Goal: Task Accomplishment & Management: Manage account settings

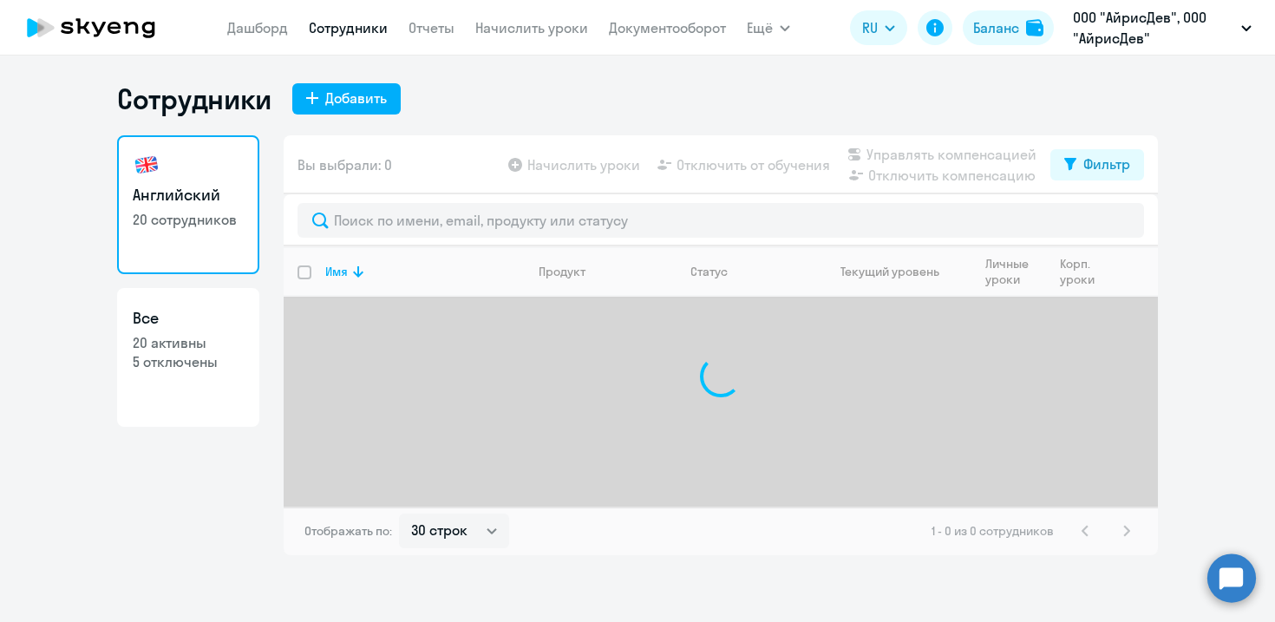
select select "30"
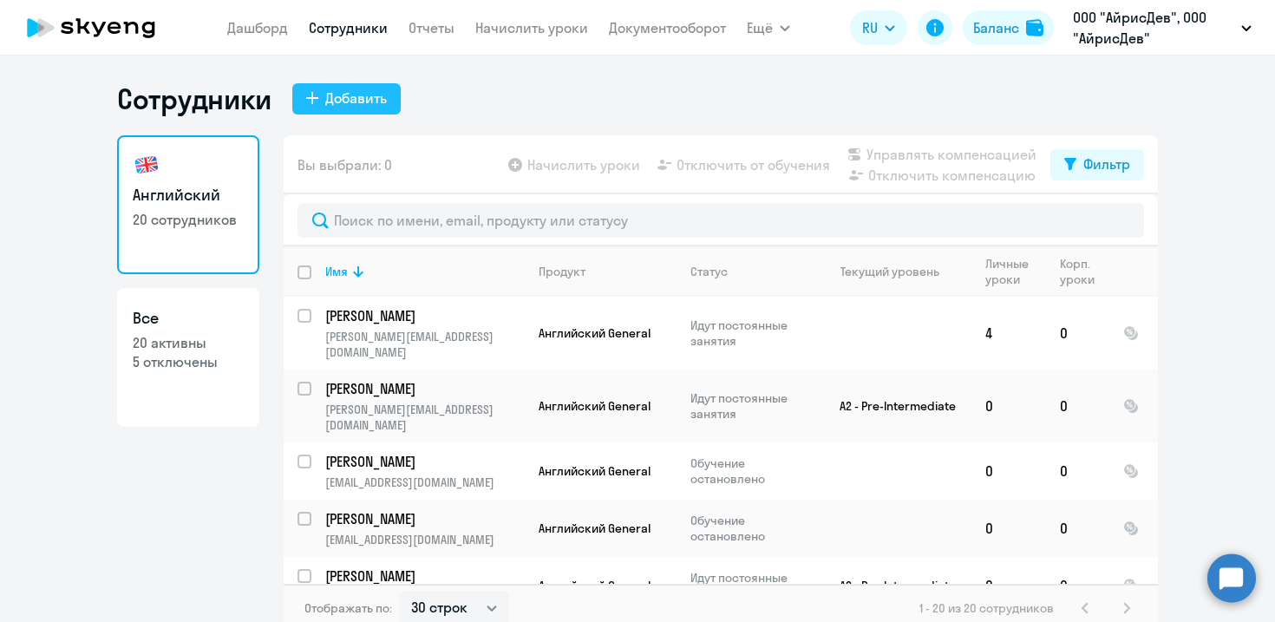
click at [329, 99] on div "Добавить" at bounding box center [356, 98] width 62 height 21
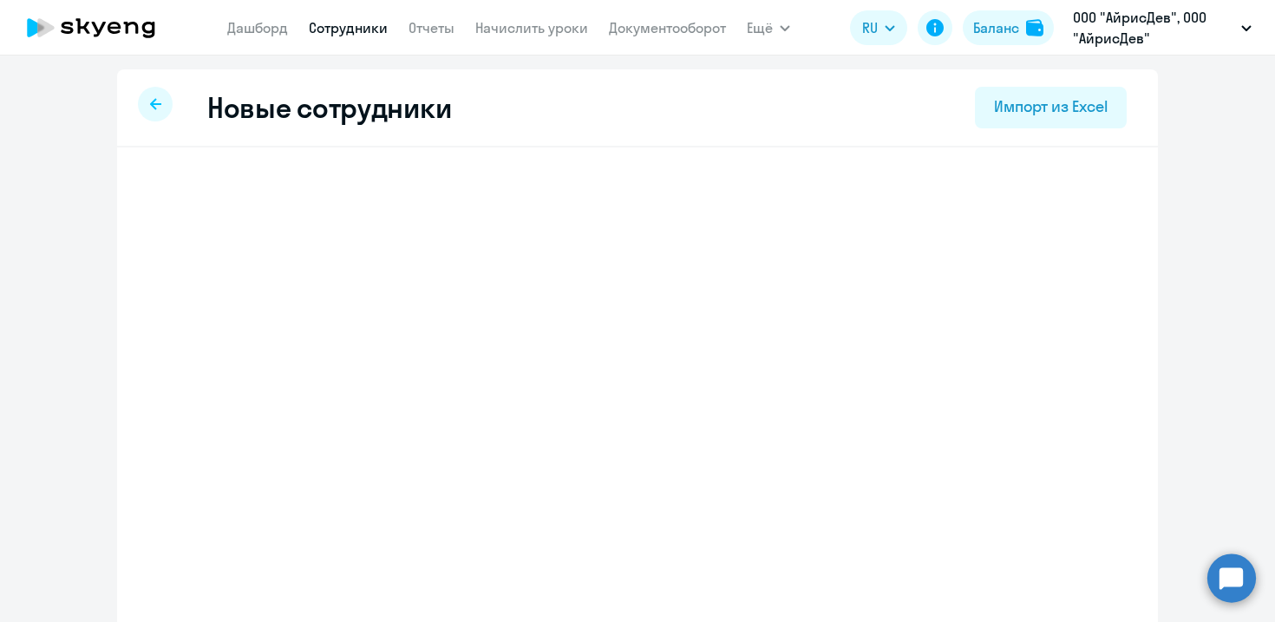
select select "english_adult_not_native_speaker"
select select "3"
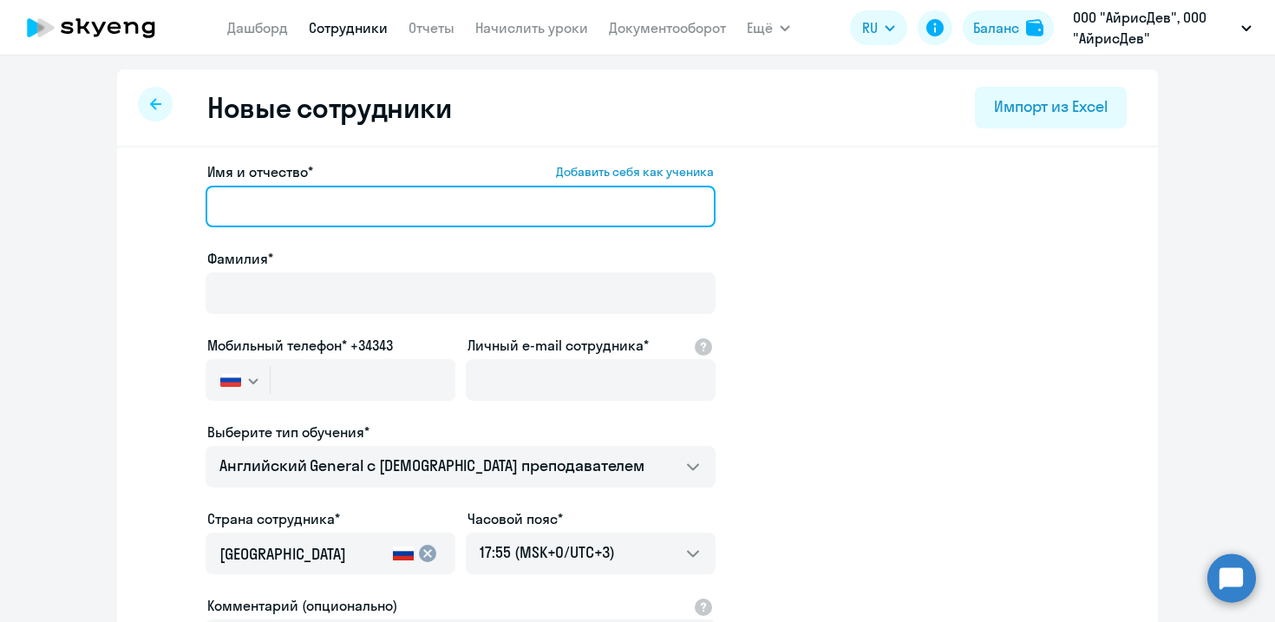
click at [312, 187] on input "Имя и отчество* Добавить себя как ученика" at bounding box center [461, 207] width 510 height 42
paste input "Урбанович Владислава Сергеевна"
drag, startPoint x: 301, startPoint y: 205, endPoint x: 188, endPoint y: 205, distance: 112.7
click at [188, 205] on app-new-student-form "Имя и отчество* Добавить себя как ученика Урбанович Владислава Сергеевна Фамили…" at bounding box center [637, 470] width 985 height 618
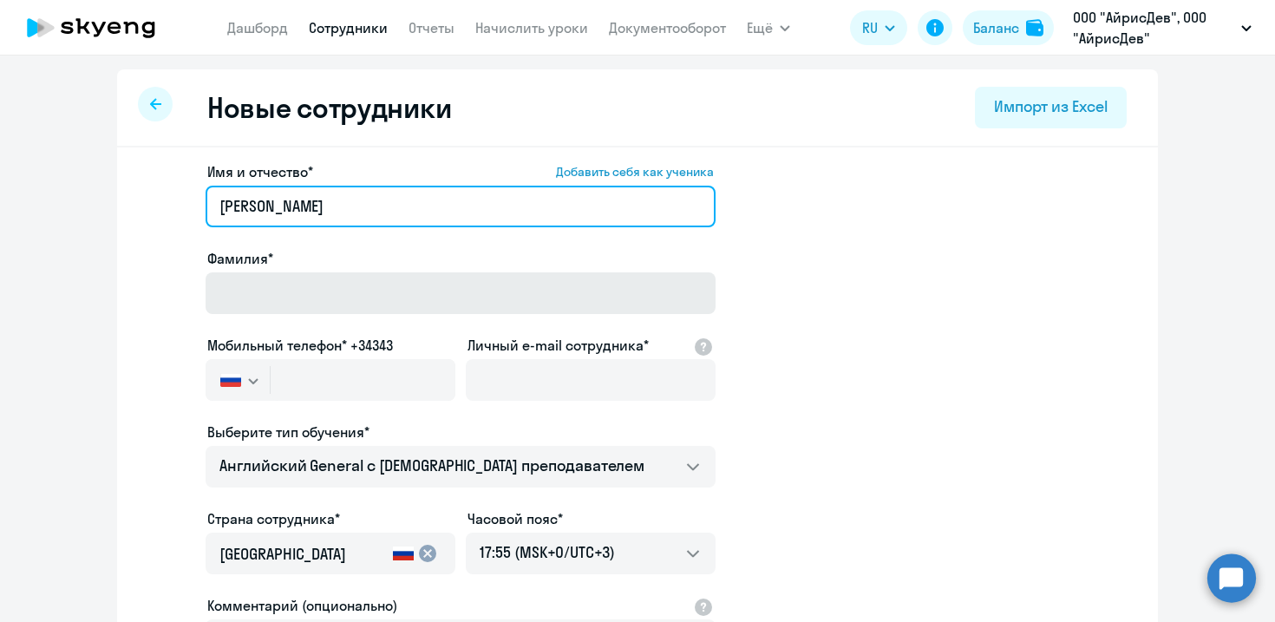
type input "Владислава Сергеевна"
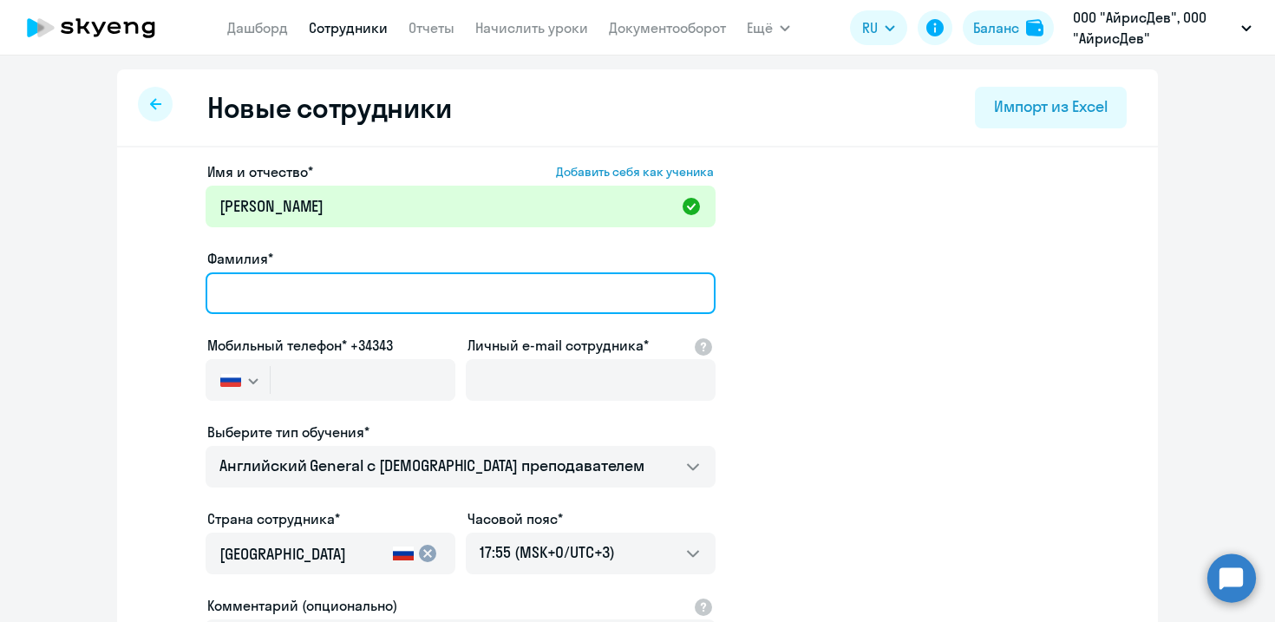
click at [245, 274] on input "Фамилия*" at bounding box center [461, 293] width 510 height 42
paste input "[PERSON_NAME]"
type input "[PERSON_NAME]"
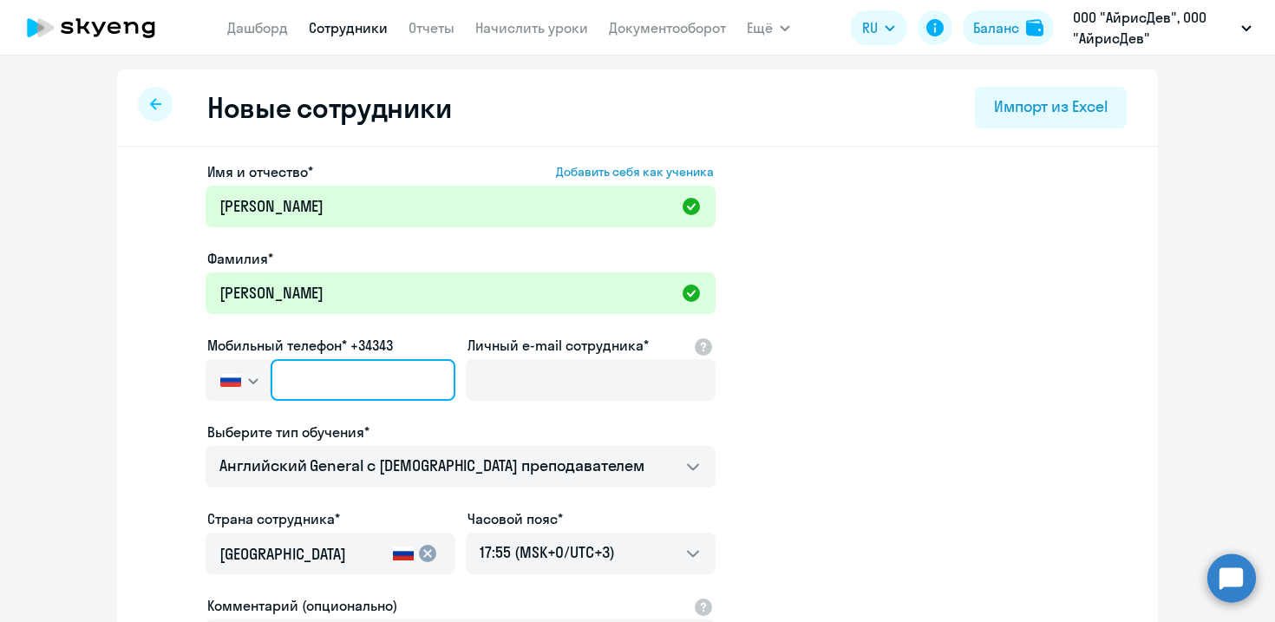
click at [323, 377] on input "text" at bounding box center [363, 380] width 185 height 42
paste input "+375 (29) 107-17-80"
type input "+375 (29) 107-17-80"
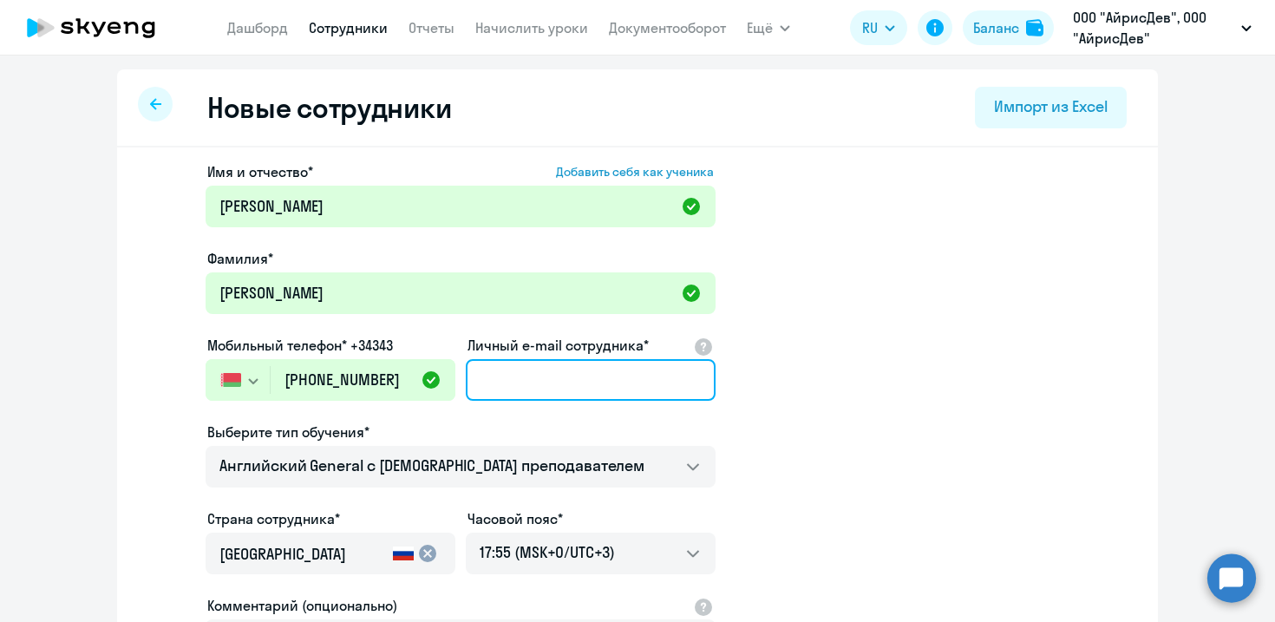
click at [536, 361] on input "Личный e-mail сотрудника*" at bounding box center [591, 380] width 250 height 42
paste input "[EMAIL_ADDRESS][DOMAIN_NAME]"
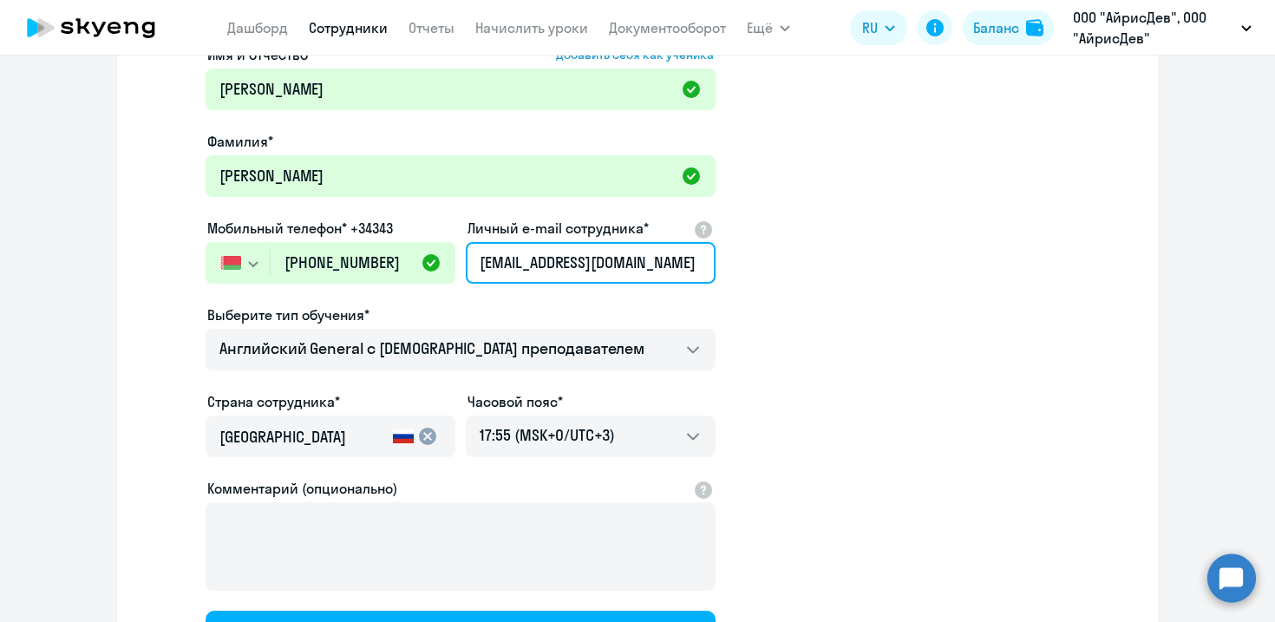
type input "[EMAIL_ADDRESS][DOMAIN_NAME]"
click at [336, 443] on input "[GEOGRAPHIC_DATA]" at bounding box center [302, 437] width 166 height 23
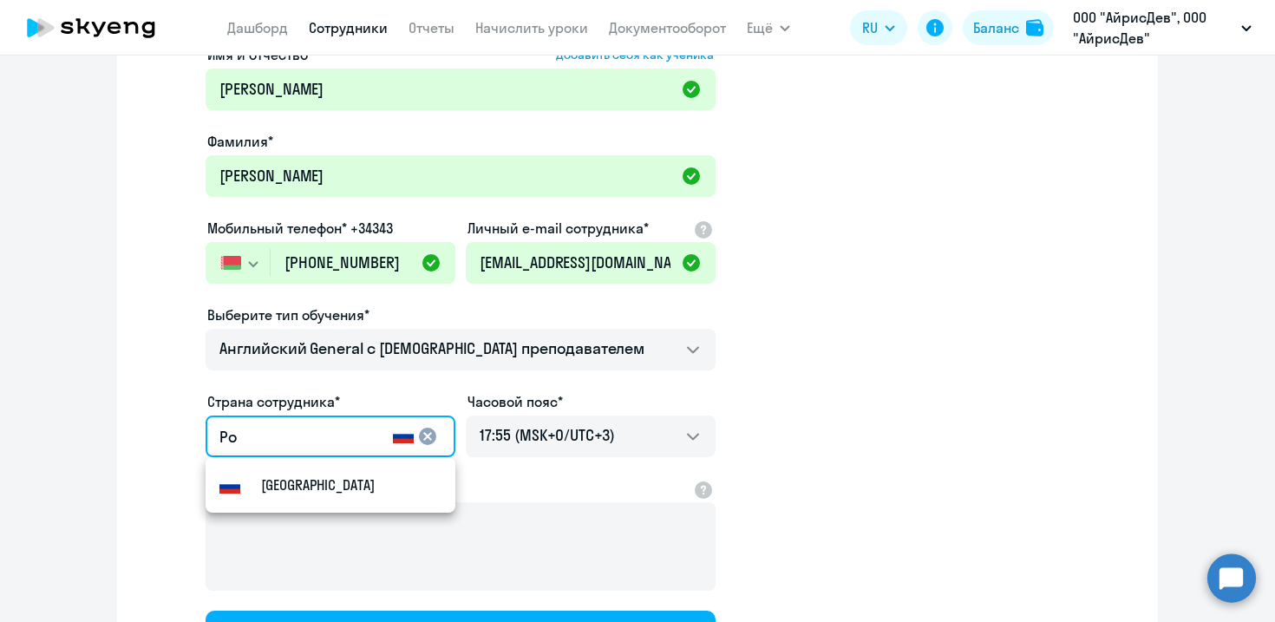
type input "Р"
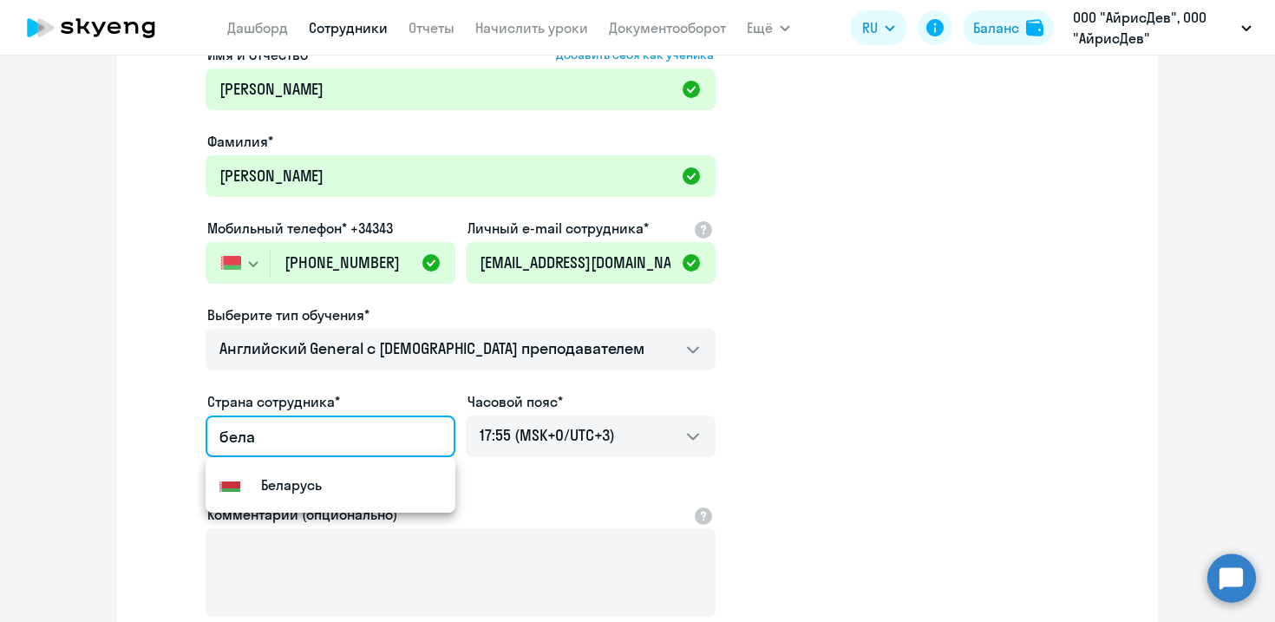
type input "Беларусь"
click at [286, 481] on small "Беларусь" at bounding box center [291, 484] width 61 height 21
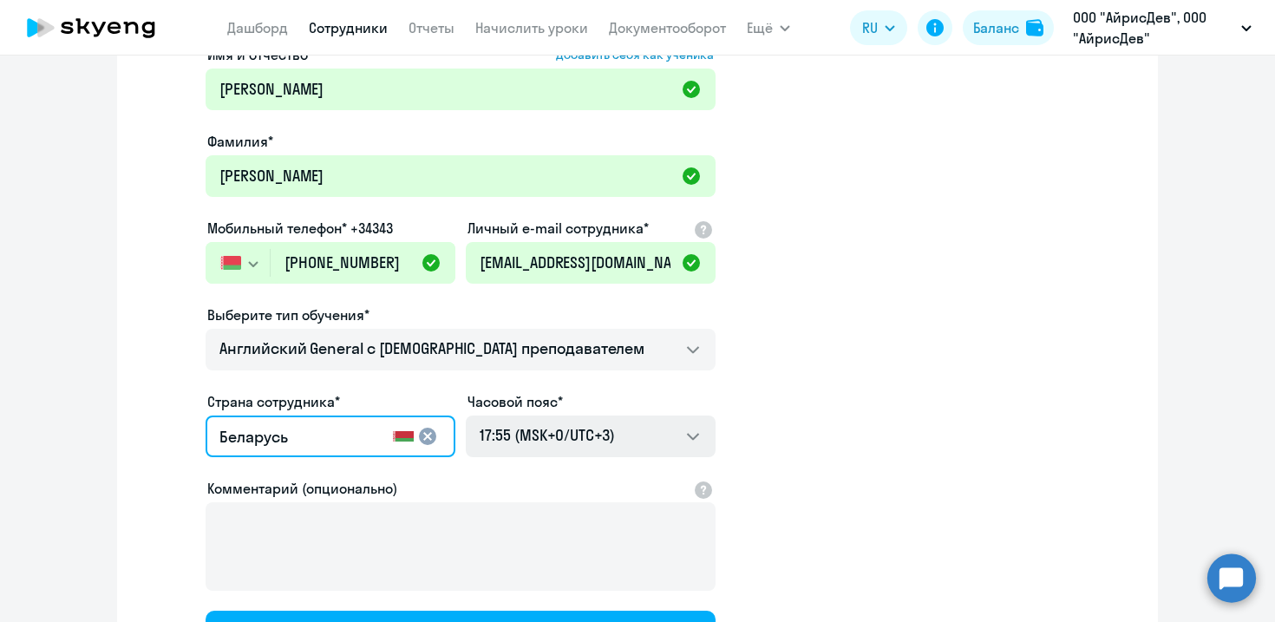
scroll to position [287, 0]
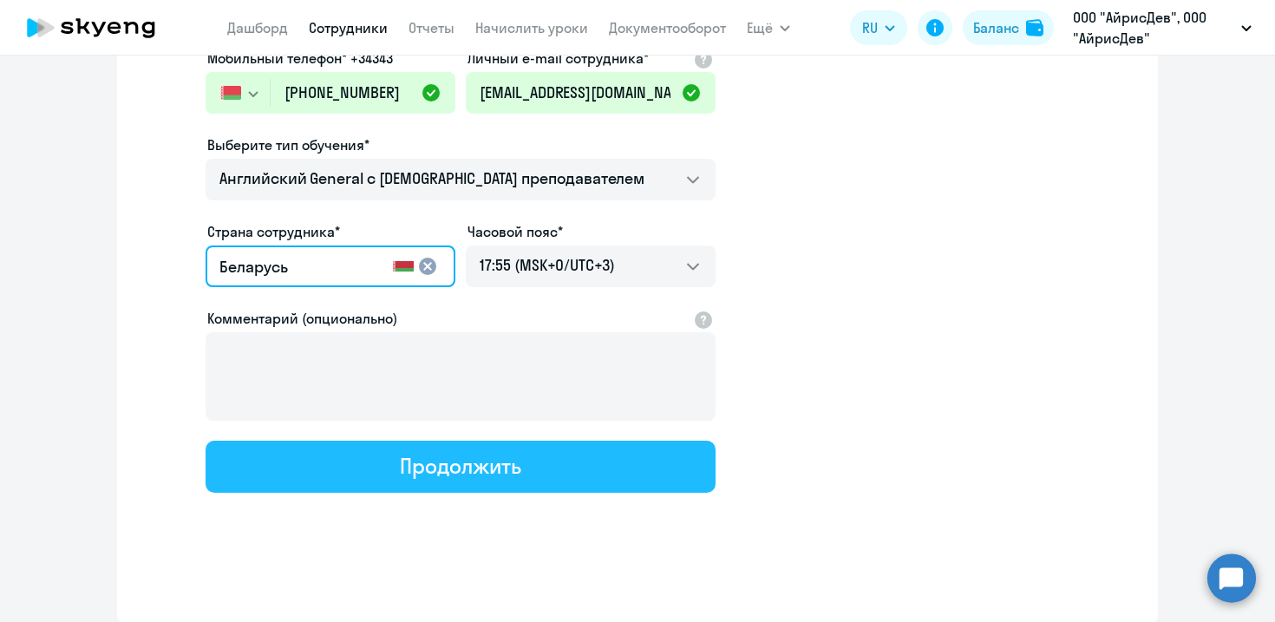
click at [525, 465] on button "Продолжить" at bounding box center [461, 466] width 510 height 52
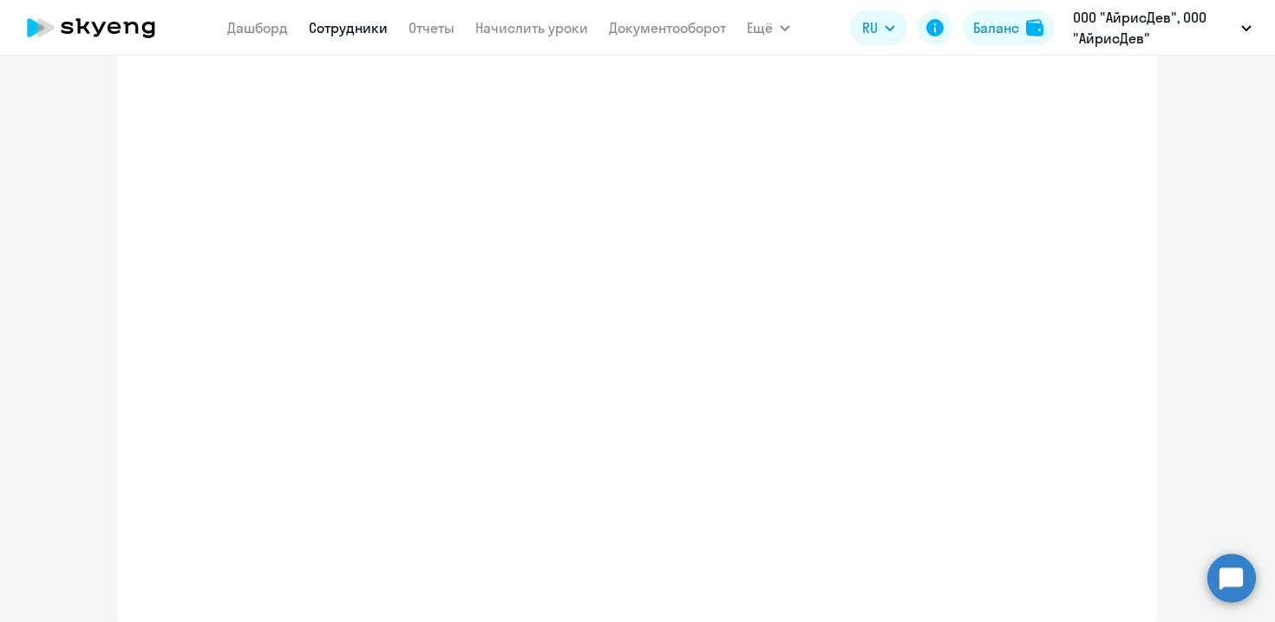
select select "english_adult_not_native_speaker"
select select "3"
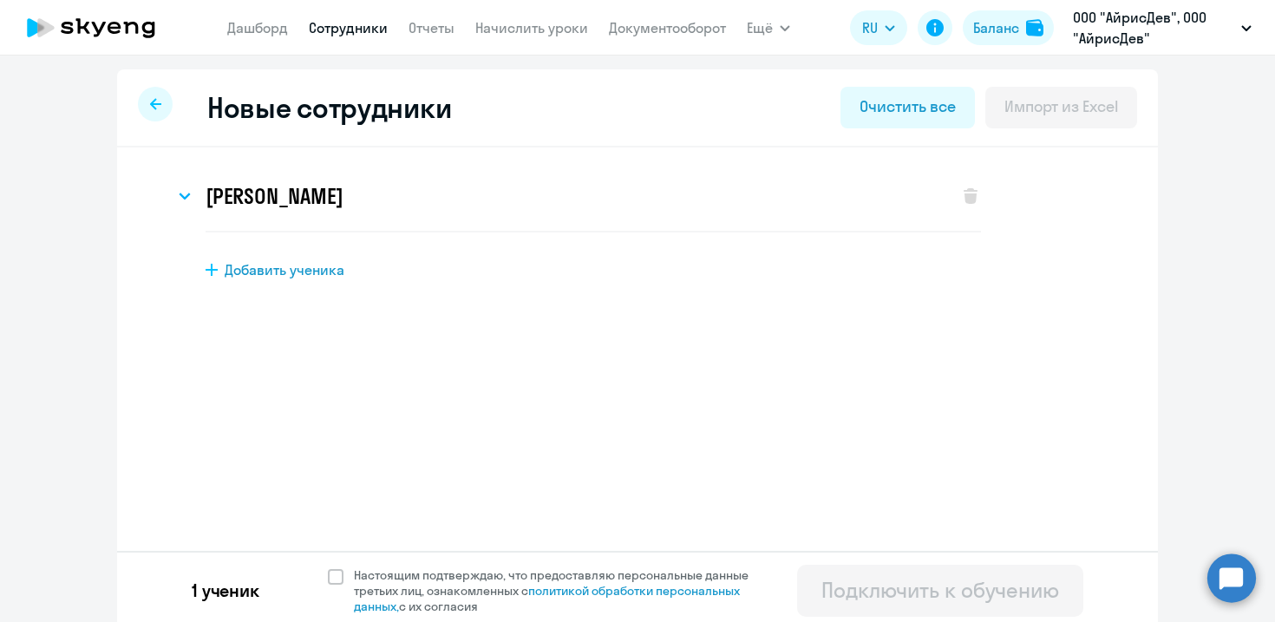
scroll to position [7, 0]
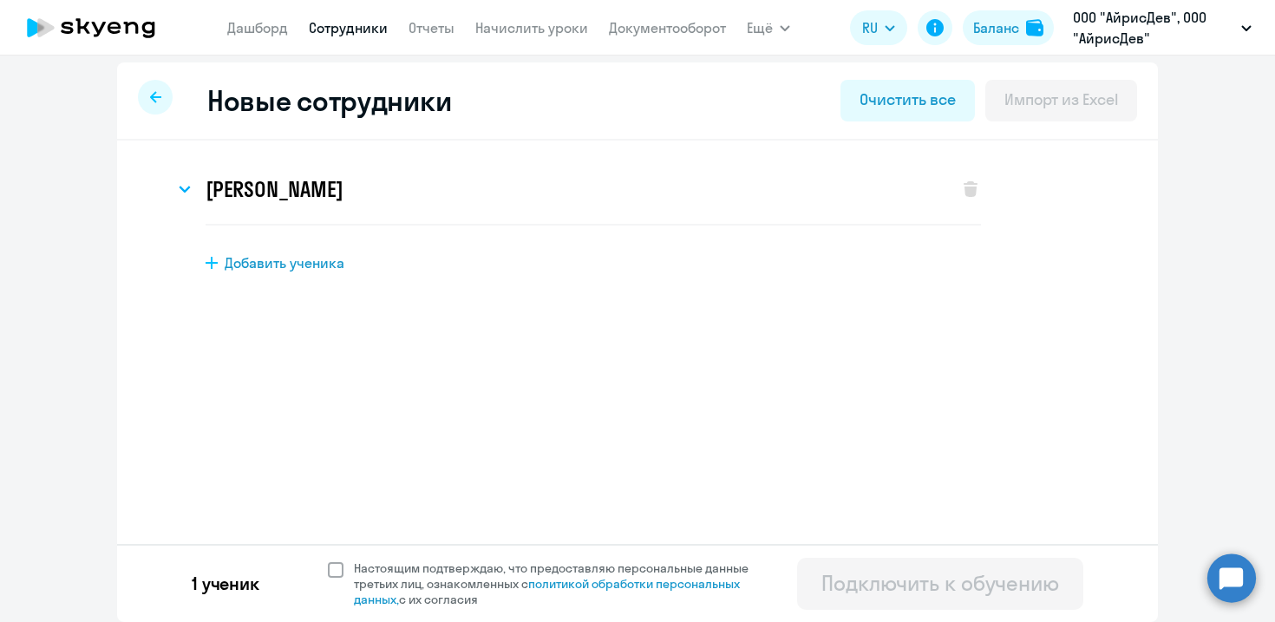
click at [335, 568] on span at bounding box center [336, 570] width 16 height 16
click at [328, 560] on input "Настоящим подтверждаю, что предоставляю персональные данные третьих лиц, ознако…" at bounding box center [327, 559] width 1 height 1
checkbox input "true"
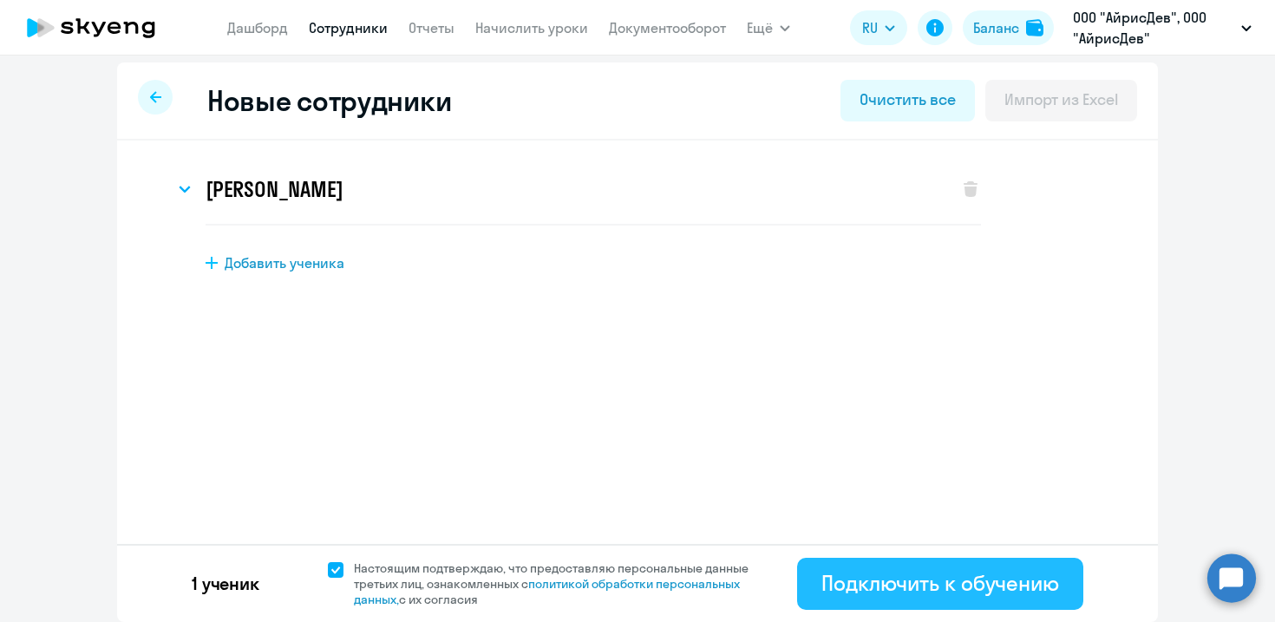
click at [832, 576] on div "Подключить к обучению" at bounding box center [940, 583] width 238 height 28
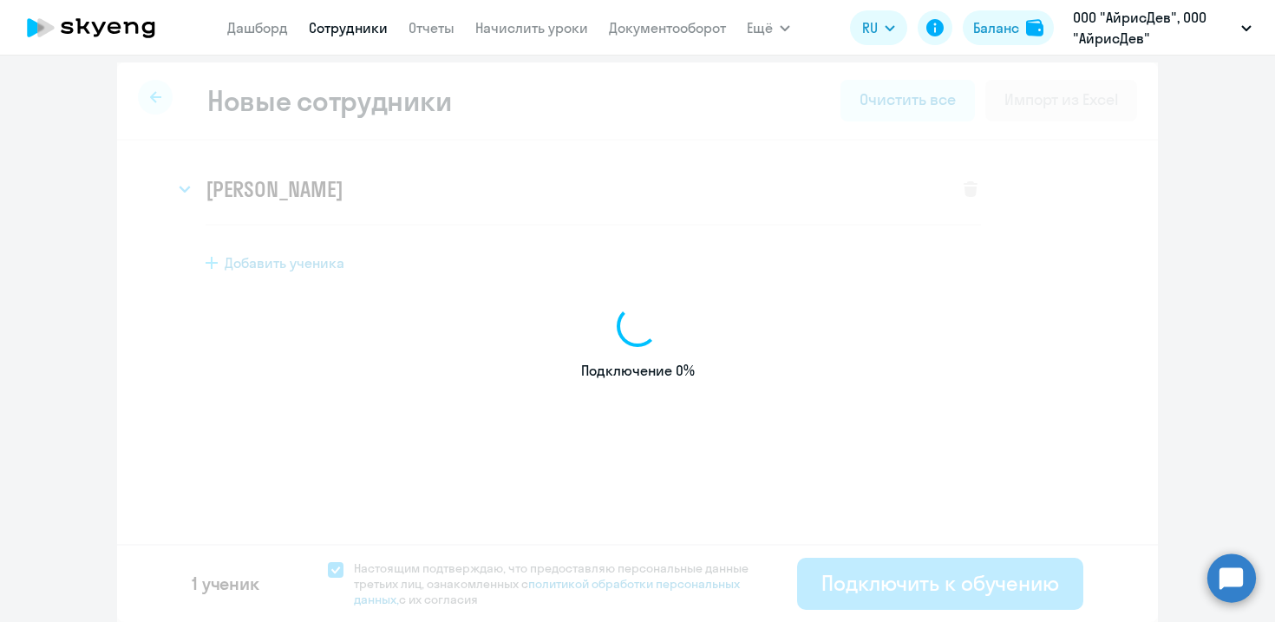
select select "english_adult_not_native_speaker"
select select "3"
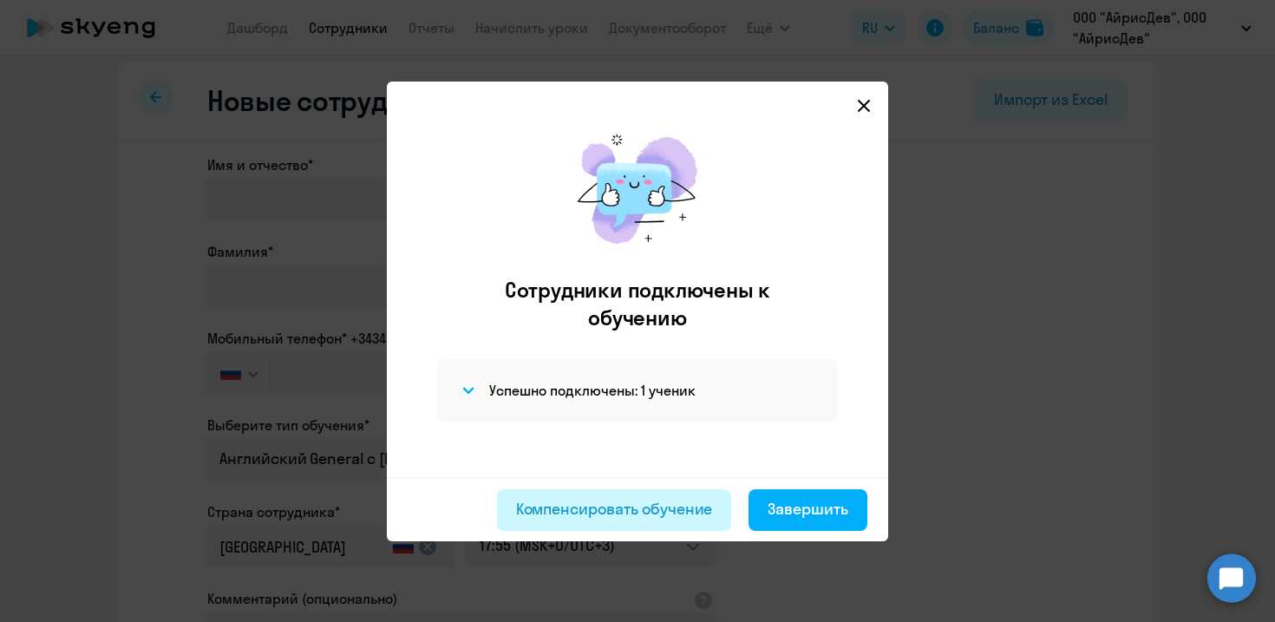
click at [580, 504] on div "Компенсировать обучение" at bounding box center [614, 509] width 197 height 23
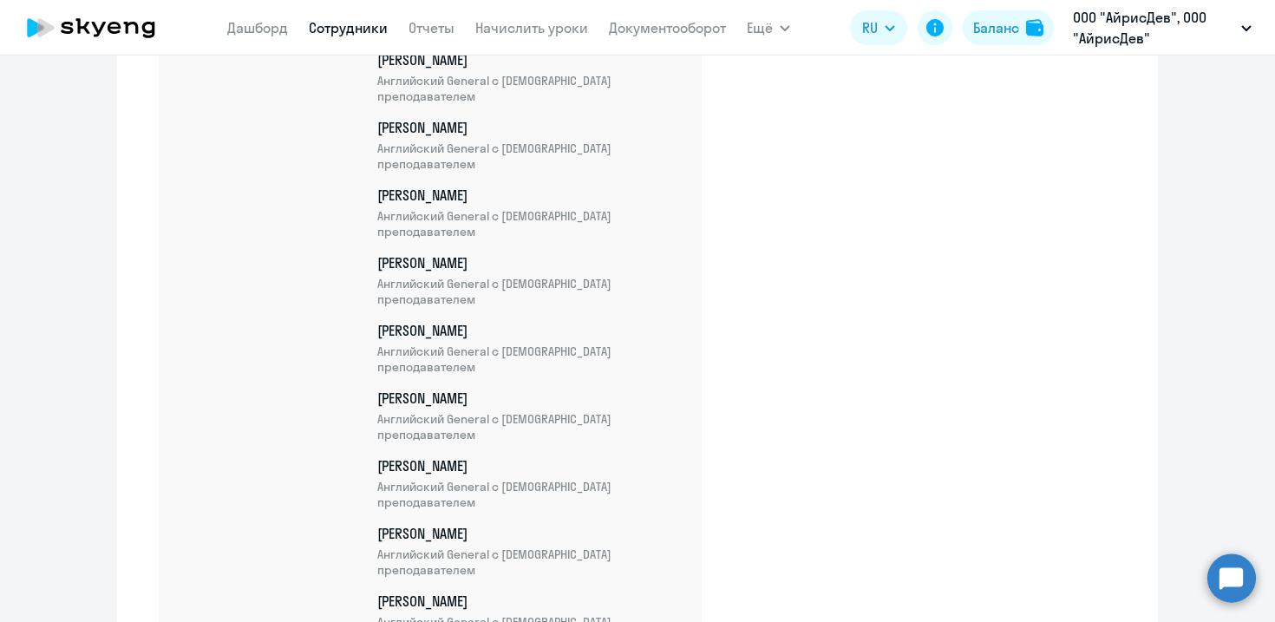
scroll to position [1337, 0]
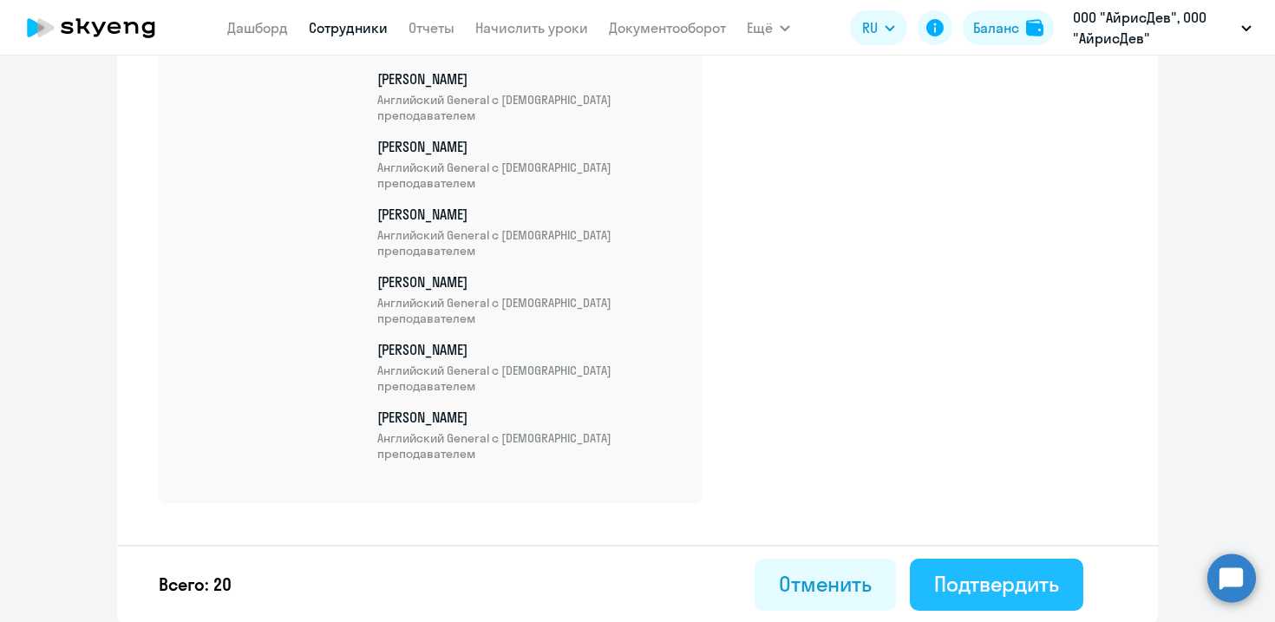
click at [1025, 590] on div "Подтвердить" at bounding box center [996, 584] width 125 height 28
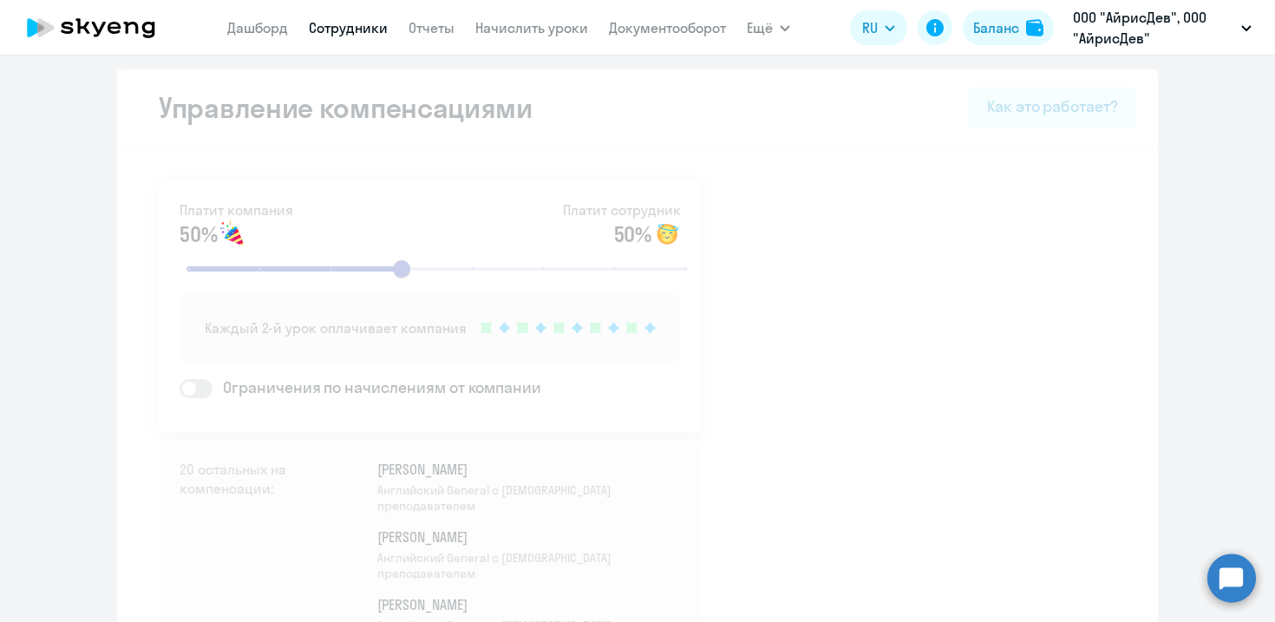
select select "30"
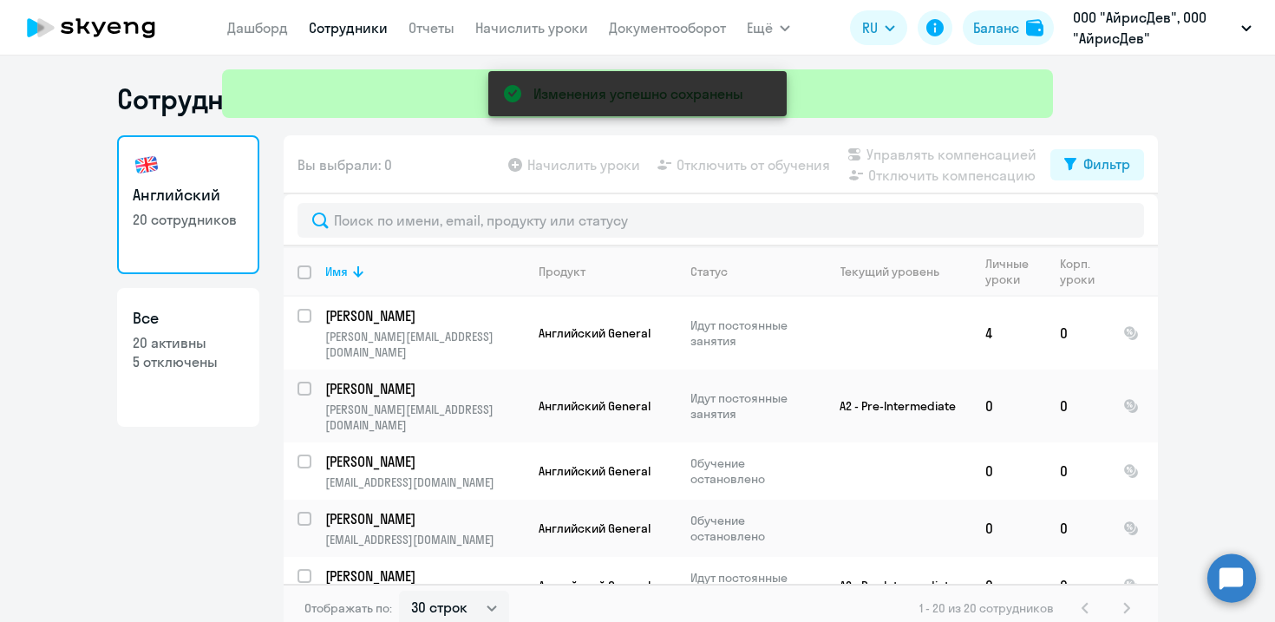
click at [329, 25] on div "Изменения успешно сохранены" at bounding box center [637, 62] width 845 height 125
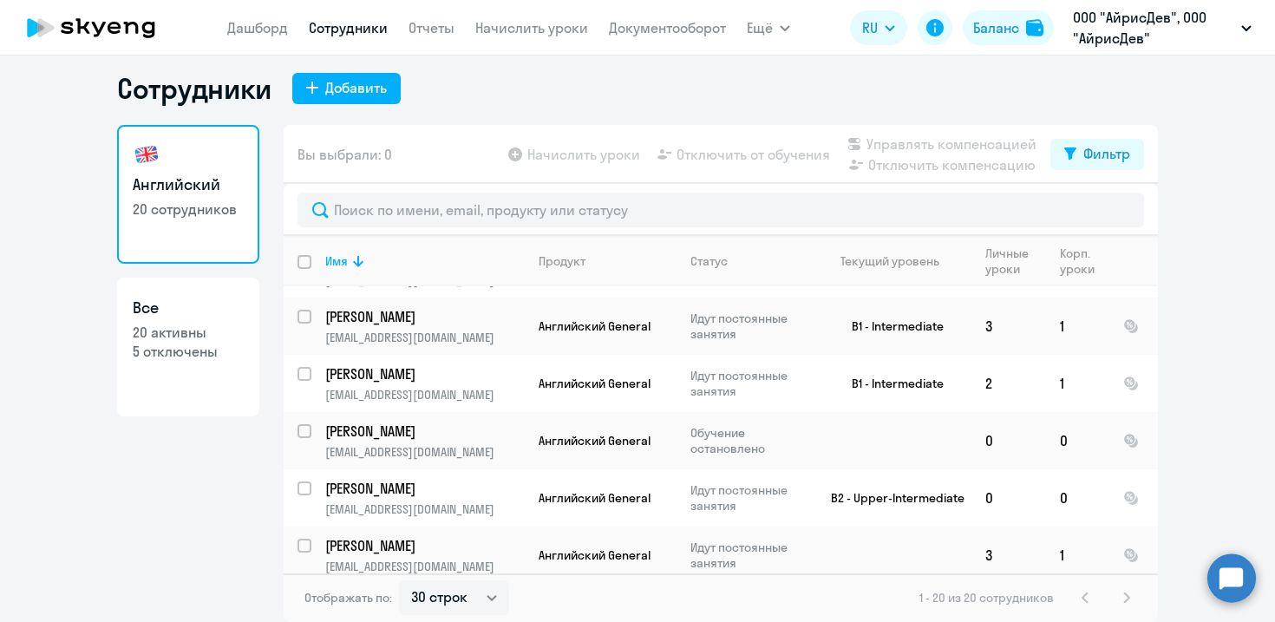
scroll to position [601, 0]
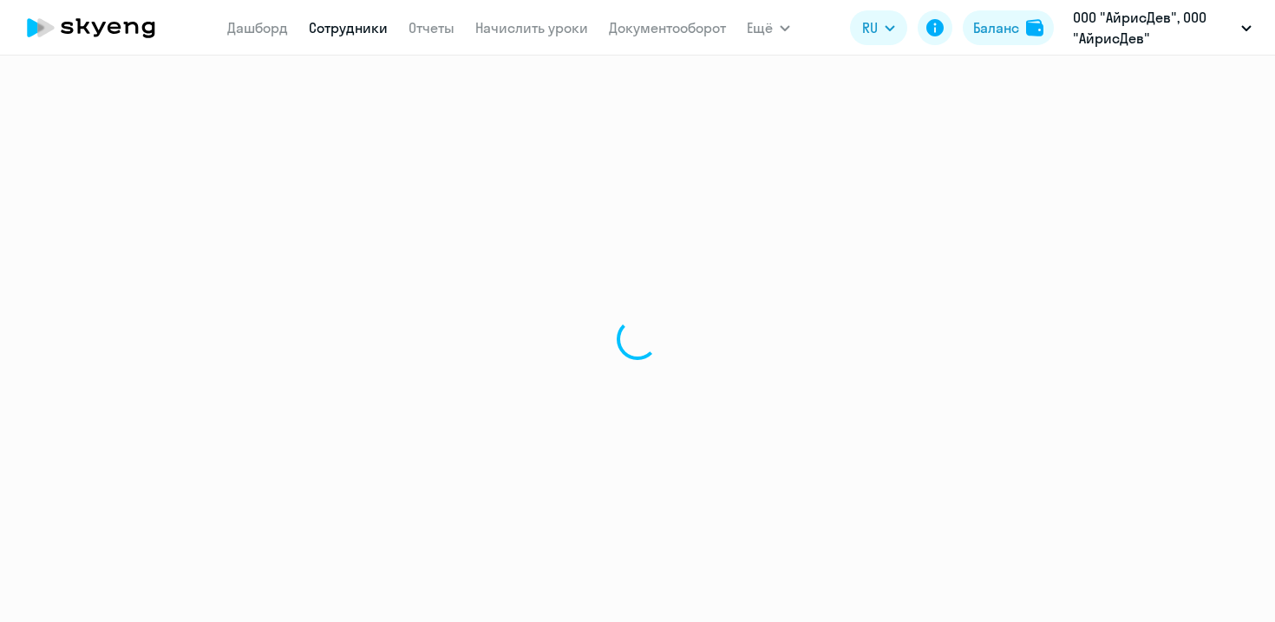
select select "30"
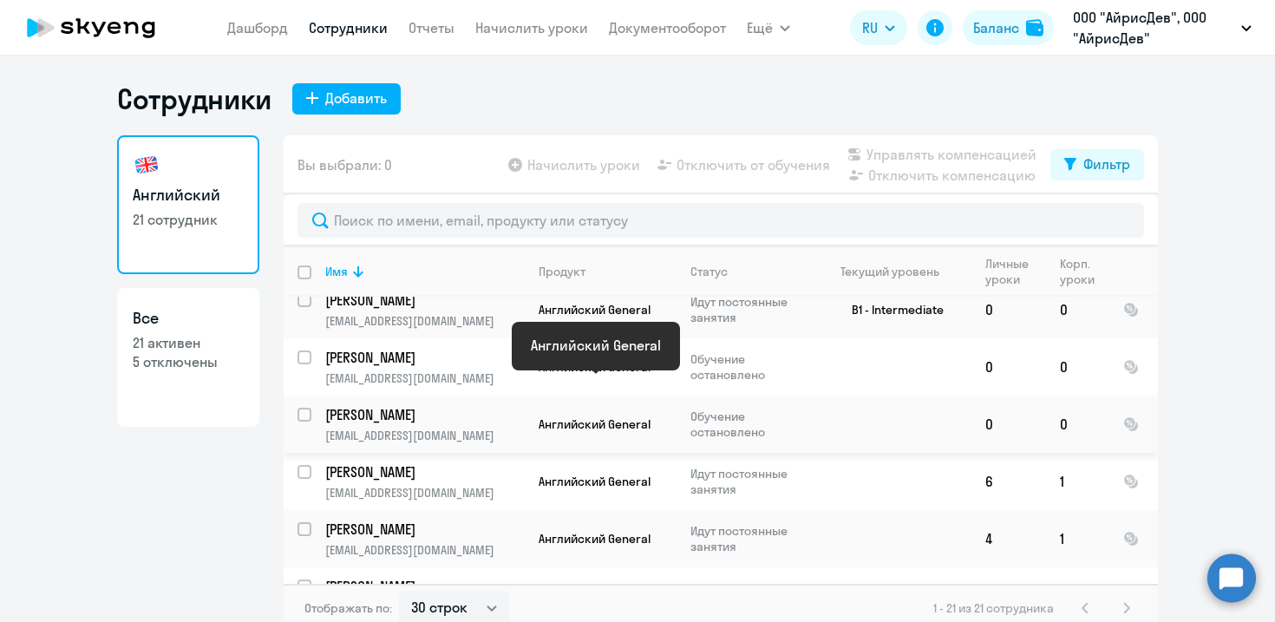
scroll to position [10, 0]
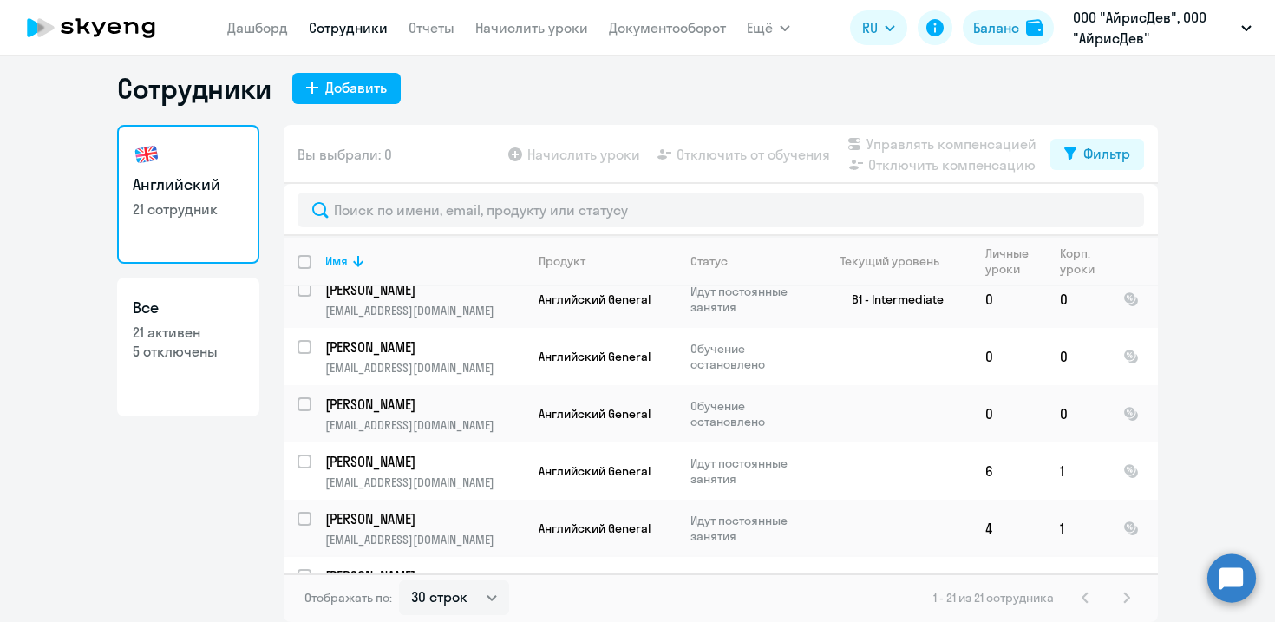
click at [301, 569] on input "select row 30961483" at bounding box center [314, 586] width 35 height 35
checkbox input "true"
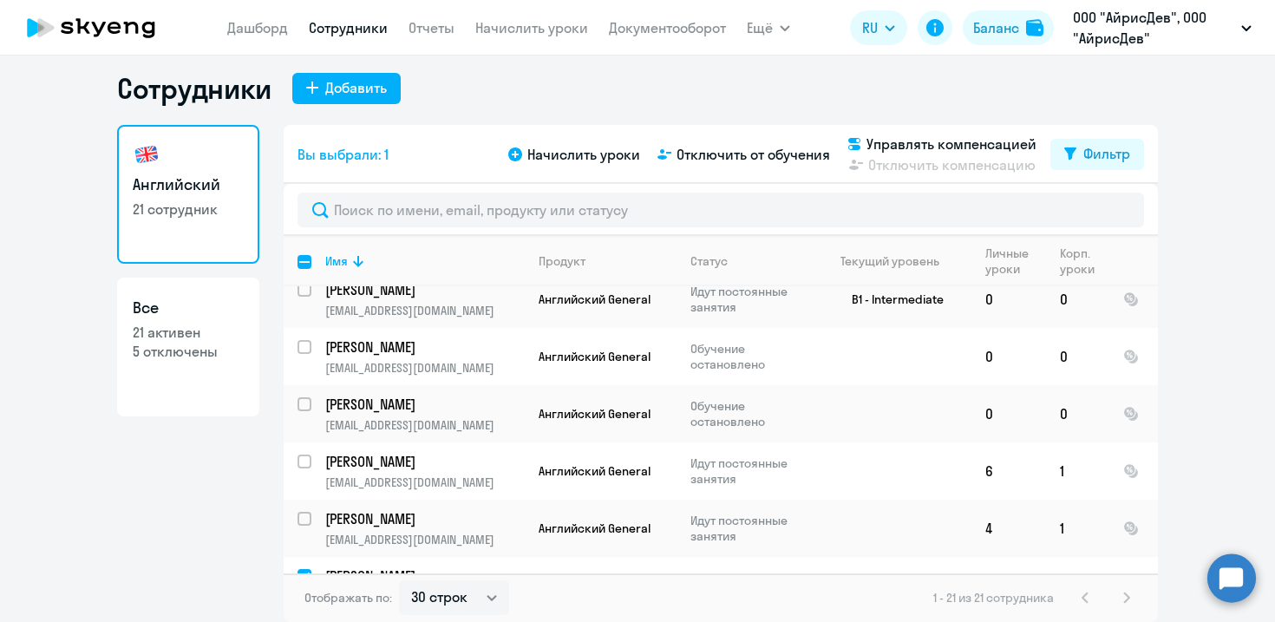
click at [374, 566] on p "[PERSON_NAME]" at bounding box center [423, 575] width 196 height 19
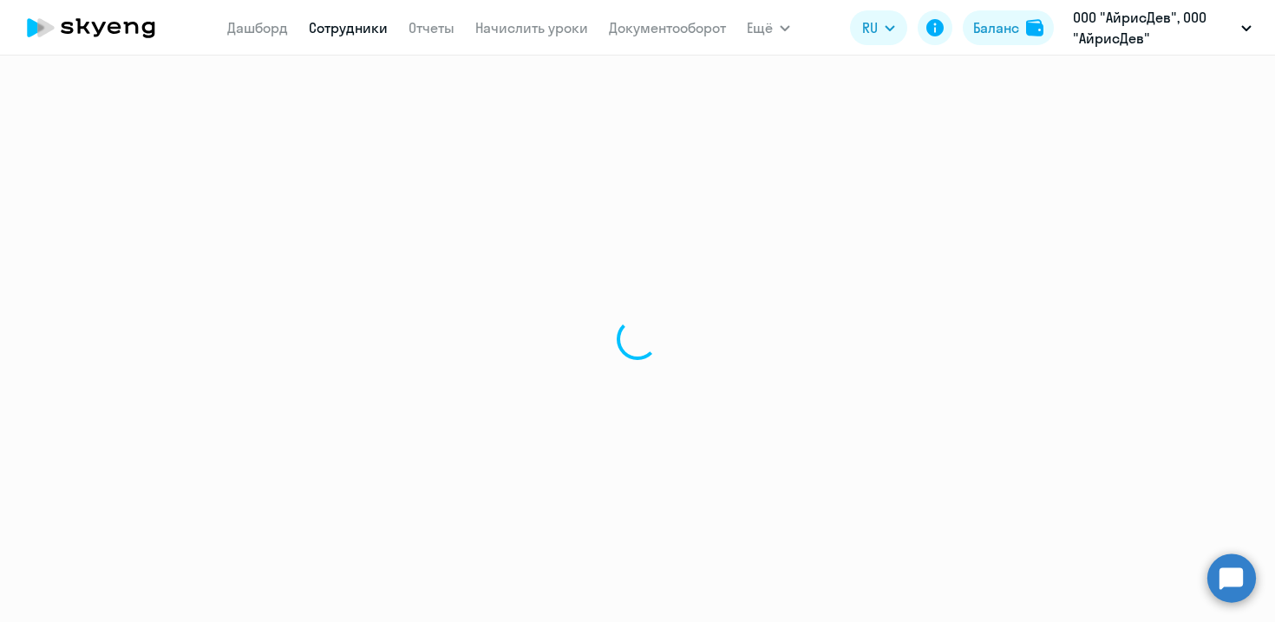
select select "english"
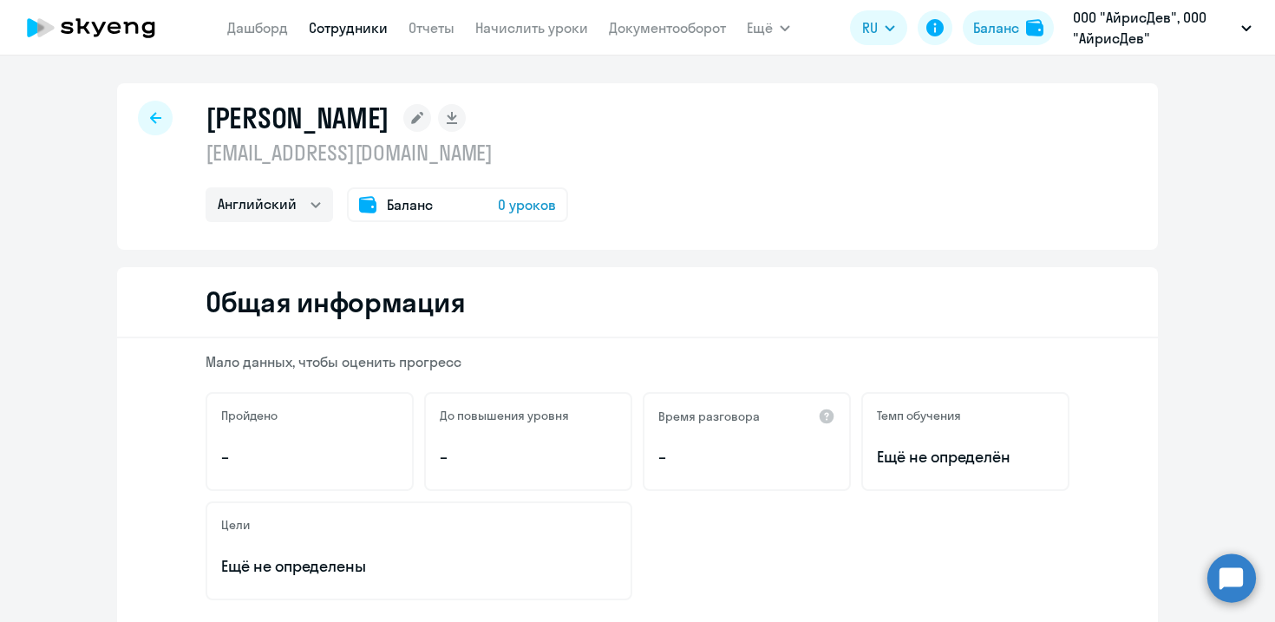
click at [431, 121] on icon at bounding box center [417, 118] width 28 height 28
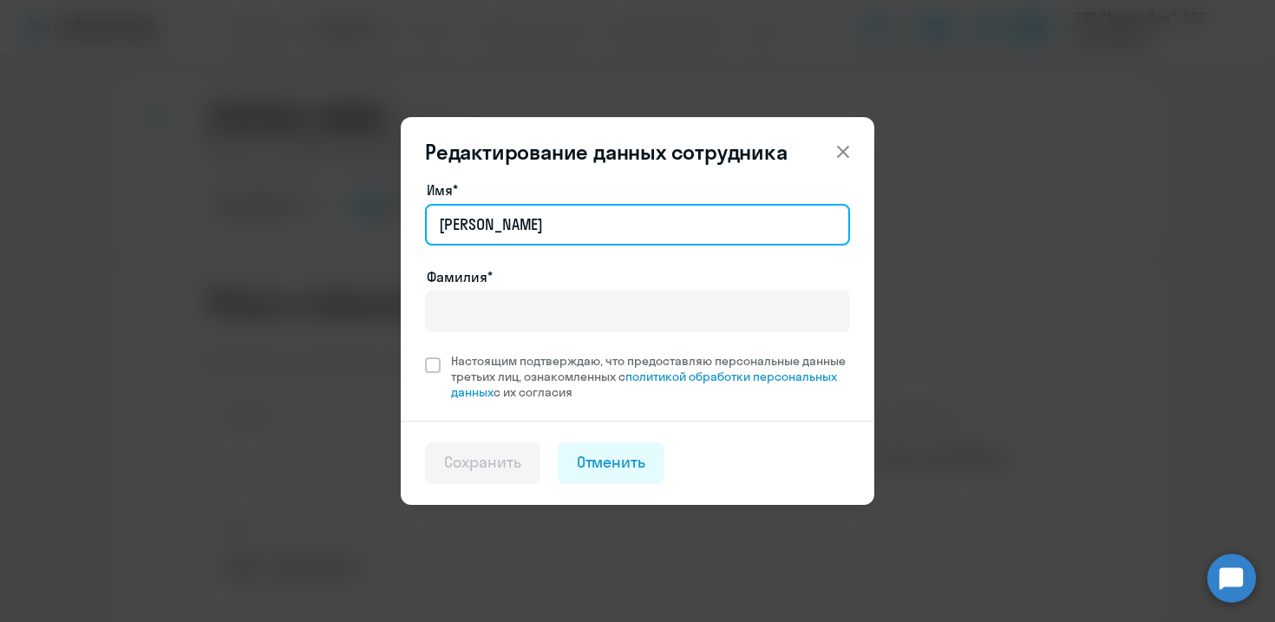
drag, startPoint x: 651, startPoint y: 232, endPoint x: 407, endPoint y: 232, distance: 244.5
click at [407, 232] on div "Имя* [PERSON_NAME]* Настоящим подтверждаю, что предоставляю персональные данные…" at bounding box center [637, 299] width 473 height 241
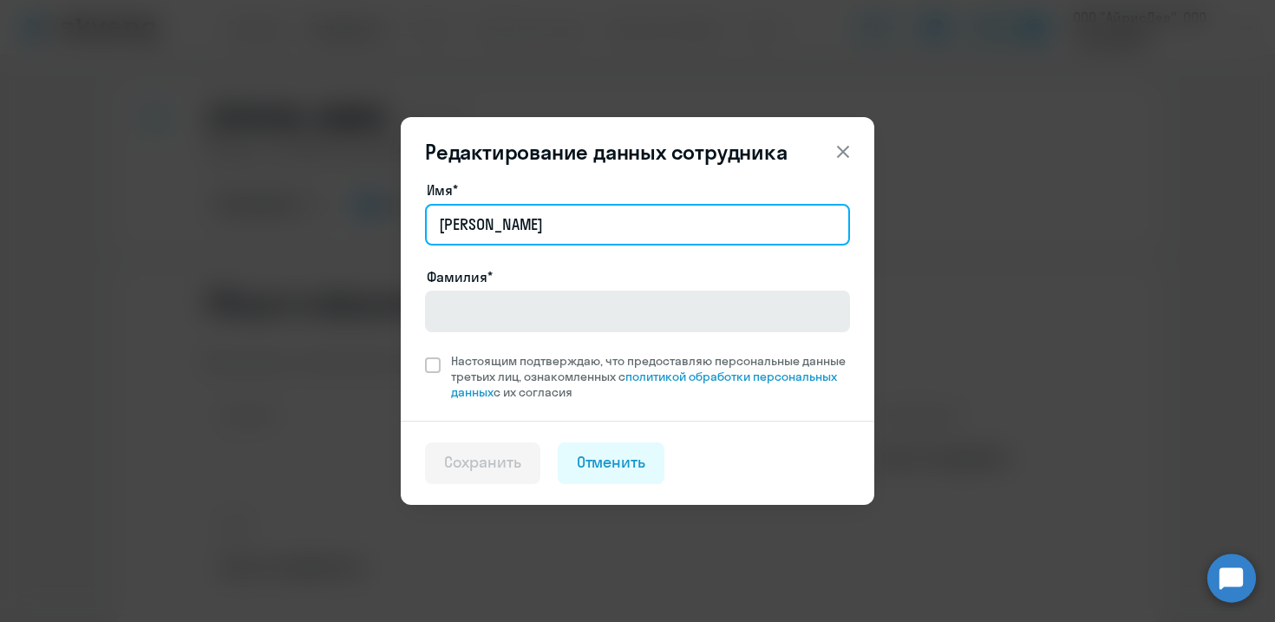
type input "[PERSON_NAME]"
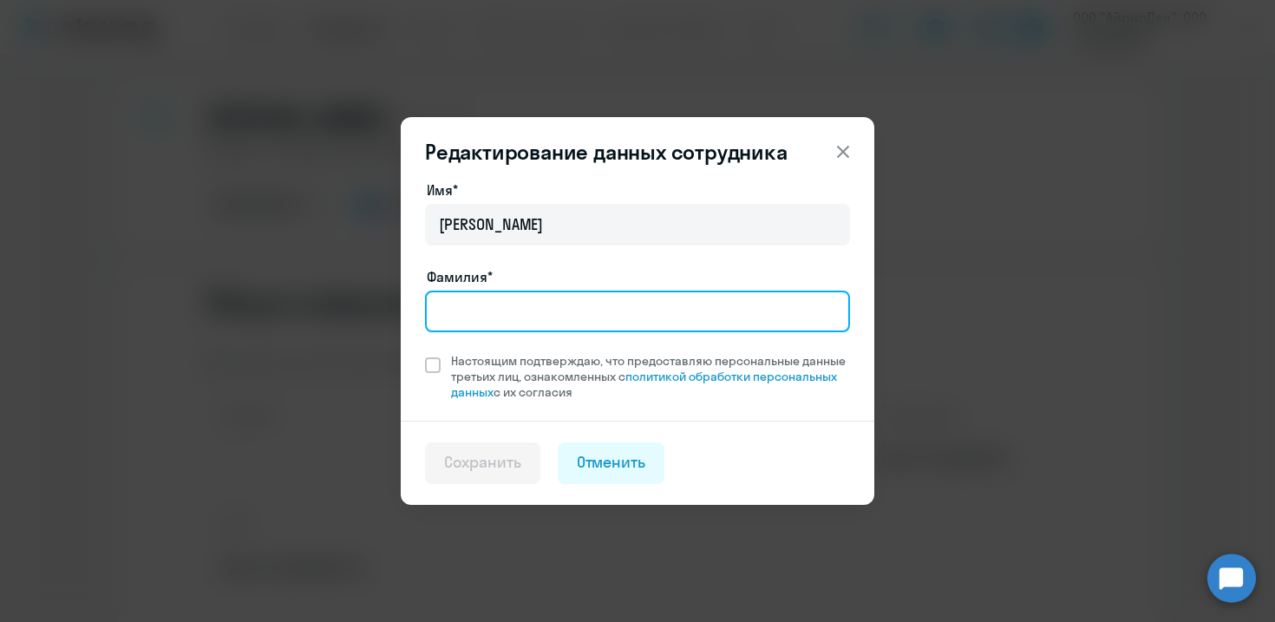
click at [484, 318] on input "Фамилия*" at bounding box center [637, 311] width 425 height 42
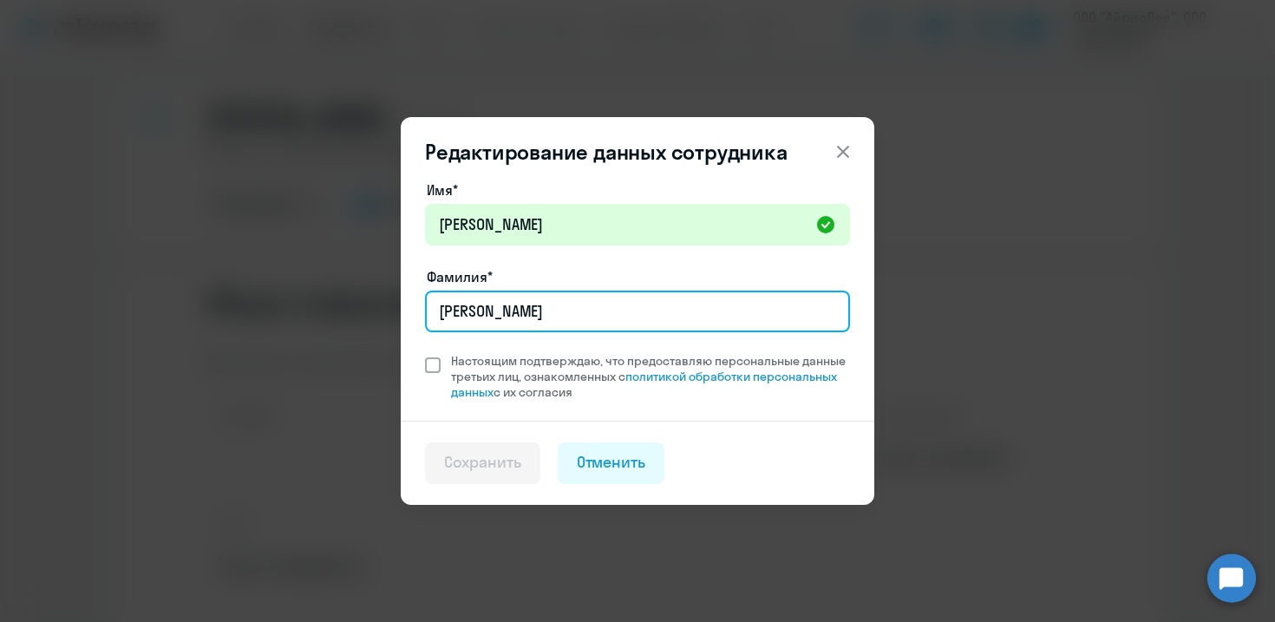
type input "[PERSON_NAME]"
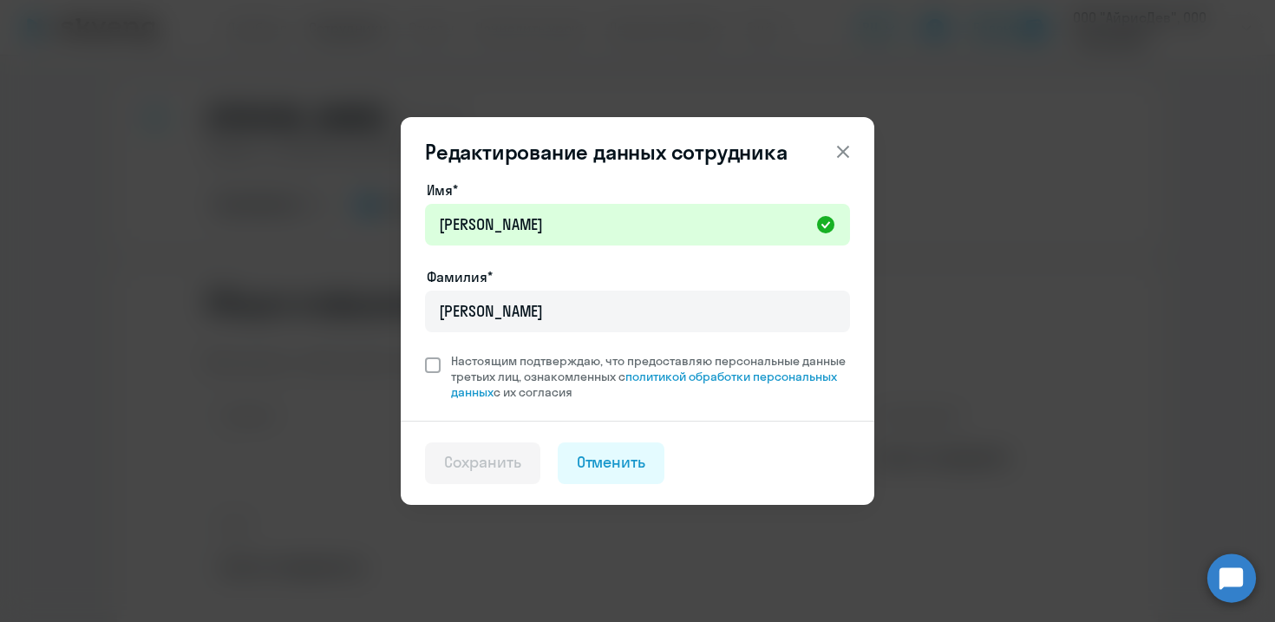
click at [433, 365] on span at bounding box center [433, 365] width 16 height 16
click at [425, 353] on input "Настоящим подтверждаю, что предоставляю персональные данные третьих лиц, ознако…" at bounding box center [424, 352] width 1 height 1
checkbox input "true"
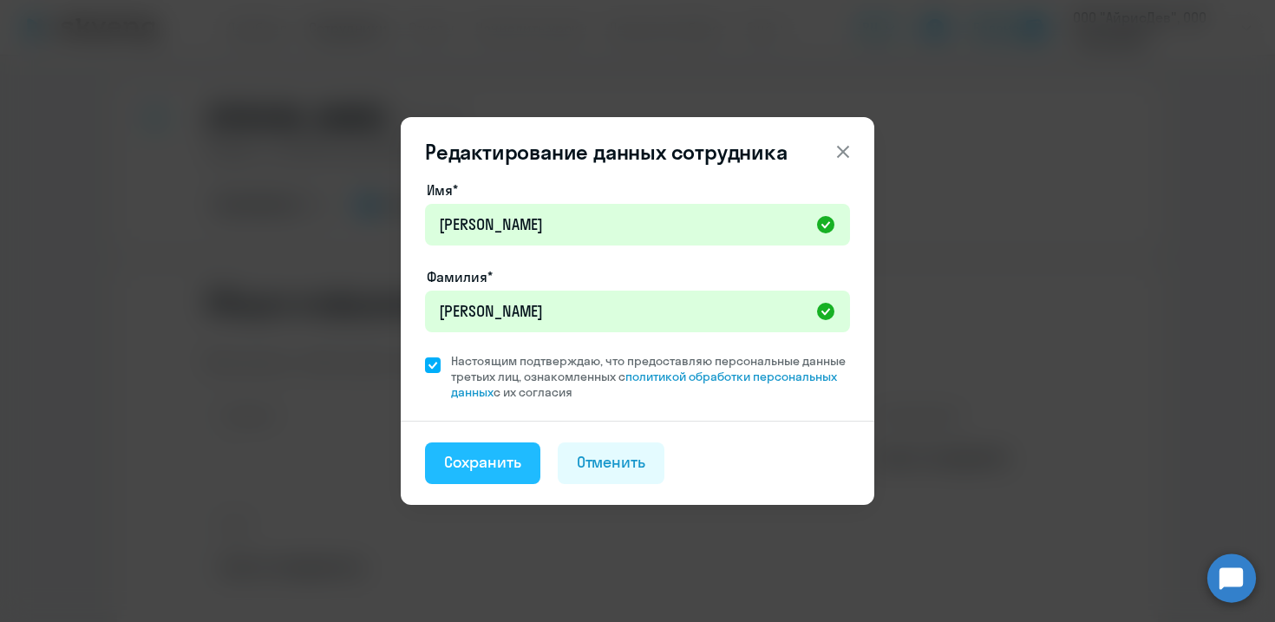
click at [524, 465] on button "Сохранить" at bounding box center [482, 463] width 115 height 42
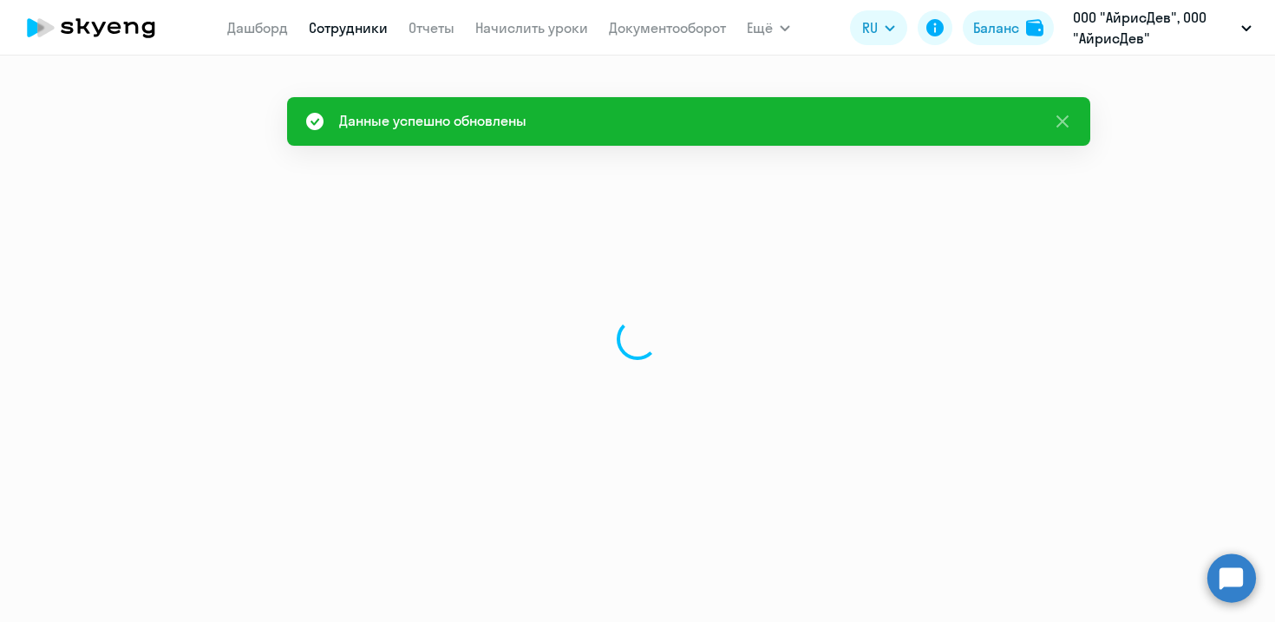
select select "english"
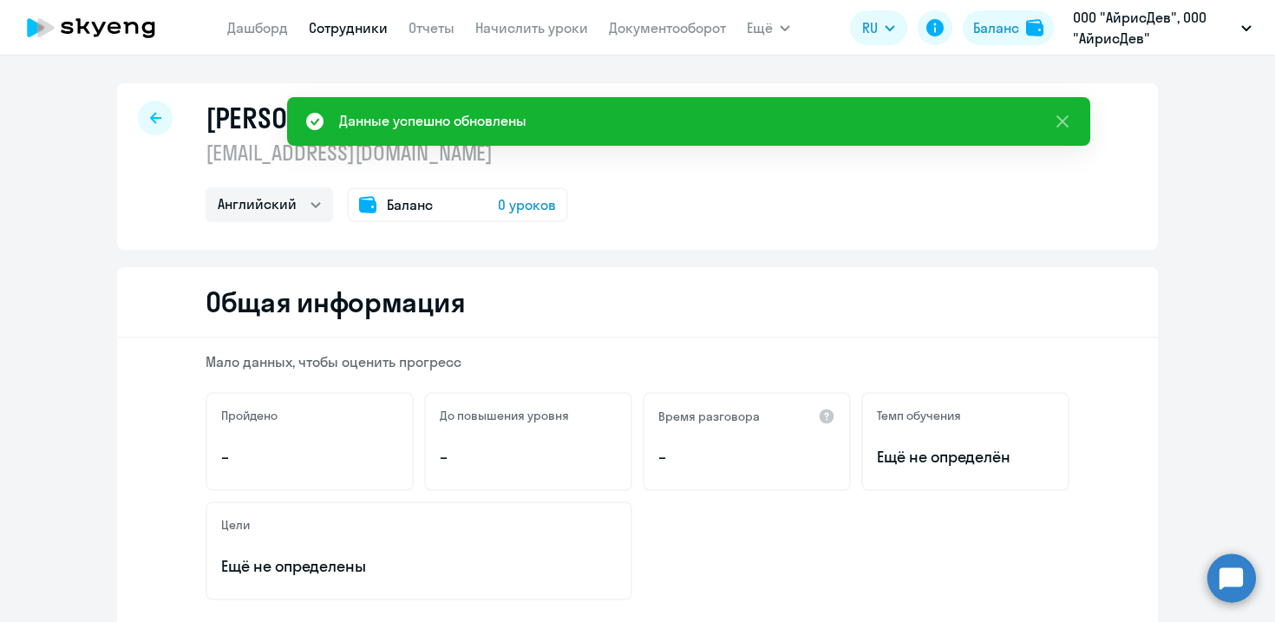
click at [1232, 576] on circle at bounding box center [1231, 577] width 49 height 49
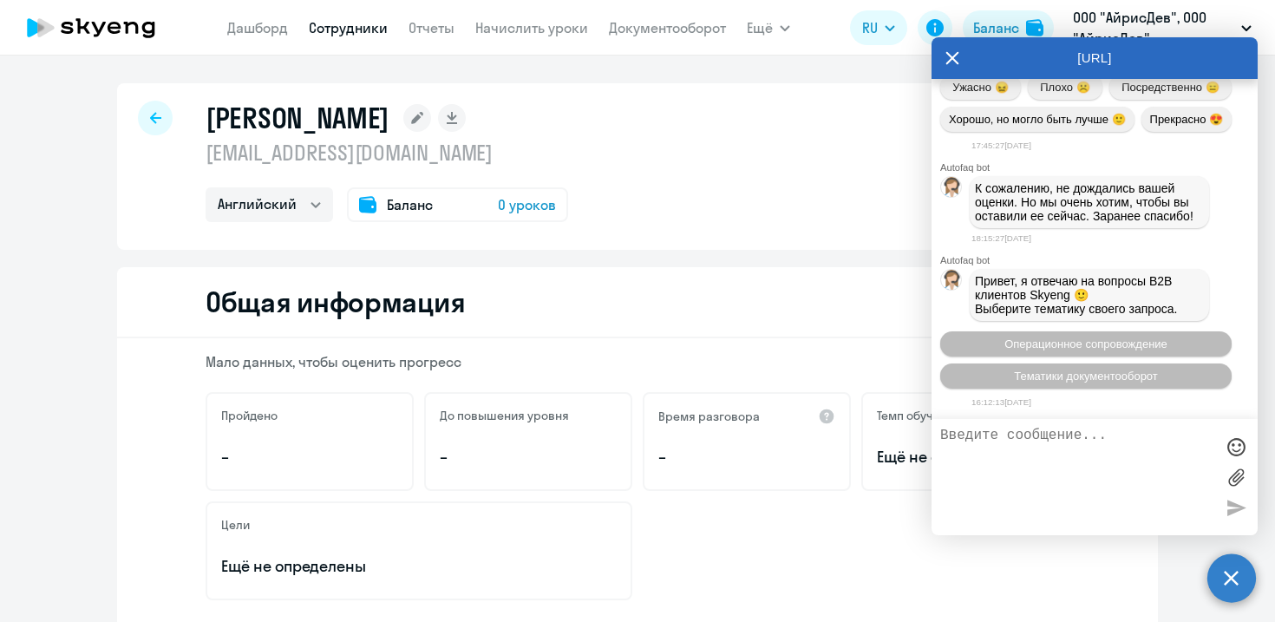
scroll to position [46309, 0]
type textarea "Д"
click at [1072, 340] on span "Операционное сопровождение" at bounding box center [1085, 343] width 163 height 13
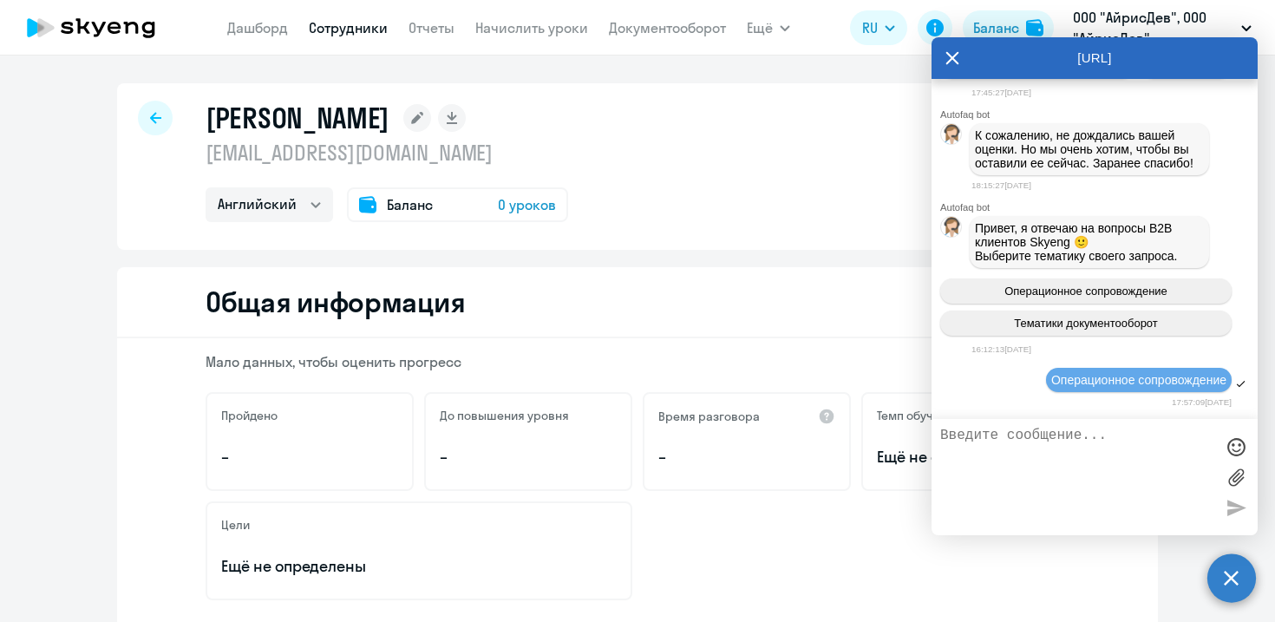
scroll to position [46471, 0]
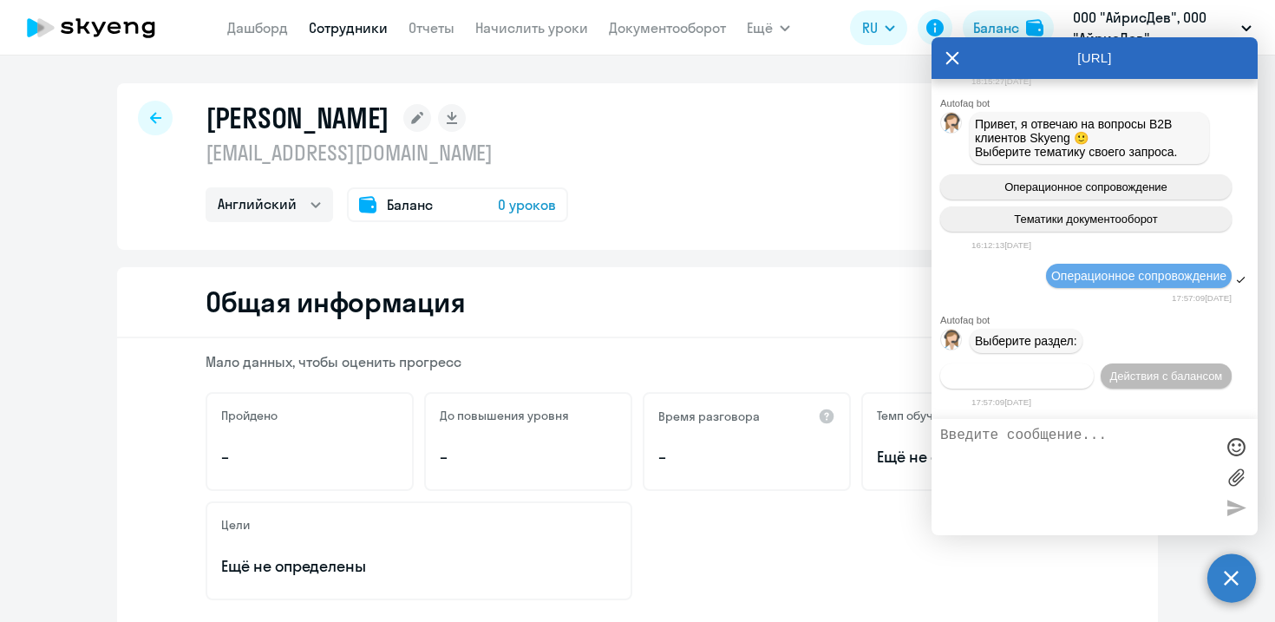
click at [1034, 379] on span "Действия по сотрудникам" at bounding box center [1016, 375] width 134 height 13
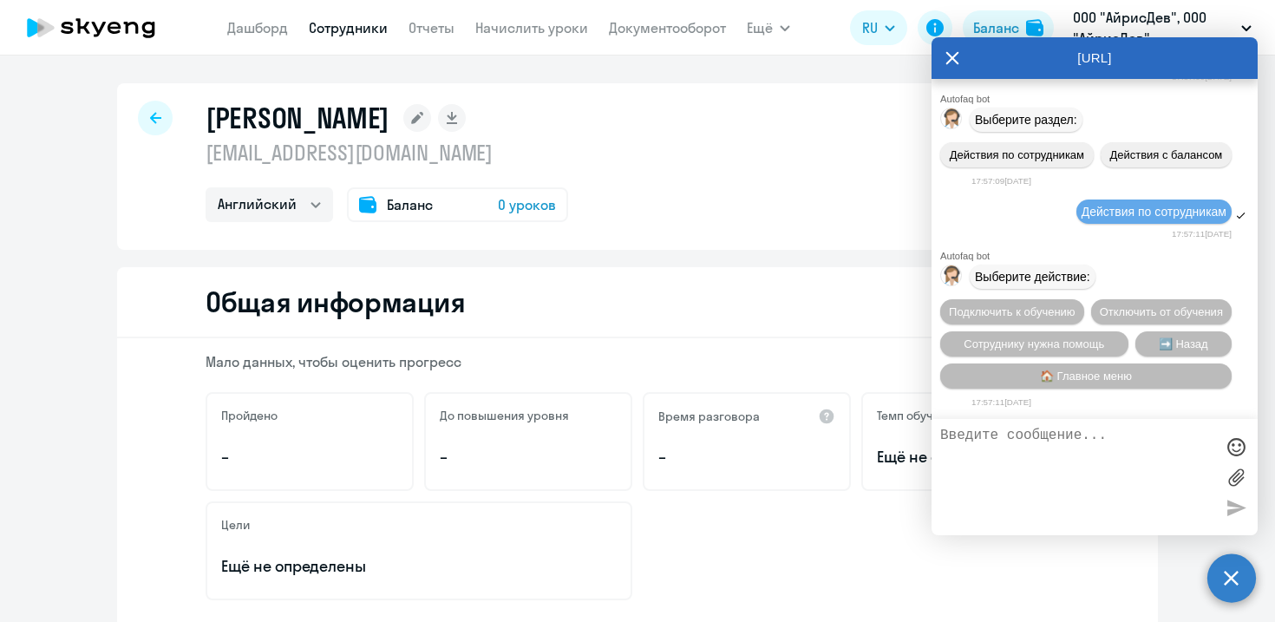
scroll to position [46701, 0]
click at [1033, 315] on button "Подключить к обучению" at bounding box center [1012, 311] width 144 height 25
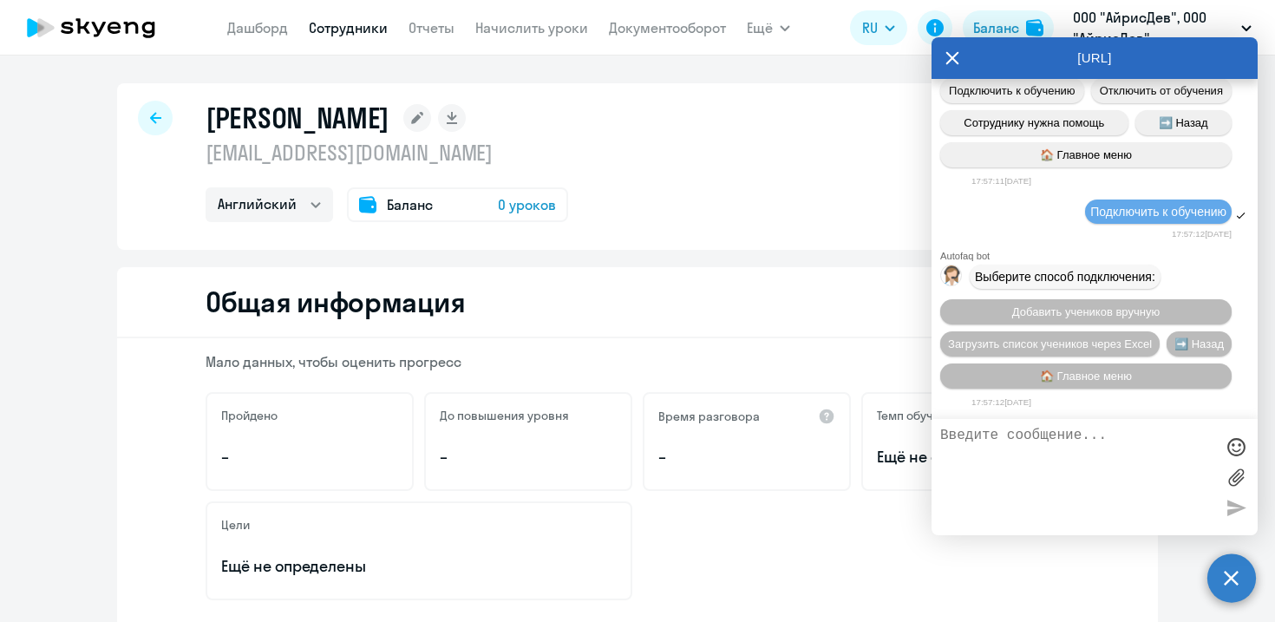
scroll to position [46931, 0]
click at [1056, 305] on span "Добавить учеников вручную" at bounding box center [1085, 311] width 147 height 13
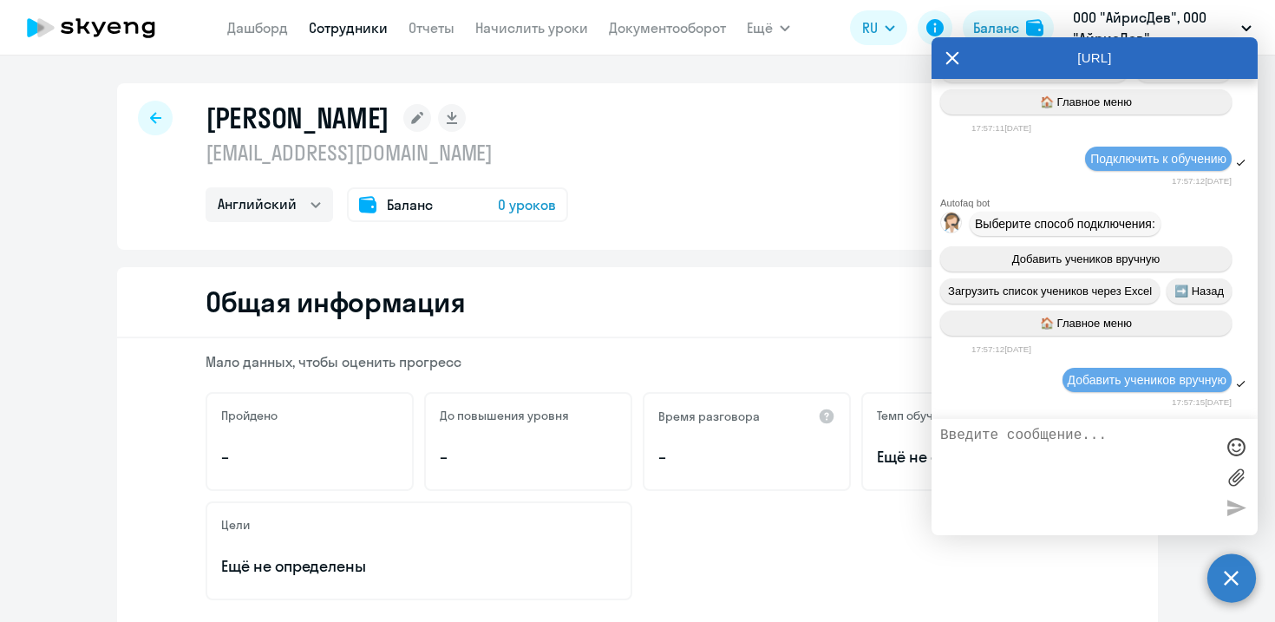
scroll to position [47771, 0]
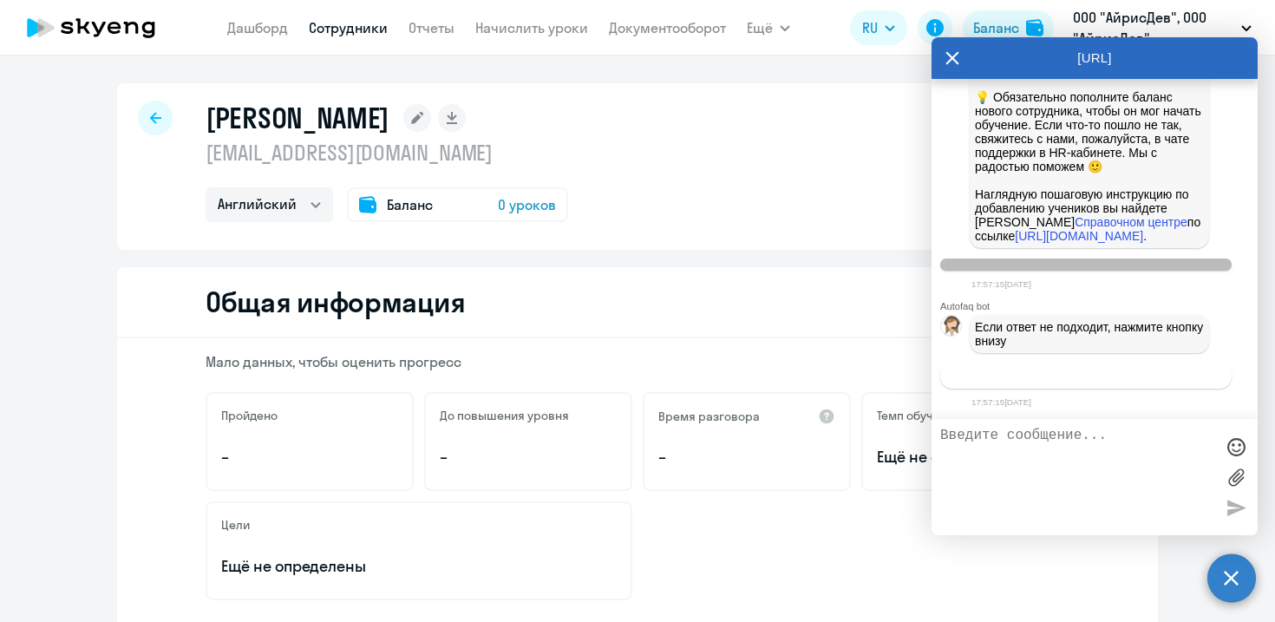
click at [1066, 375] on span "Связаться с менеджером" at bounding box center [1085, 375] width 133 height 13
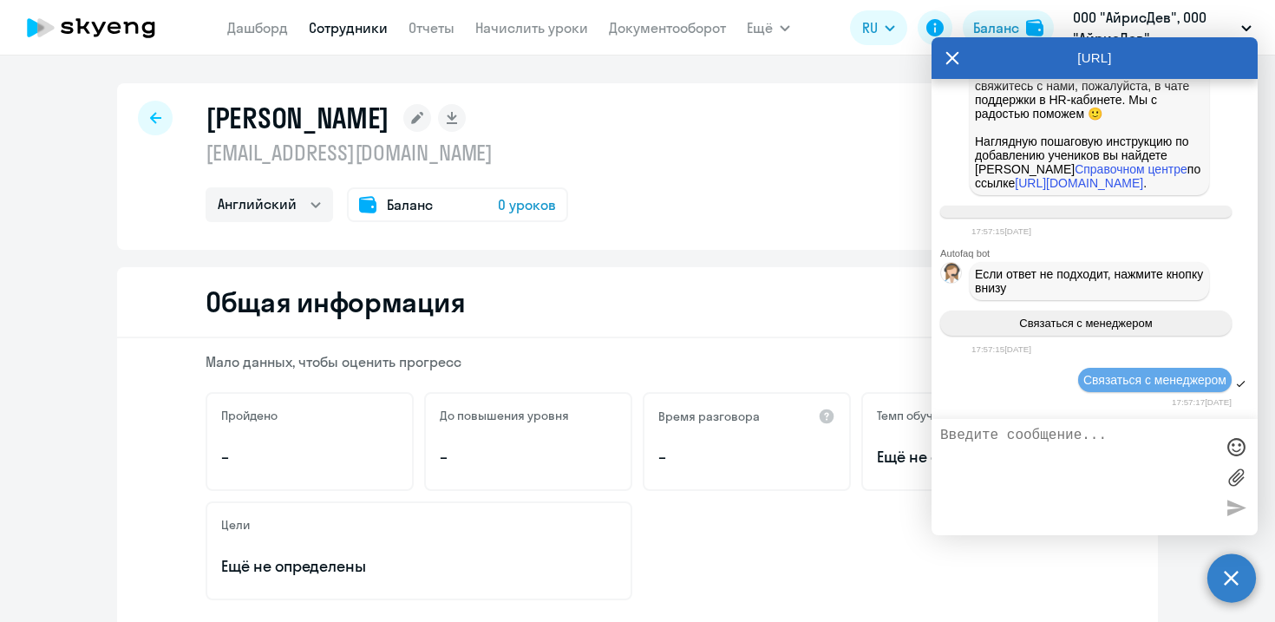
click at [1025, 462] on textarea at bounding box center [1077, 476] width 274 height 99
paste textarea "[EMAIL_ADDRESS][DOMAIN_NAME]"
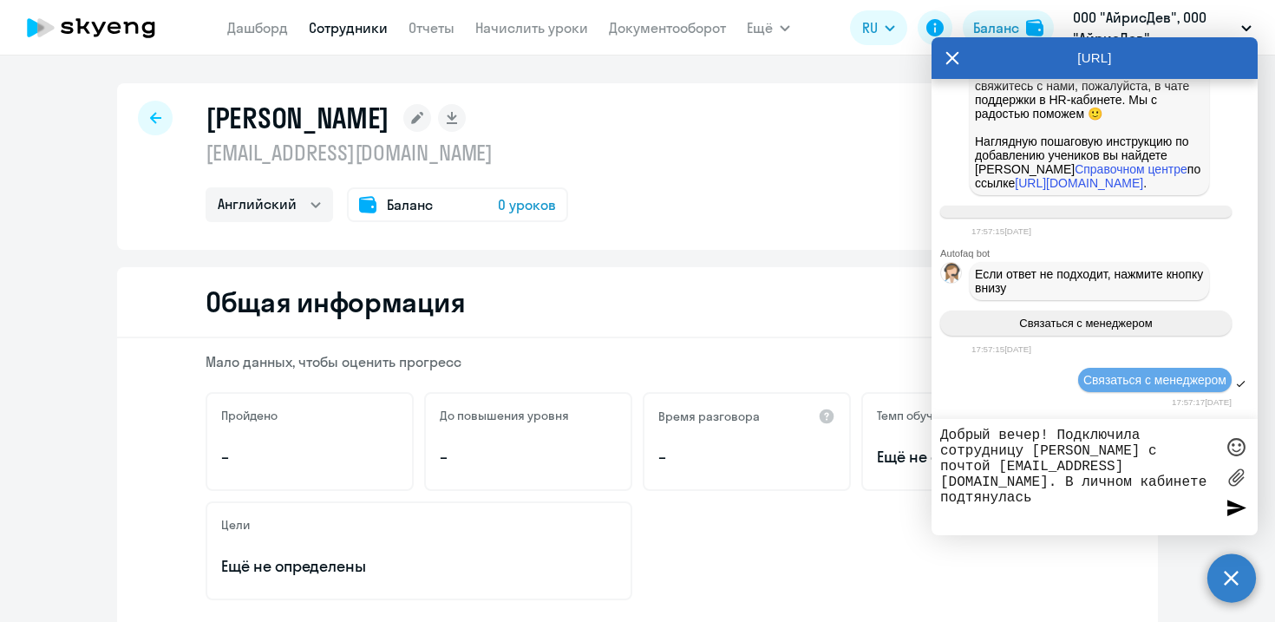
drag, startPoint x: 571, startPoint y: 160, endPoint x: 207, endPoint y: 160, distance: 364.2
click at [207, 160] on p "[EMAIL_ADDRESS][DOMAIN_NAME]" at bounding box center [387, 153] width 362 height 28
copy p "[EMAIL_ADDRESS][DOMAIN_NAME]"
click at [1179, 504] on textarea "Добрый вечер! Подключила сотрудницу [PERSON_NAME] с почтой [EMAIL_ADDRESS][DOMA…" at bounding box center [1077, 476] width 274 height 99
paste textarea "[EMAIL_ADDRESS][DOMAIN_NAME]"
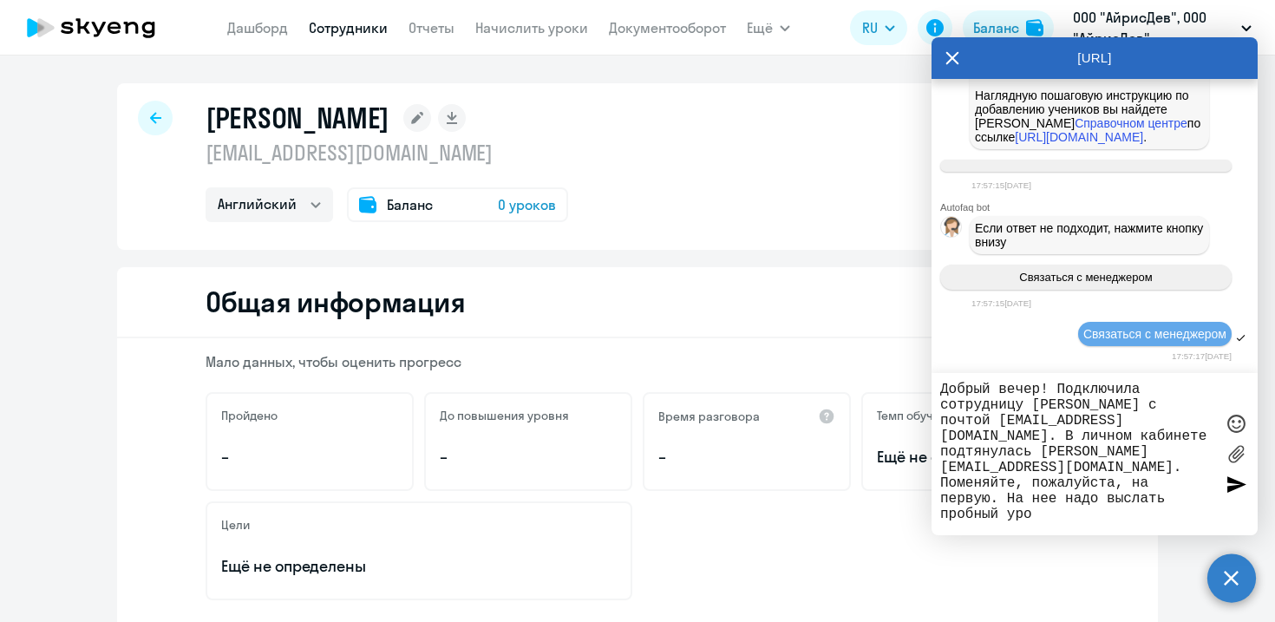
type textarea "Добрый вечер! Подключила сотрудницу [PERSON_NAME] с почтой [EMAIL_ADDRESS][DOMA…"
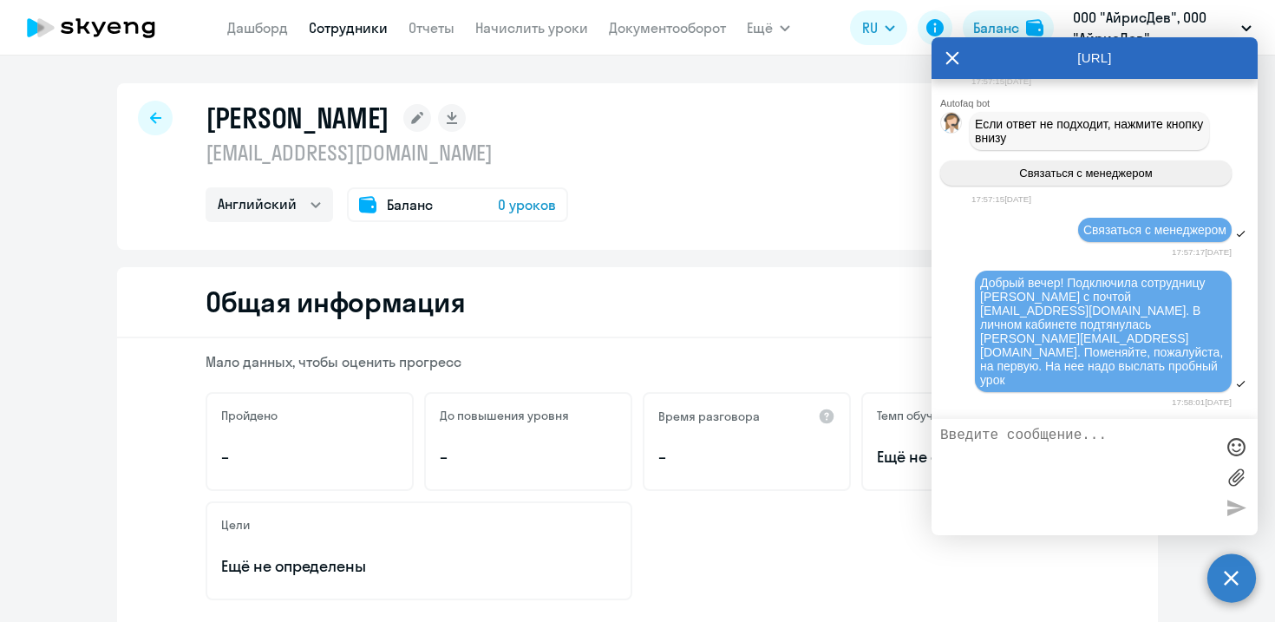
scroll to position [47968, 0]
click at [347, 26] on link "Сотрудники" at bounding box center [348, 27] width 79 height 17
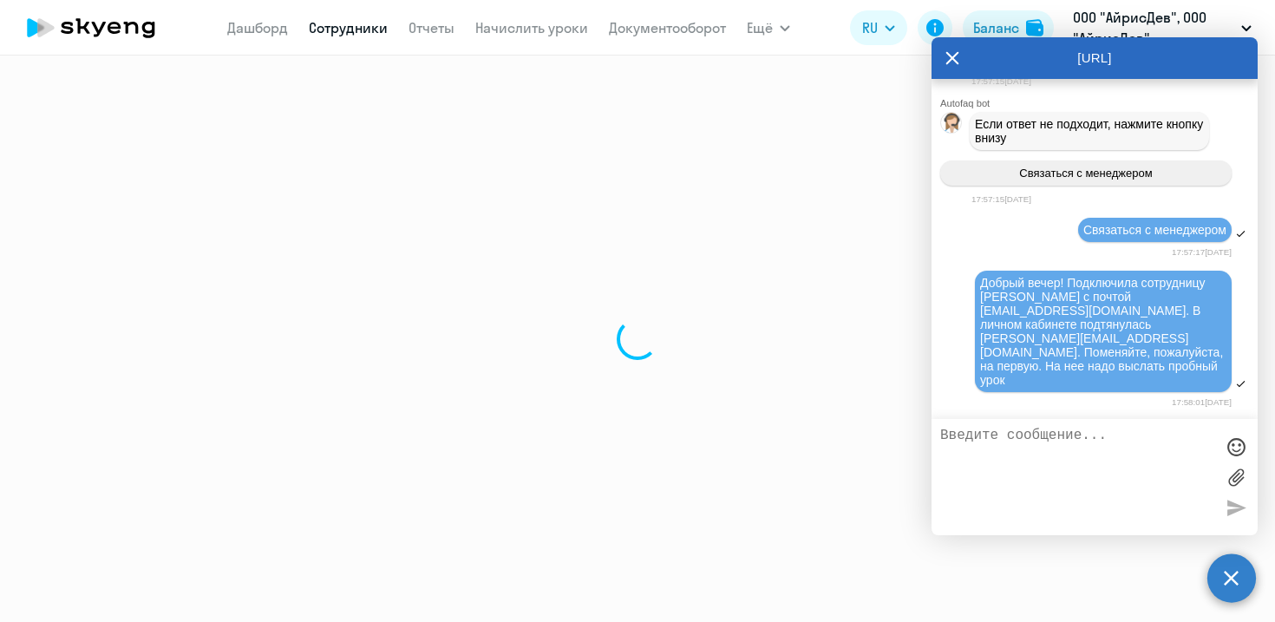
select select "30"
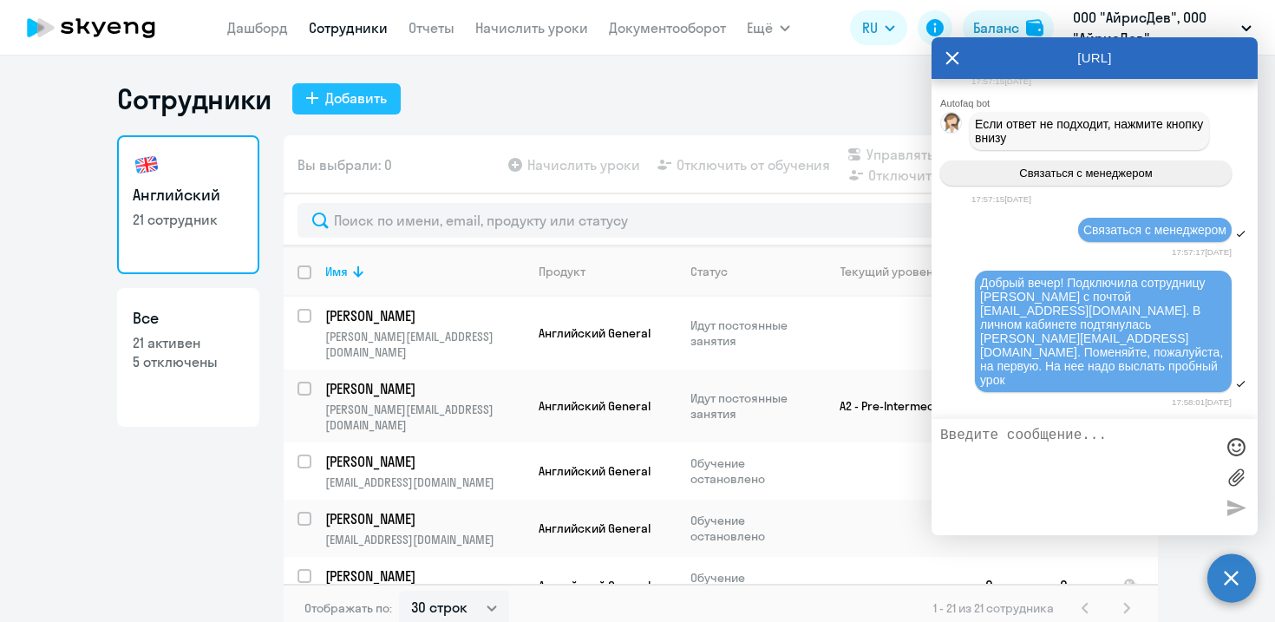
click at [322, 101] on button "Добавить" at bounding box center [346, 98] width 108 height 31
select select "english_adult_not_native_speaker"
select select "3"
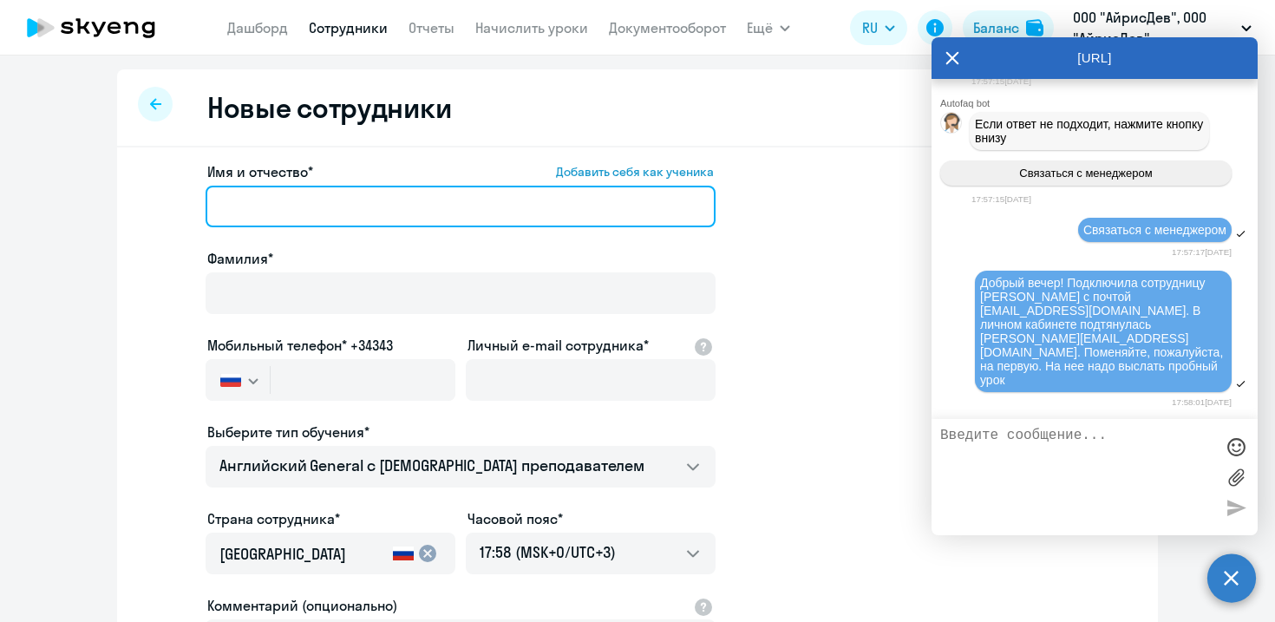
click at [393, 186] on input "Имя и отчество* Добавить себя как ученика" at bounding box center [461, 207] width 510 height 42
paste input "[PERSON_NAME]"
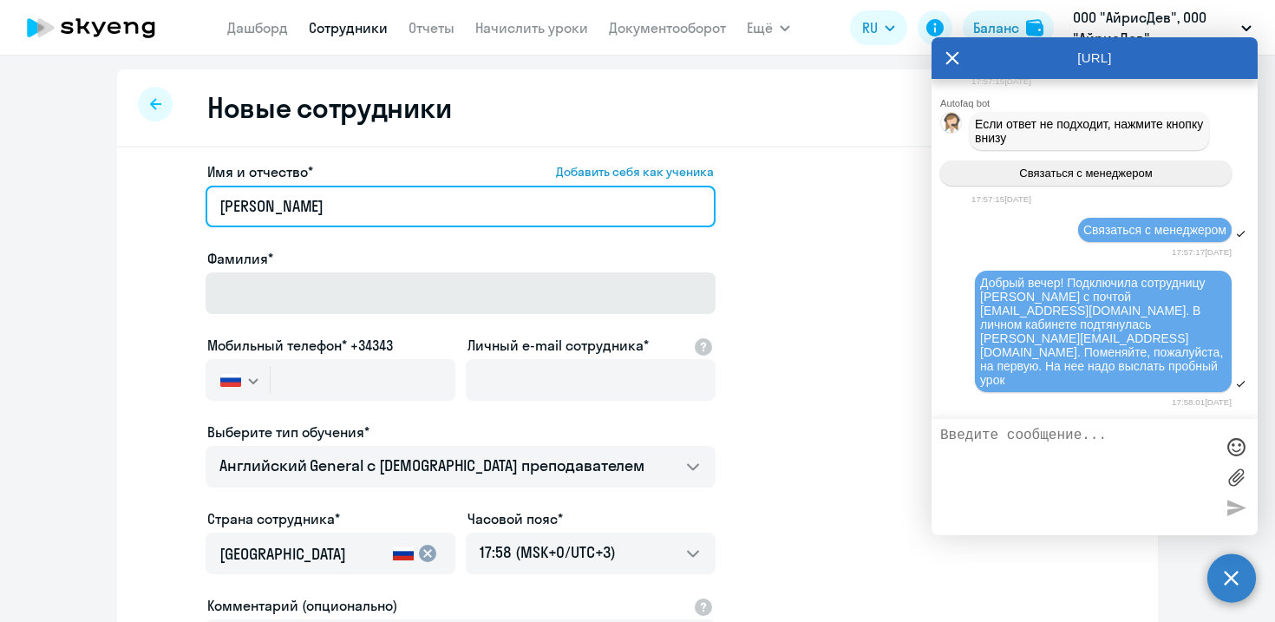
type input "[PERSON_NAME]"
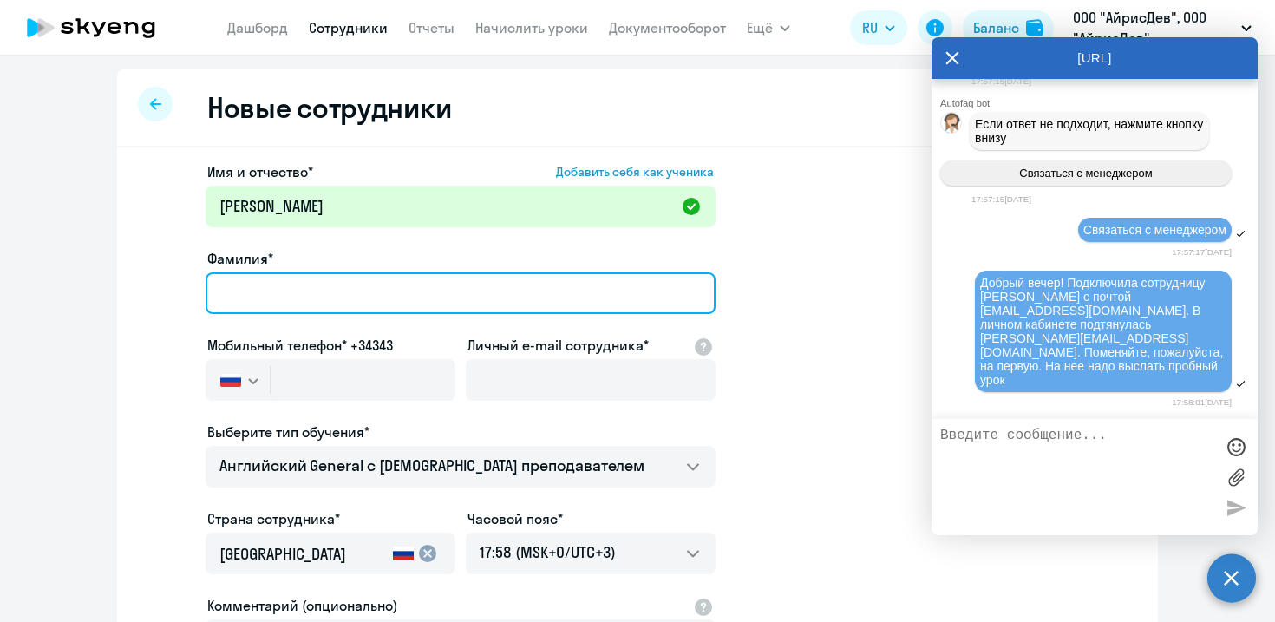
click at [299, 302] on input "Фамилия*" at bounding box center [461, 293] width 510 height 42
type input "[PERSON_NAME]"
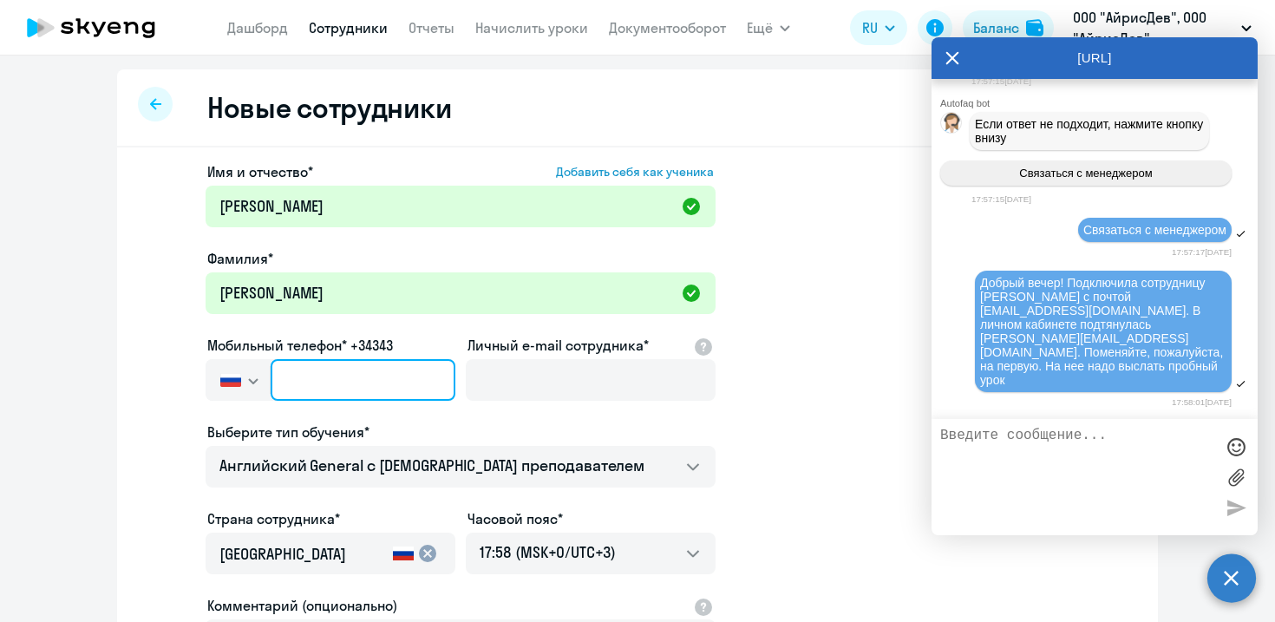
click at [329, 370] on input "text" at bounding box center [363, 380] width 185 height 42
paste input "[PHONE_NUMBER]"
type input "[PHONE_NUMBER]"
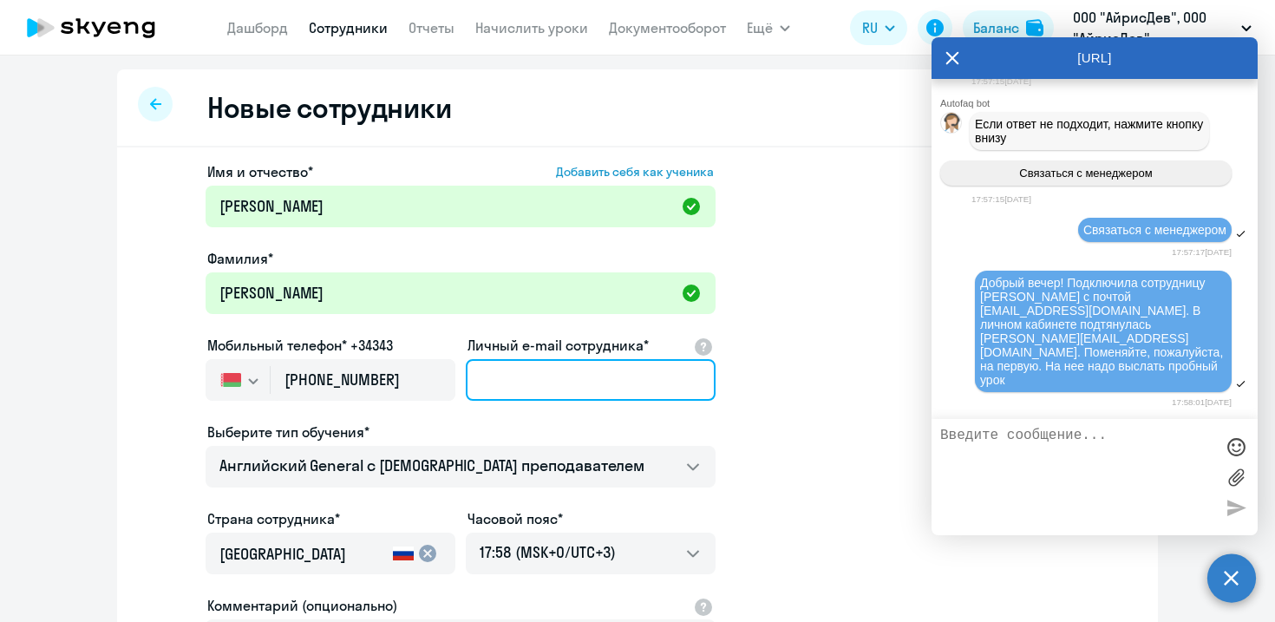
click at [527, 381] on input "Личный e-mail сотрудника*" at bounding box center [591, 380] width 250 height 42
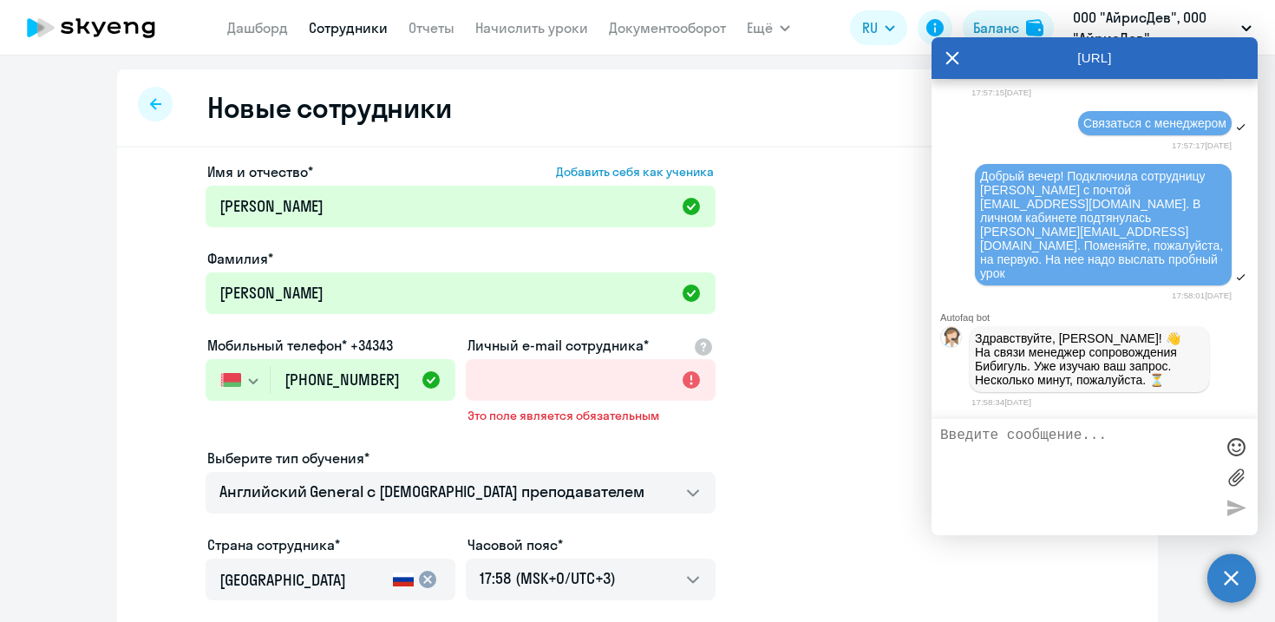
scroll to position [48084, 0]
click at [560, 384] on input "Личный e-mail сотрудника*" at bounding box center [591, 380] width 250 height 42
paste input "[EMAIL_ADDRESS][DOMAIN_NAME]"
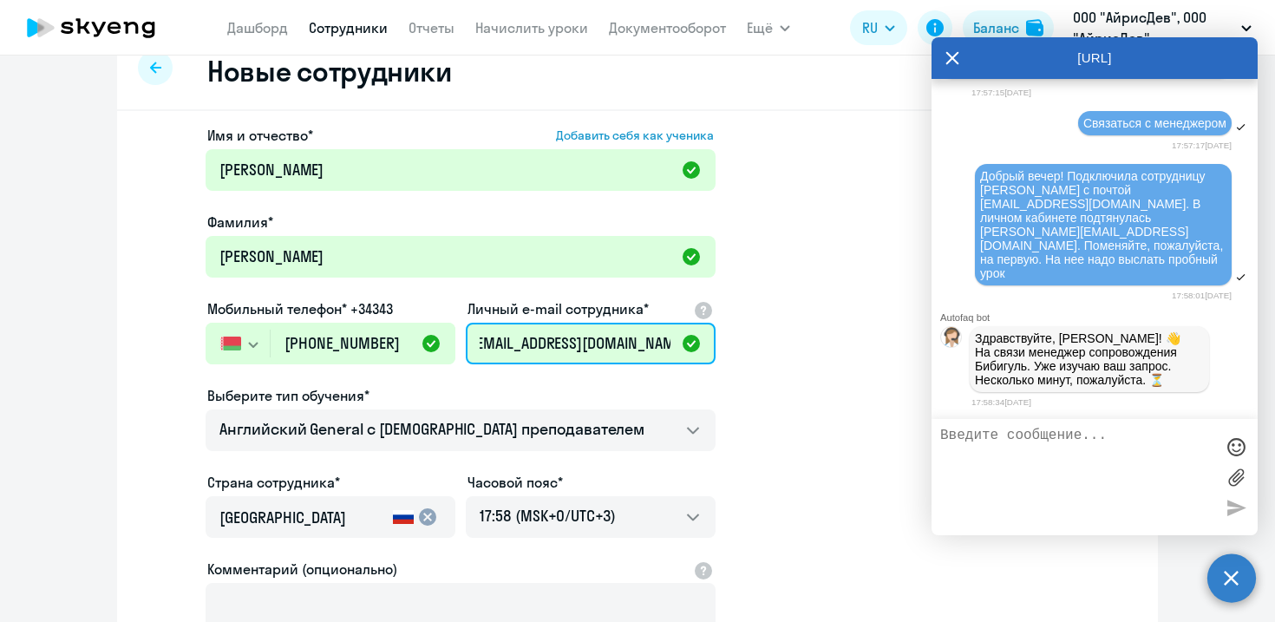
scroll to position [95, 0]
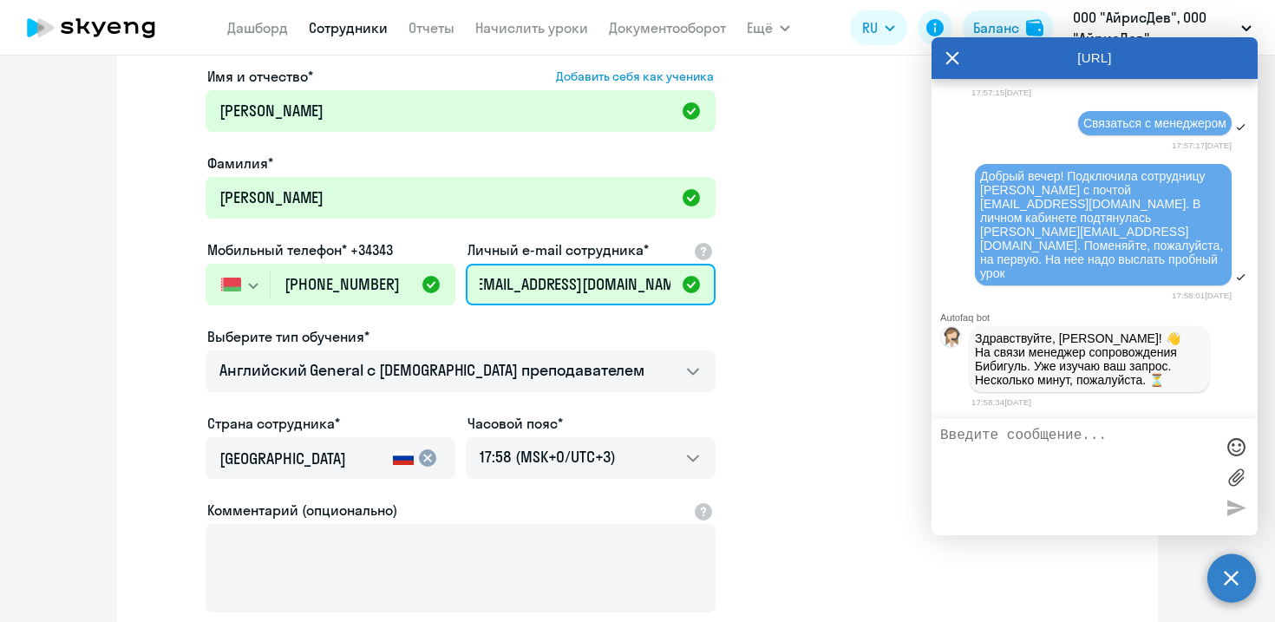
type input "[EMAIL_ADDRESS][DOMAIN_NAME]"
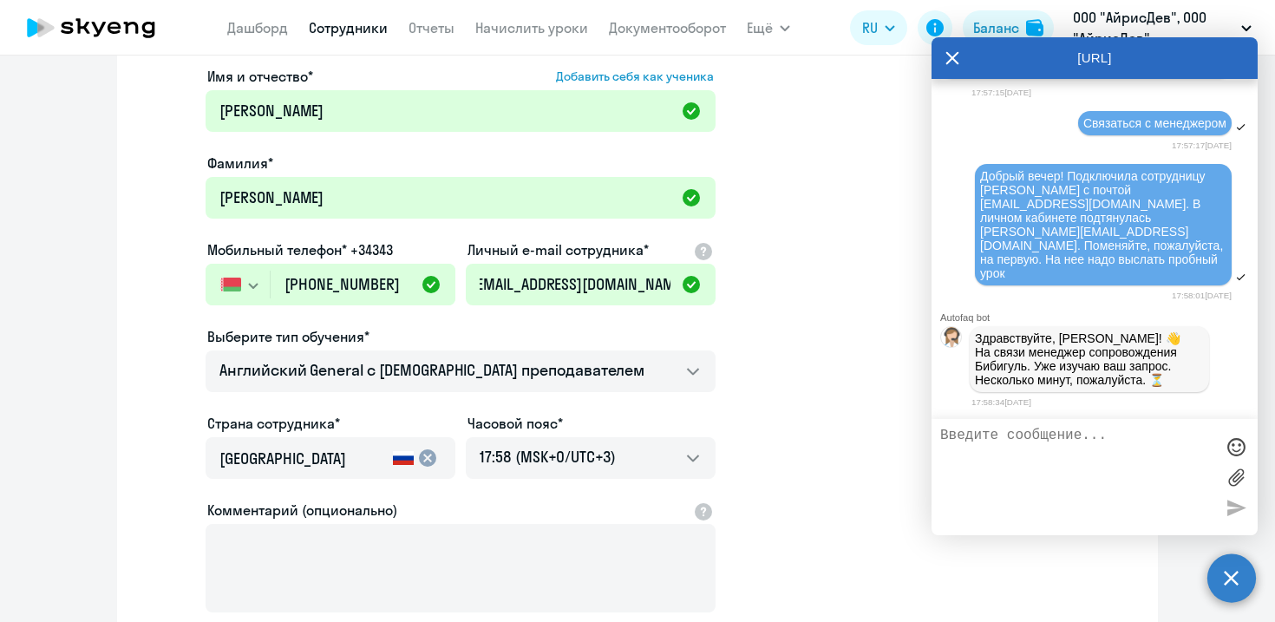
click at [321, 460] on input "[GEOGRAPHIC_DATA]" at bounding box center [302, 458] width 166 height 23
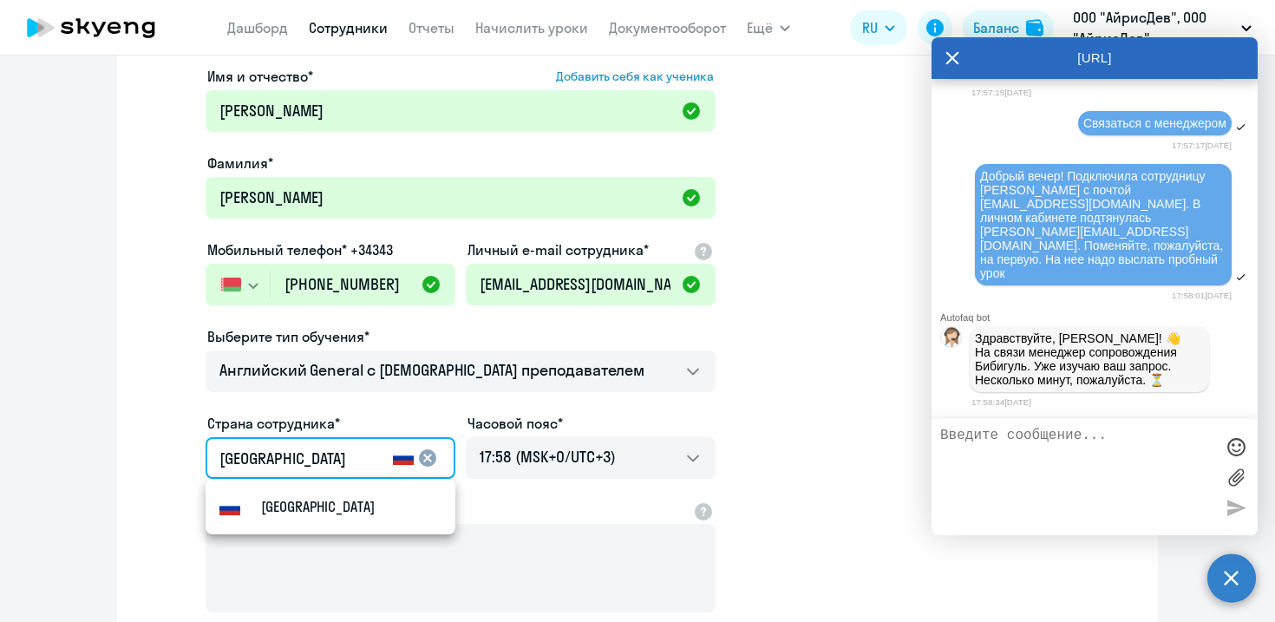
drag, startPoint x: 321, startPoint y: 462, endPoint x: 157, endPoint y: 462, distance: 163.9
click at [157, 462] on app-new-student-form "Имя и отчество* Добавить себя как ученика [PERSON_NAME]* [PERSON_NAME] телефон*…" at bounding box center [637, 375] width 985 height 618
click at [248, 500] on div "Flag of [GEOGRAPHIC_DATA] [GEOGRAPHIC_DATA]" at bounding box center [270, 506] width 102 height 21
type input "Беларусь"
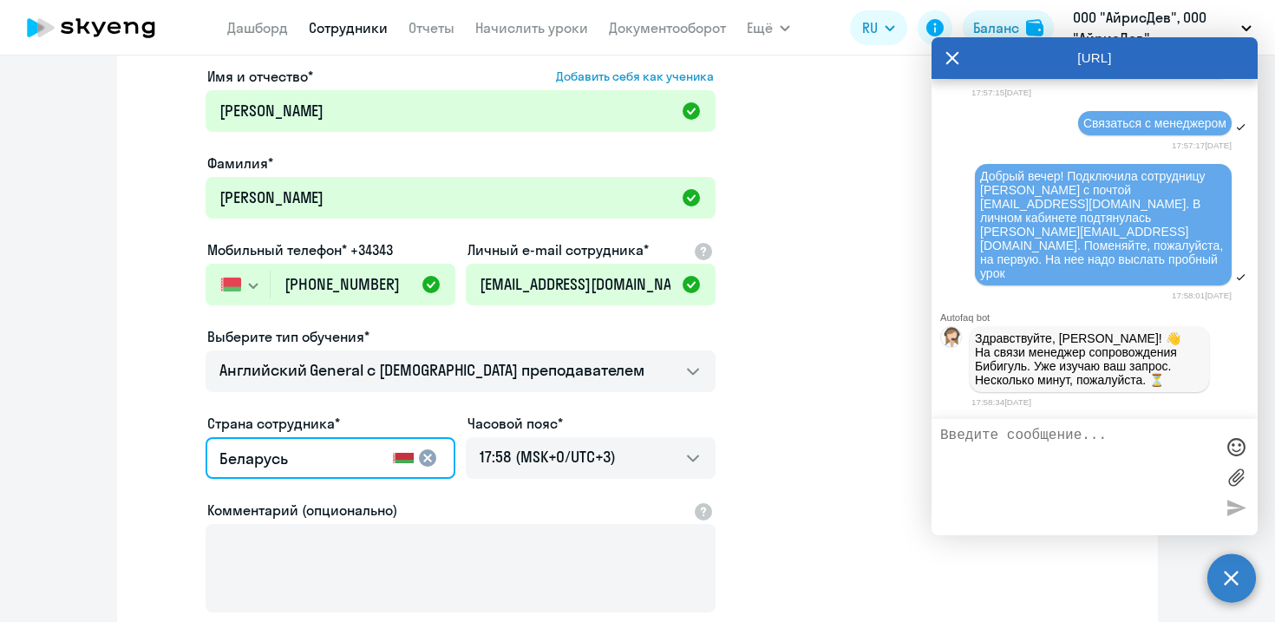
scroll to position [287, 0]
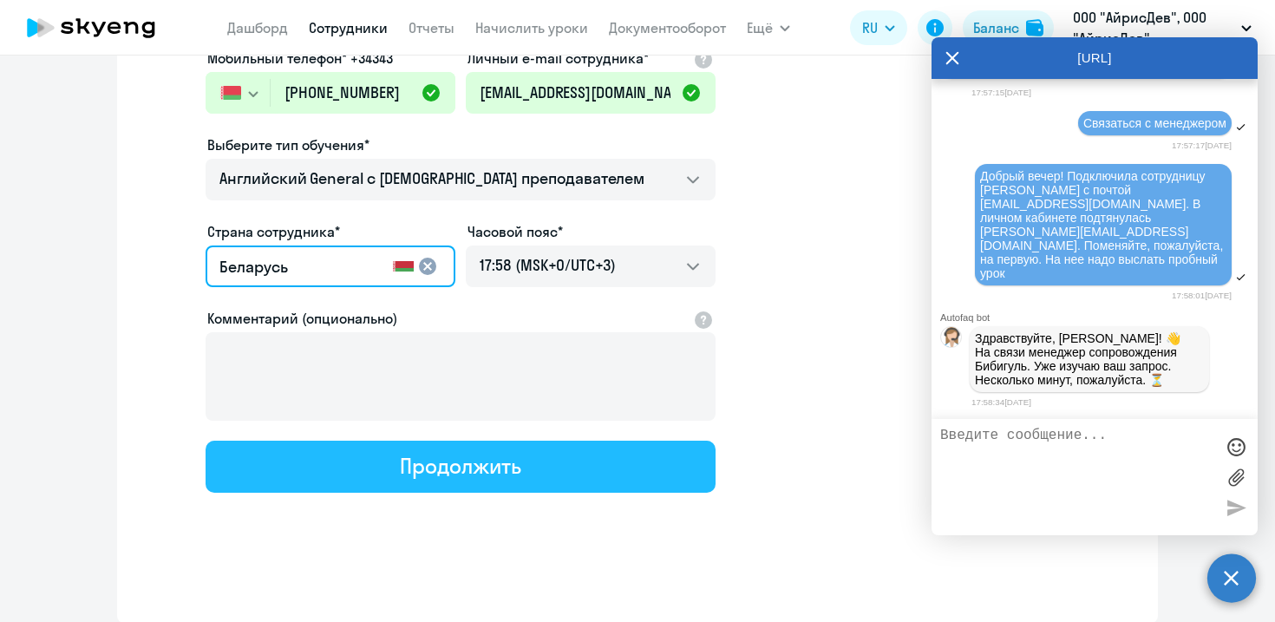
click at [467, 458] on div "Продолжить" at bounding box center [460, 466] width 121 height 28
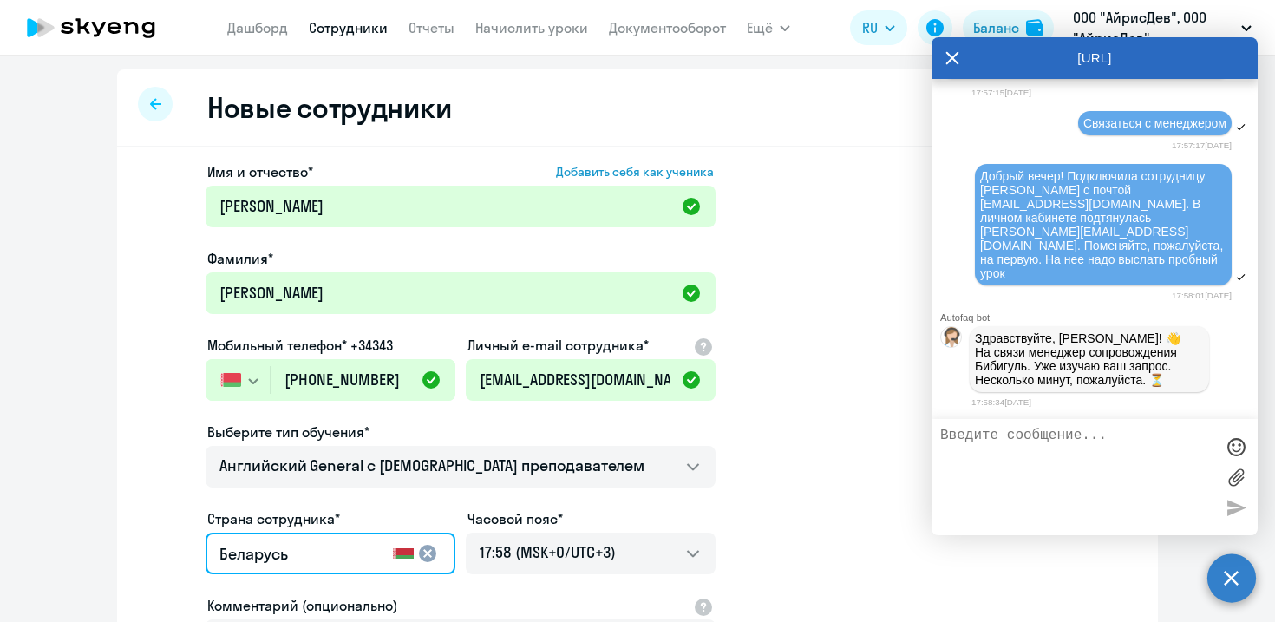
select select "english_adult_not_native_speaker"
select select "3"
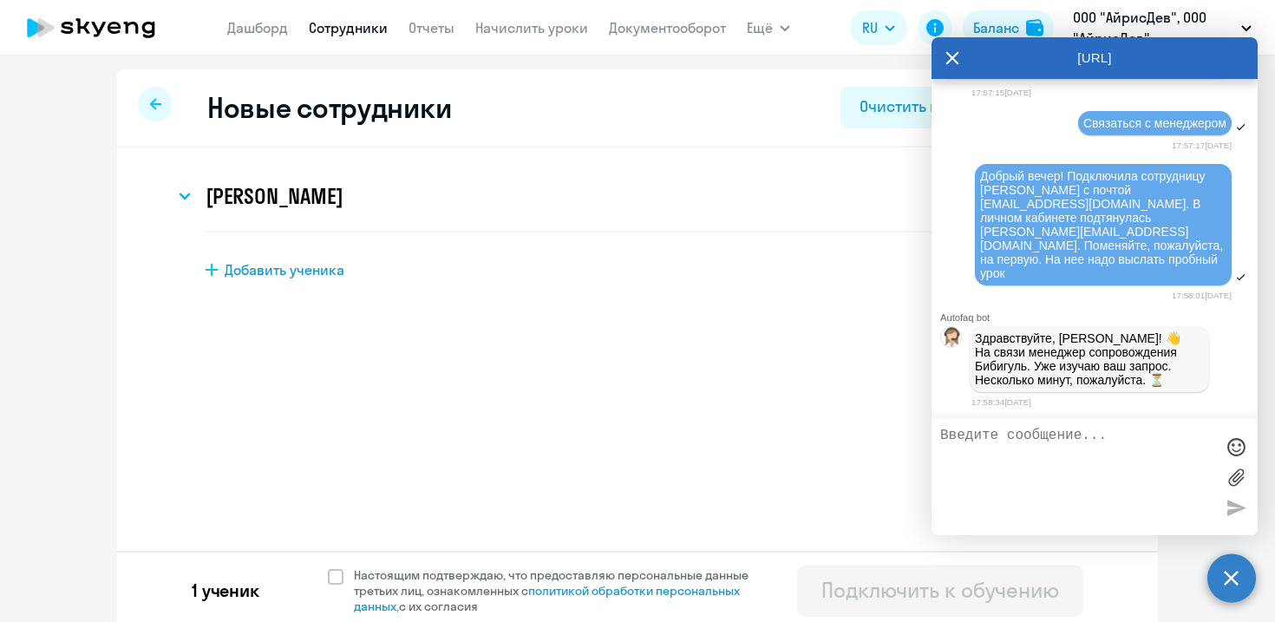
scroll to position [0, 0]
click at [338, 576] on span at bounding box center [336, 577] width 16 height 16
click at [328, 567] on input "Настоящим подтверждаю, что предоставляю персональные данные третьих лиц, ознако…" at bounding box center [327, 566] width 1 height 1
checkbox input "true"
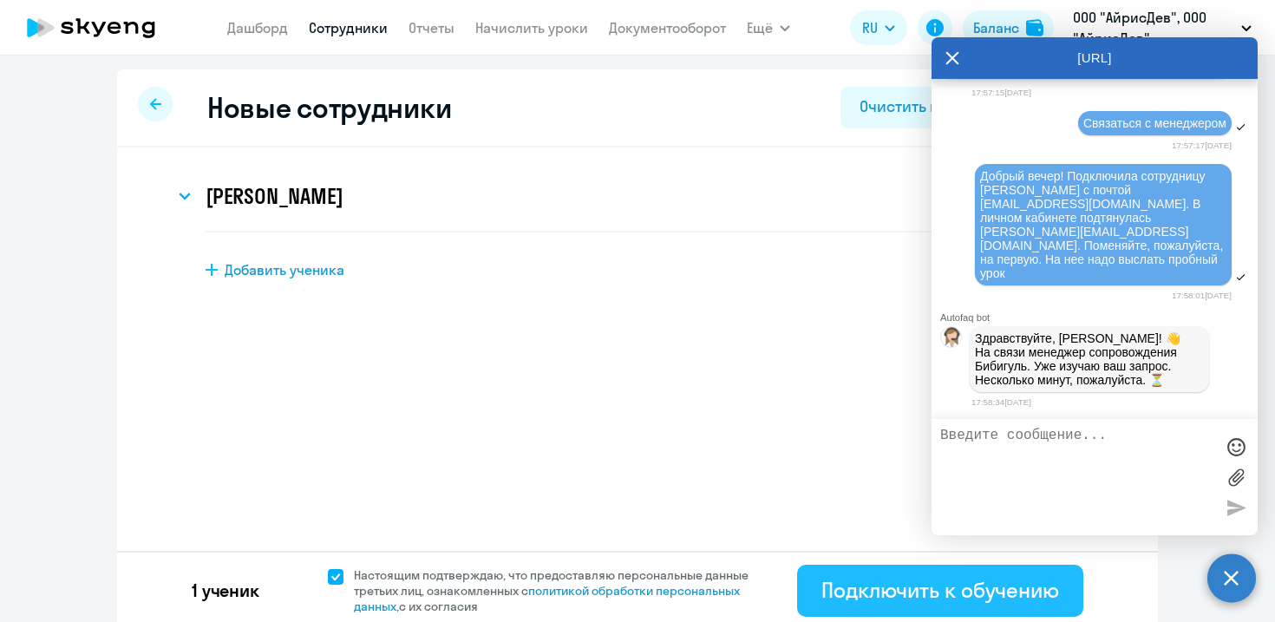
click at [974, 591] on div "Подключить к обучению" at bounding box center [940, 590] width 238 height 28
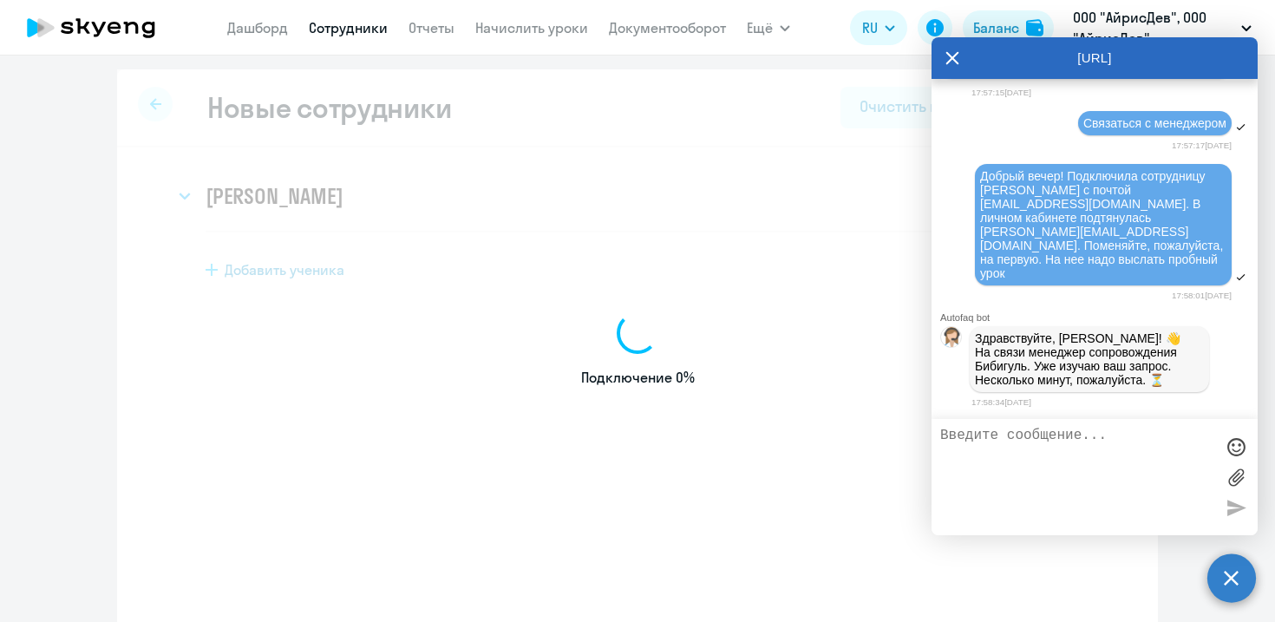
select select "english_adult_not_native_speaker"
select select "3"
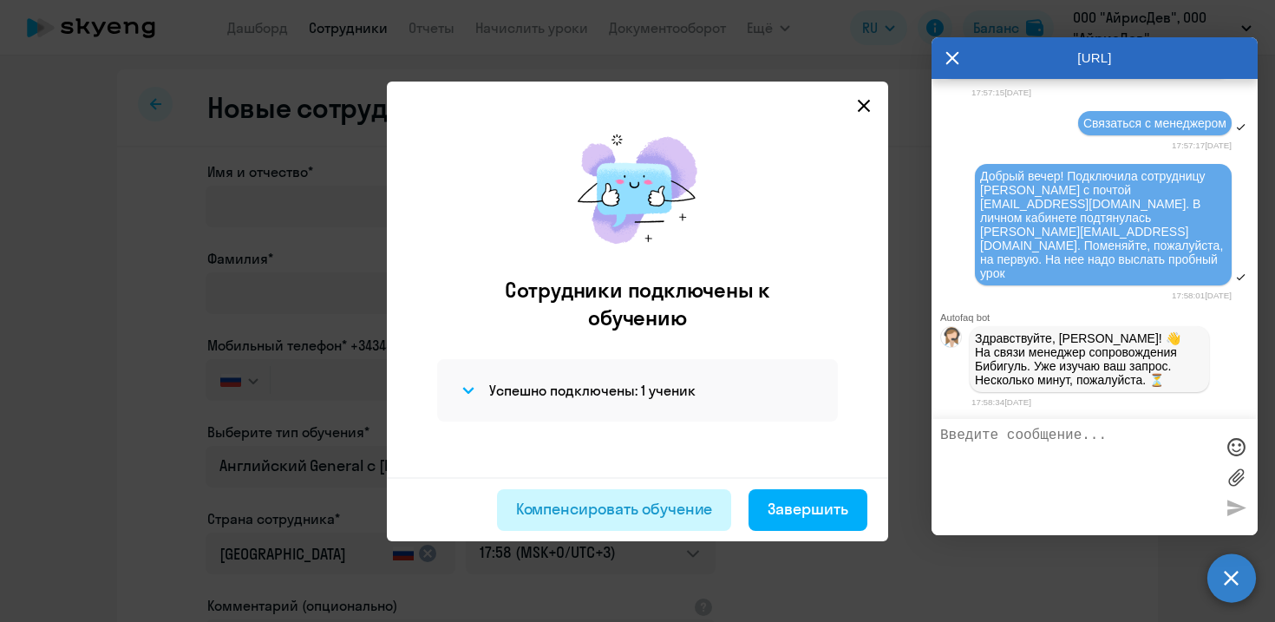
click at [627, 509] on div "Компенсировать обучение" at bounding box center [614, 509] width 197 height 23
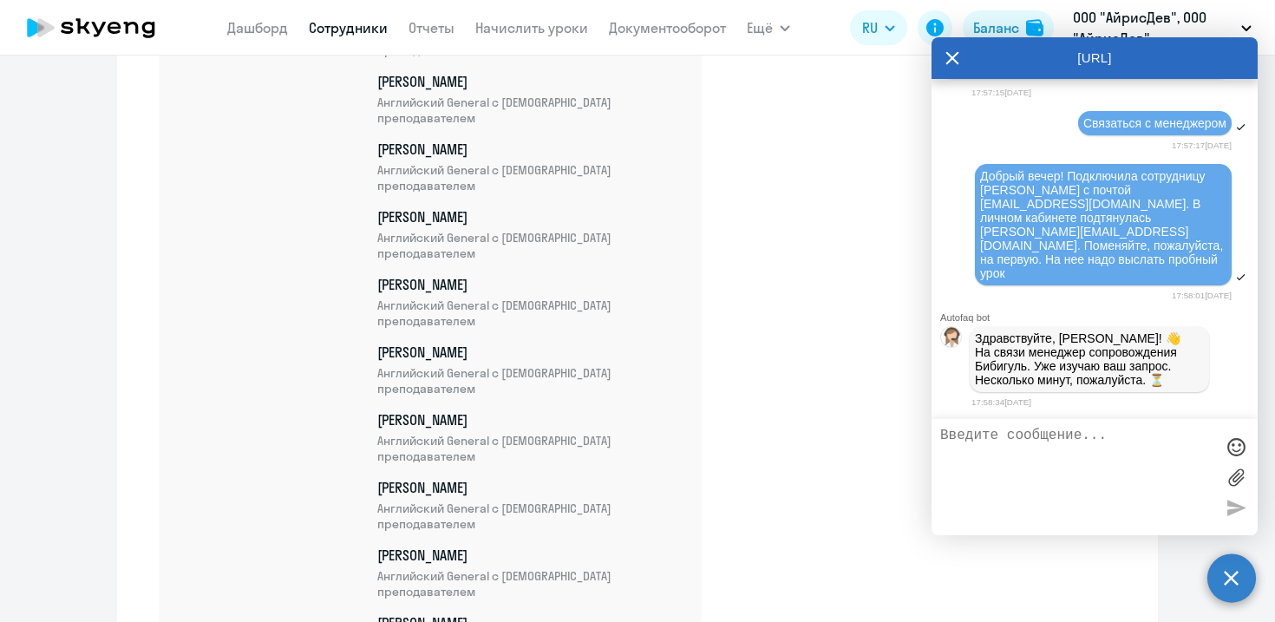
scroll to position [1462, 0]
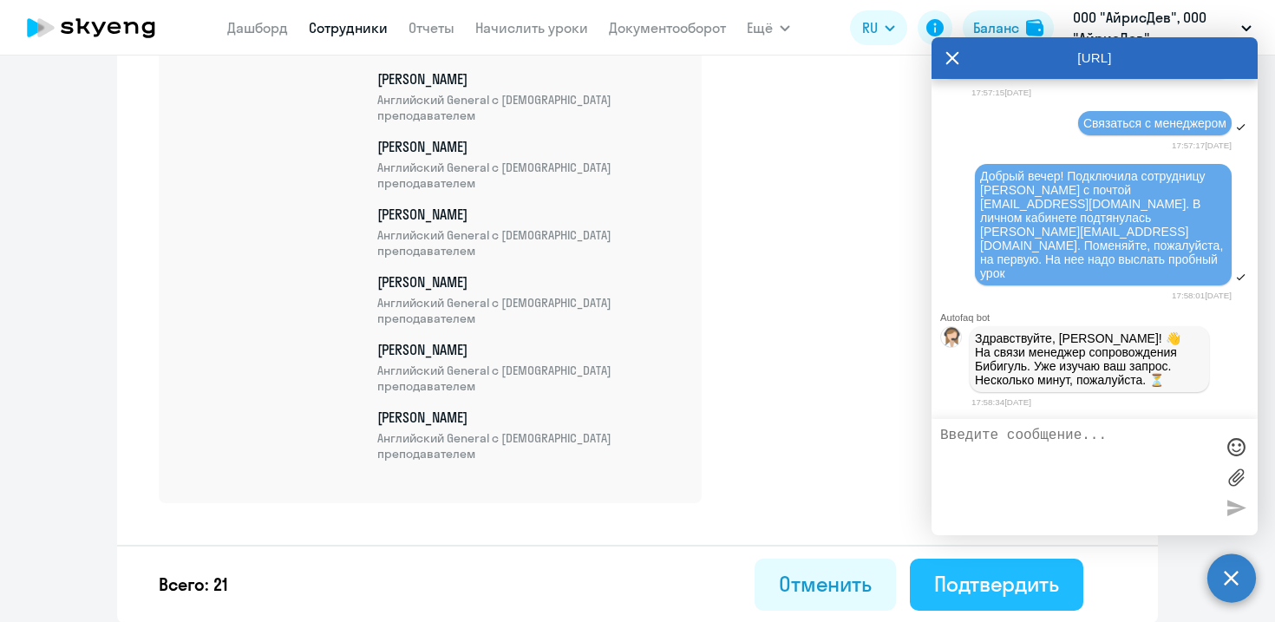
click at [1006, 582] on div "Подтвердить" at bounding box center [996, 584] width 125 height 28
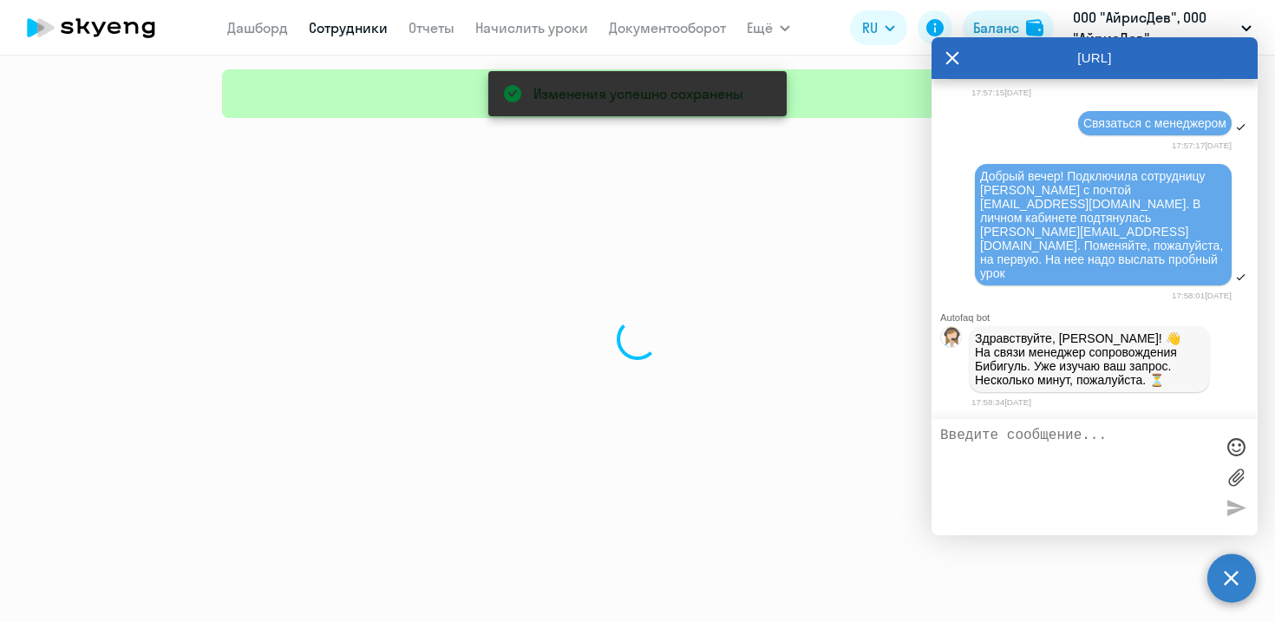
select select "30"
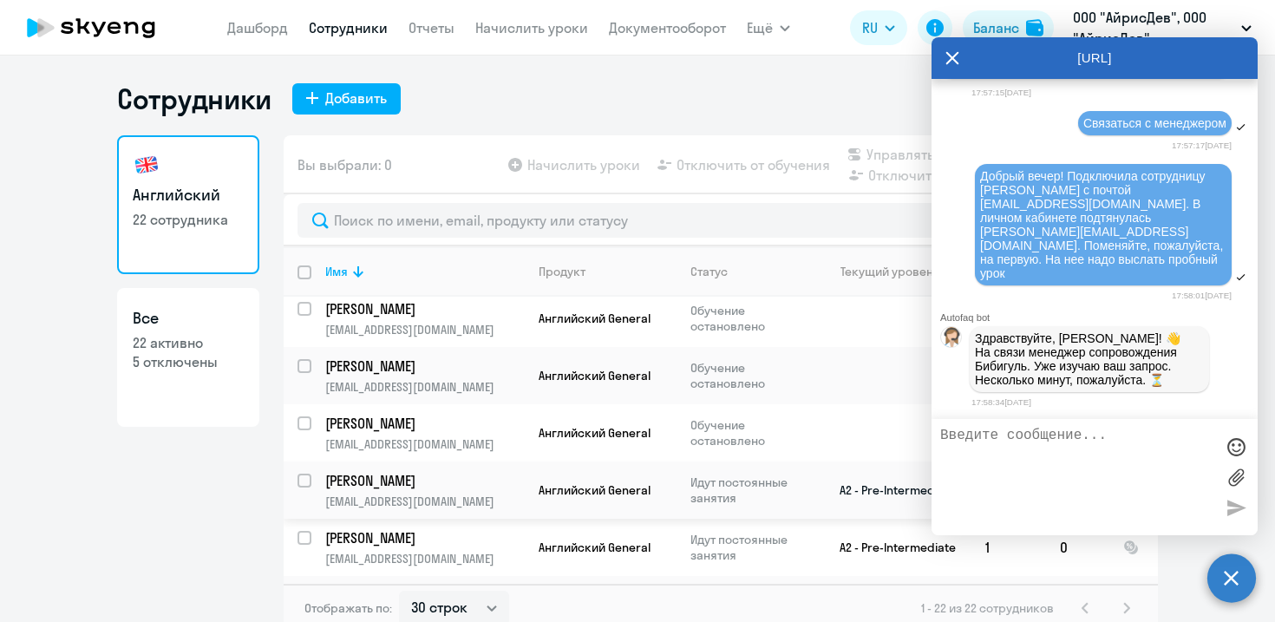
scroll to position [142, 0]
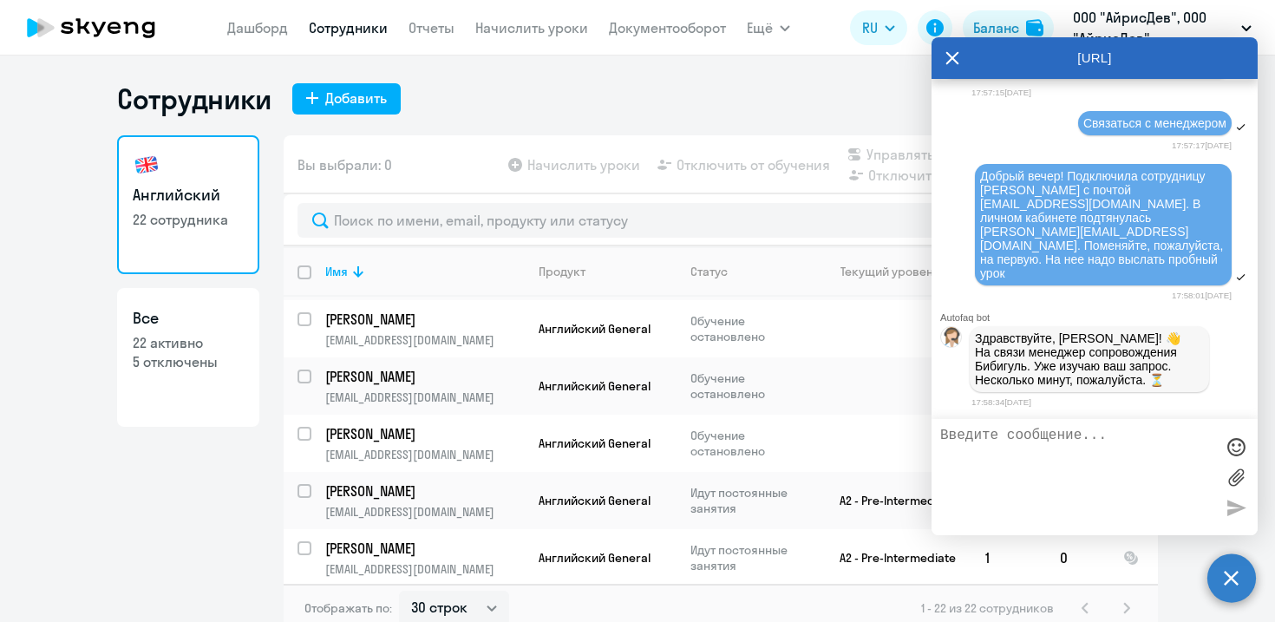
click at [948, 58] on icon at bounding box center [952, 58] width 14 height 42
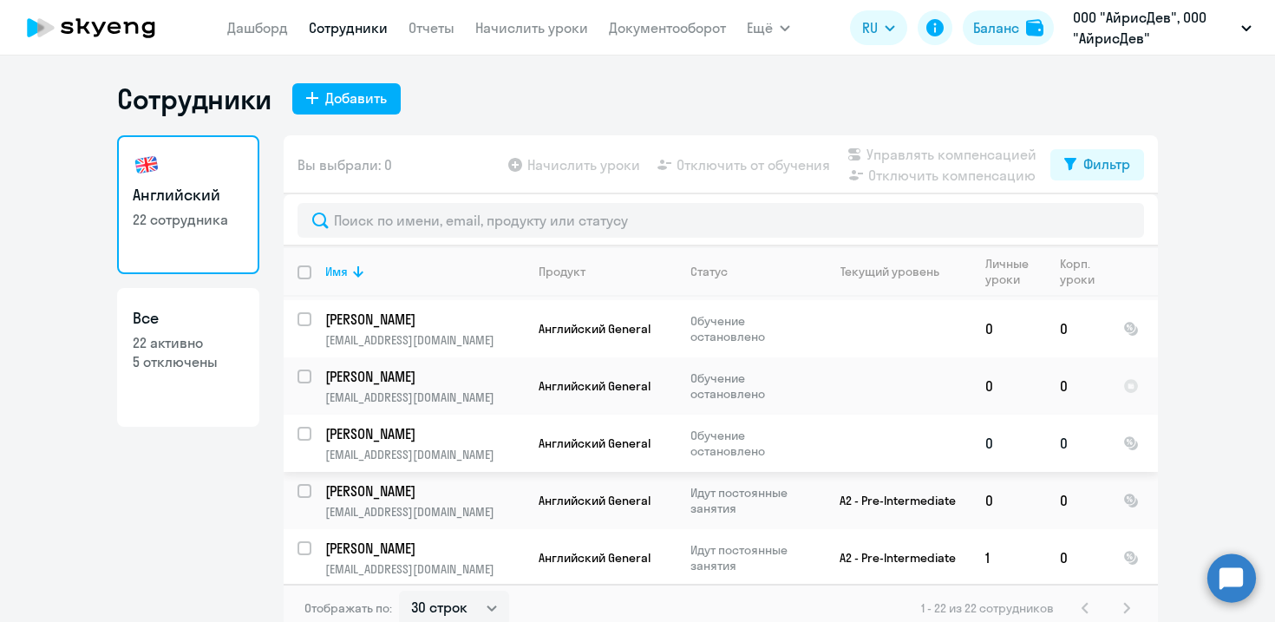
click at [302, 427] on input "select row 42802192" at bounding box center [314, 444] width 35 height 35
checkbox input "true"
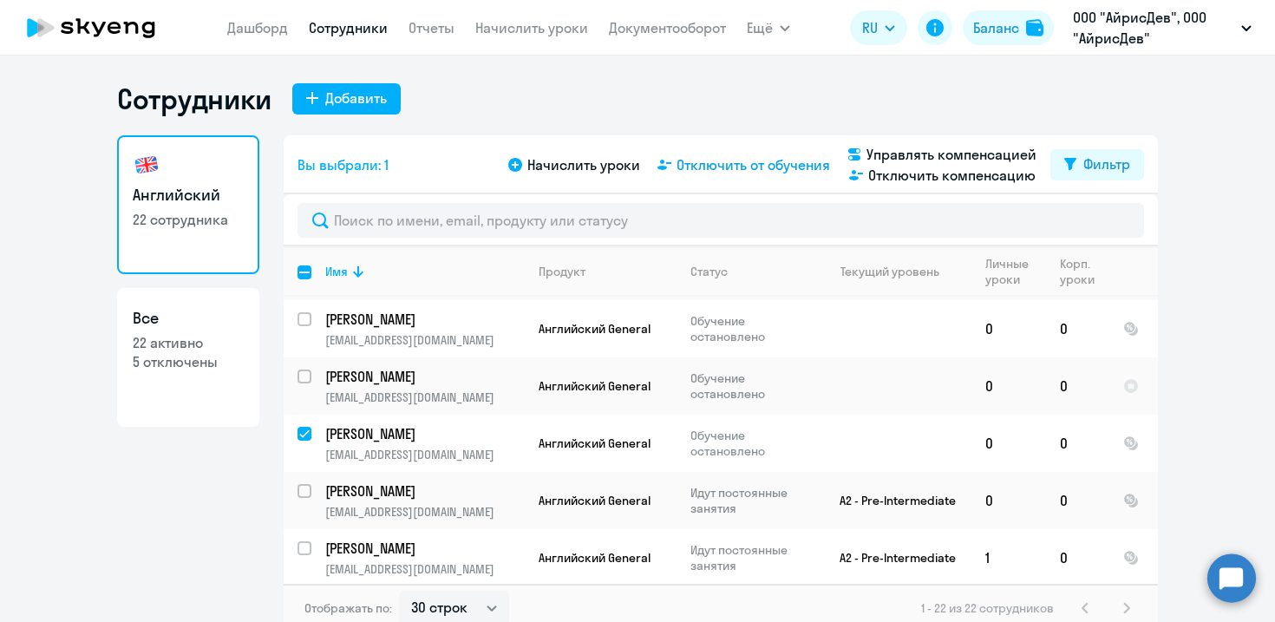
click at [760, 169] on span "Отключить от обучения" at bounding box center [752, 164] width 153 height 21
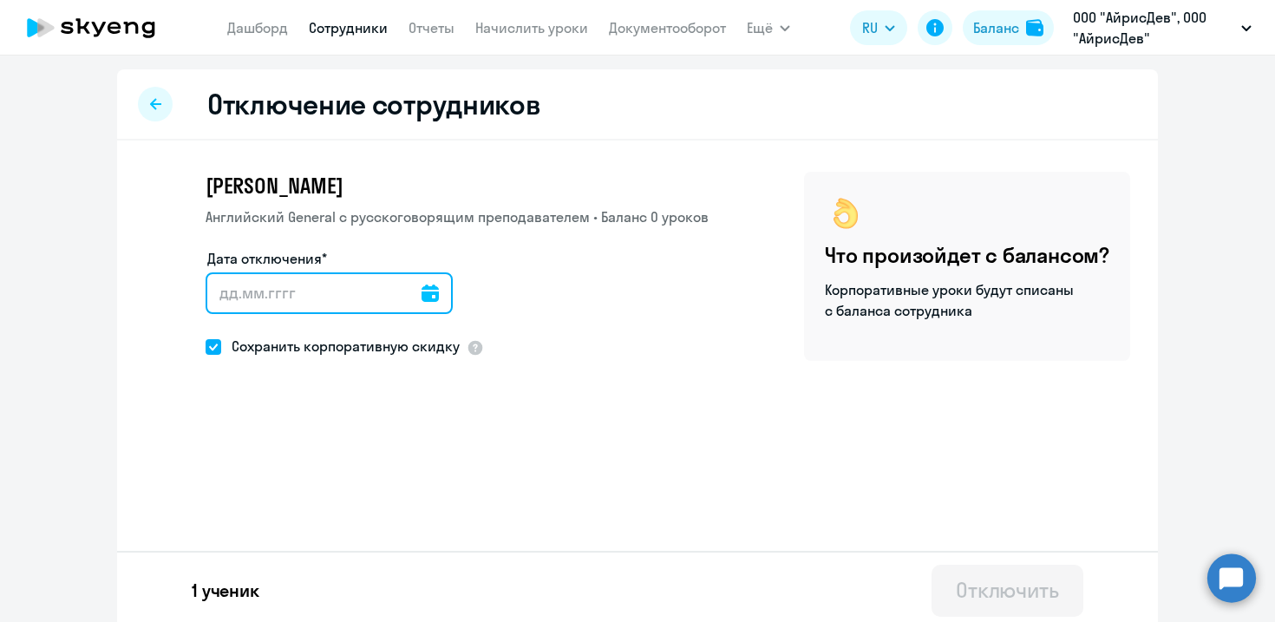
click at [374, 299] on input "Дата отключения*" at bounding box center [329, 293] width 247 height 42
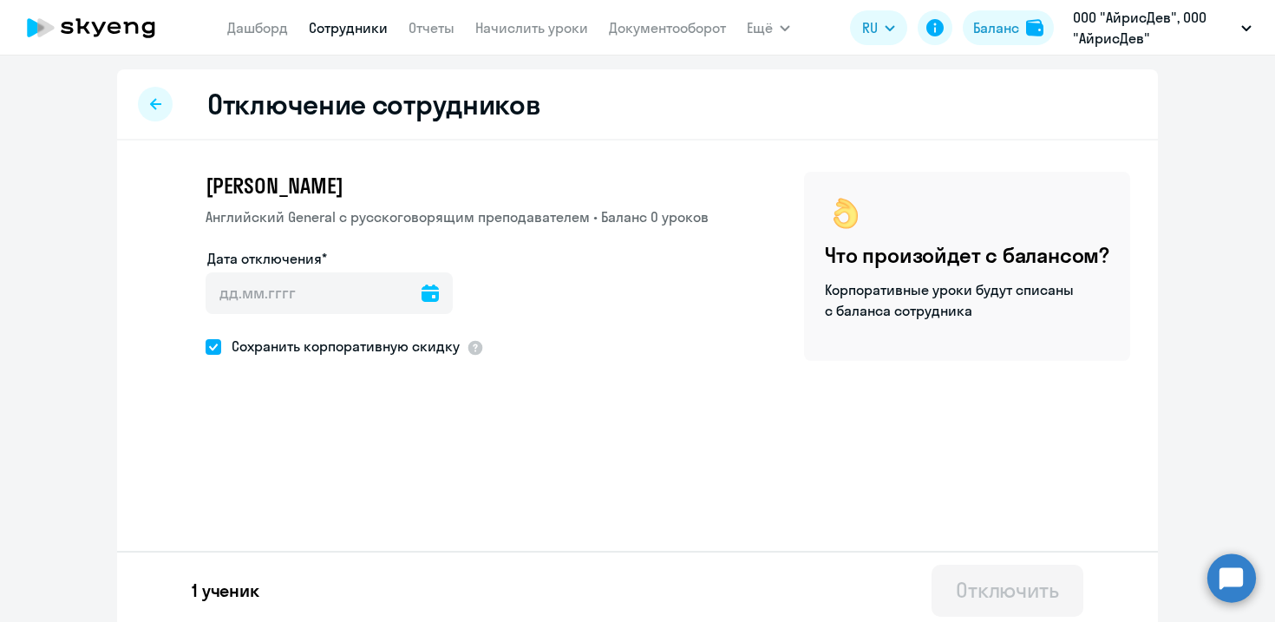
click at [421, 294] on icon at bounding box center [429, 292] width 17 height 17
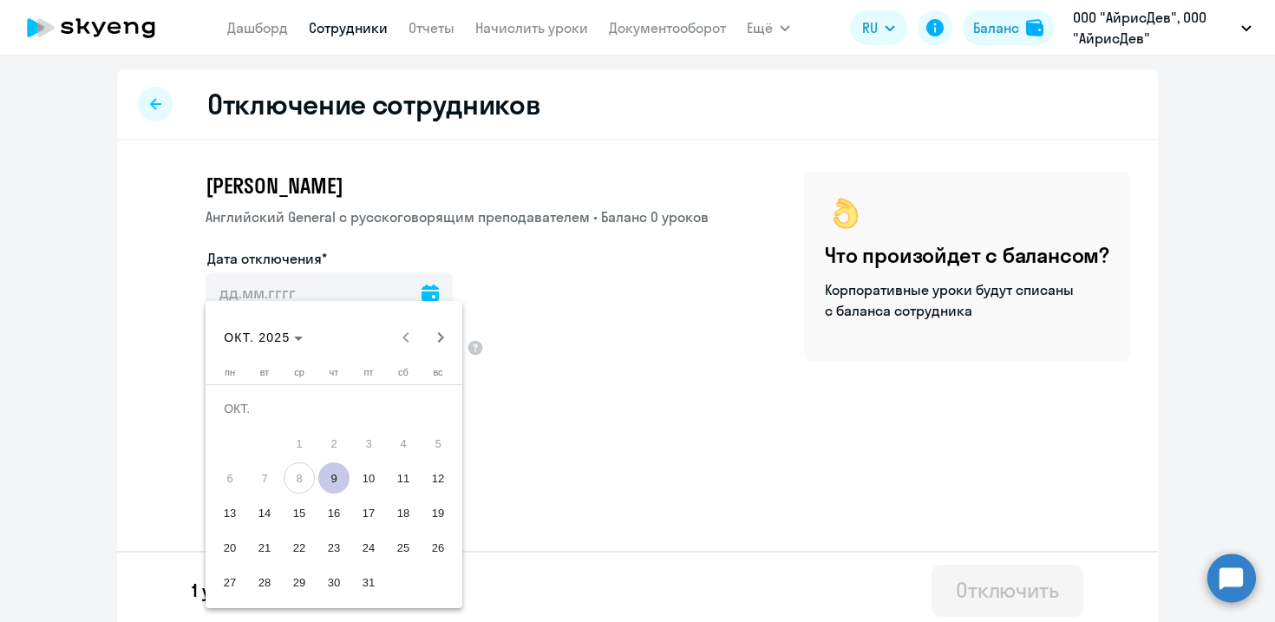
click at [329, 478] on span "9" at bounding box center [333, 477] width 31 height 31
type input "[DATE]"
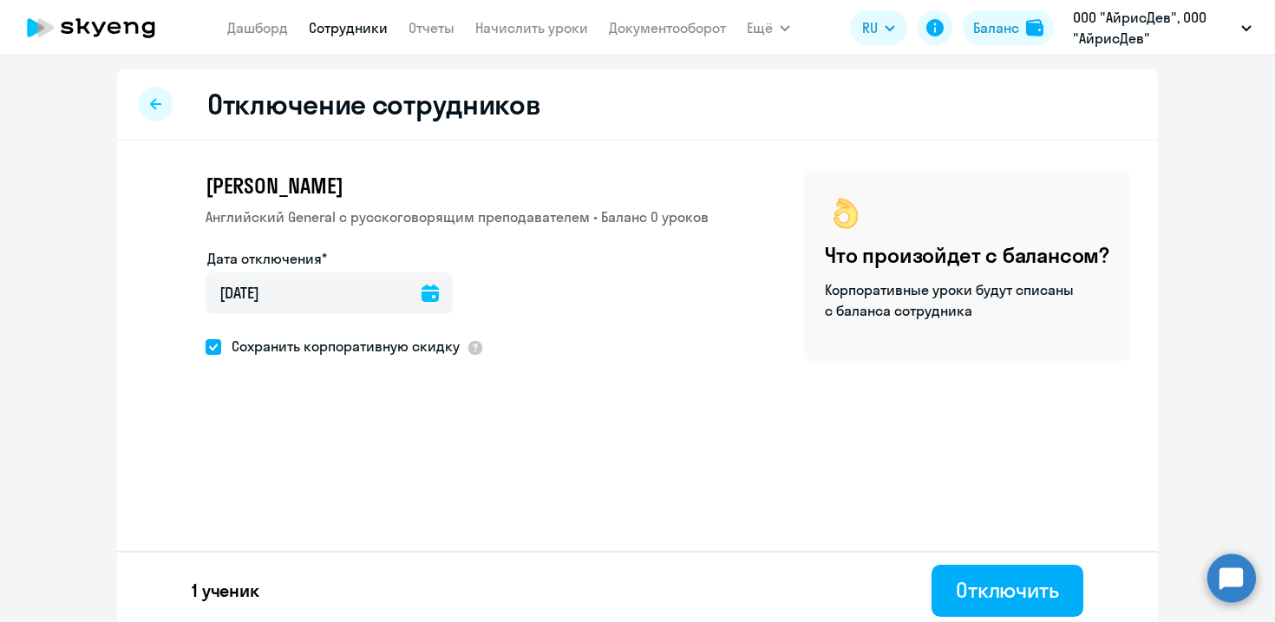
click at [212, 342] on span at bounding box center [214, 347] width 16 height 16
click at [206, 346] on input "Сохранить корпоративную скидку" at bounding box center [205, 346] width 1 height 1
checkbox input "false"
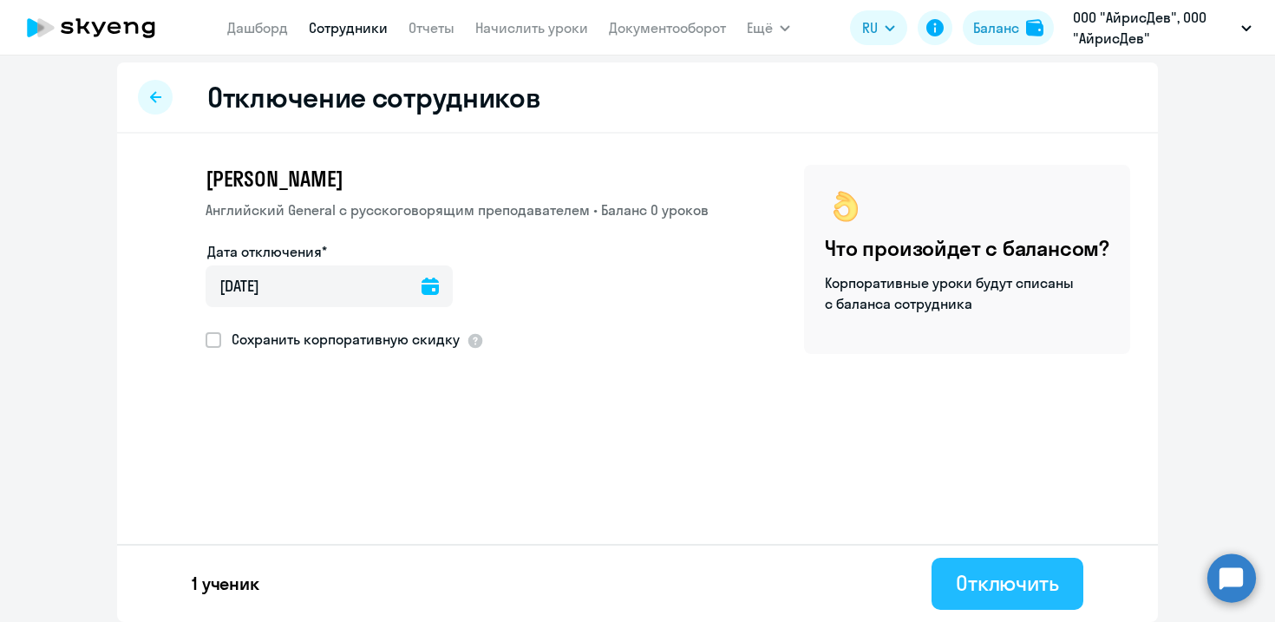
click at [980, 589] on div "Отключить" at bounding box center [1007, 583] width 103 height 28
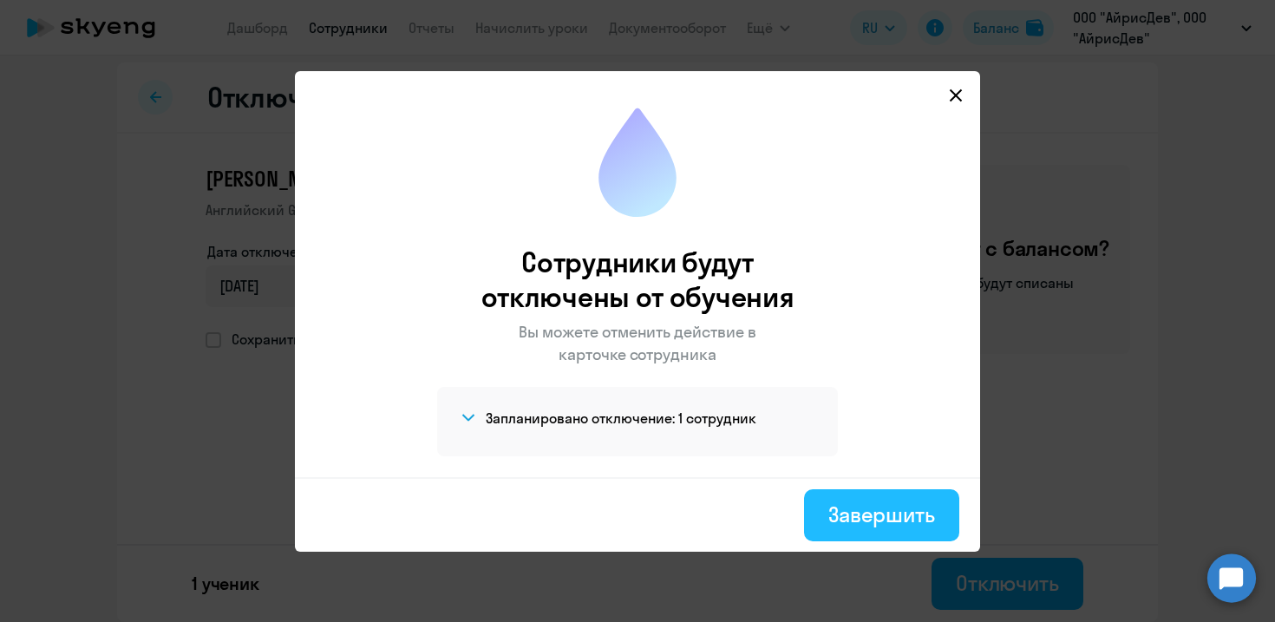
click at [848, 510] on div "Завершить" at bounding box center [881, 514] width 107 height 28
select select "30"
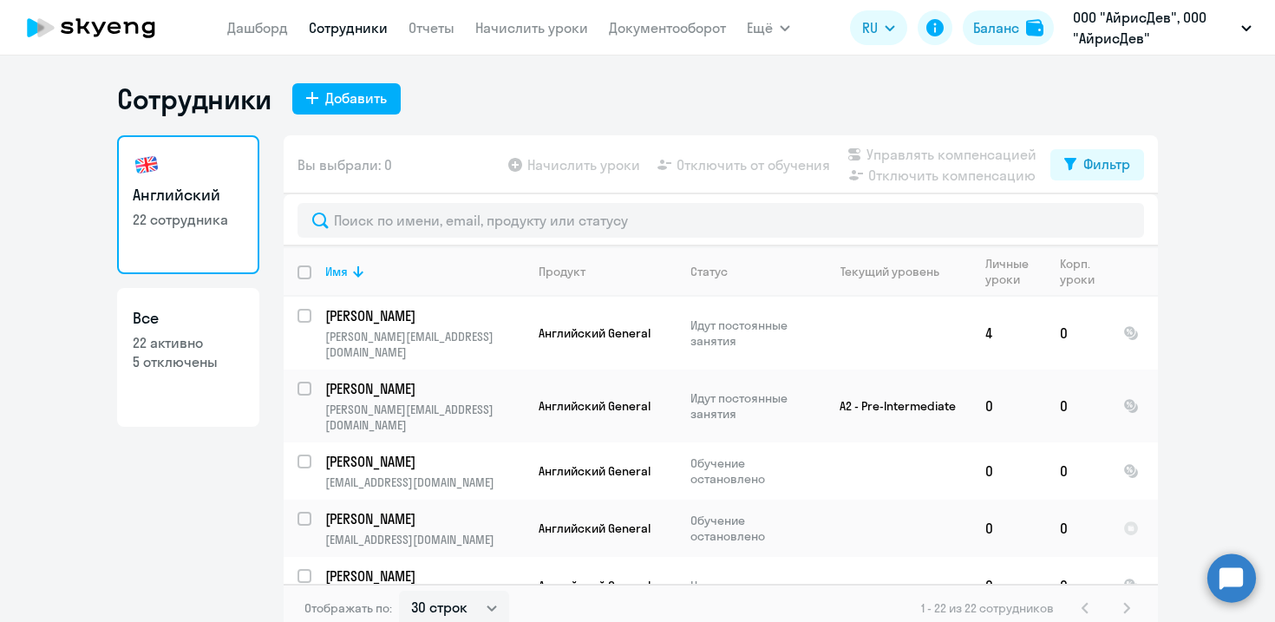
click at [331, 22] on link "Сотрудники" at bounding box center [348, 27] width 79 height 17
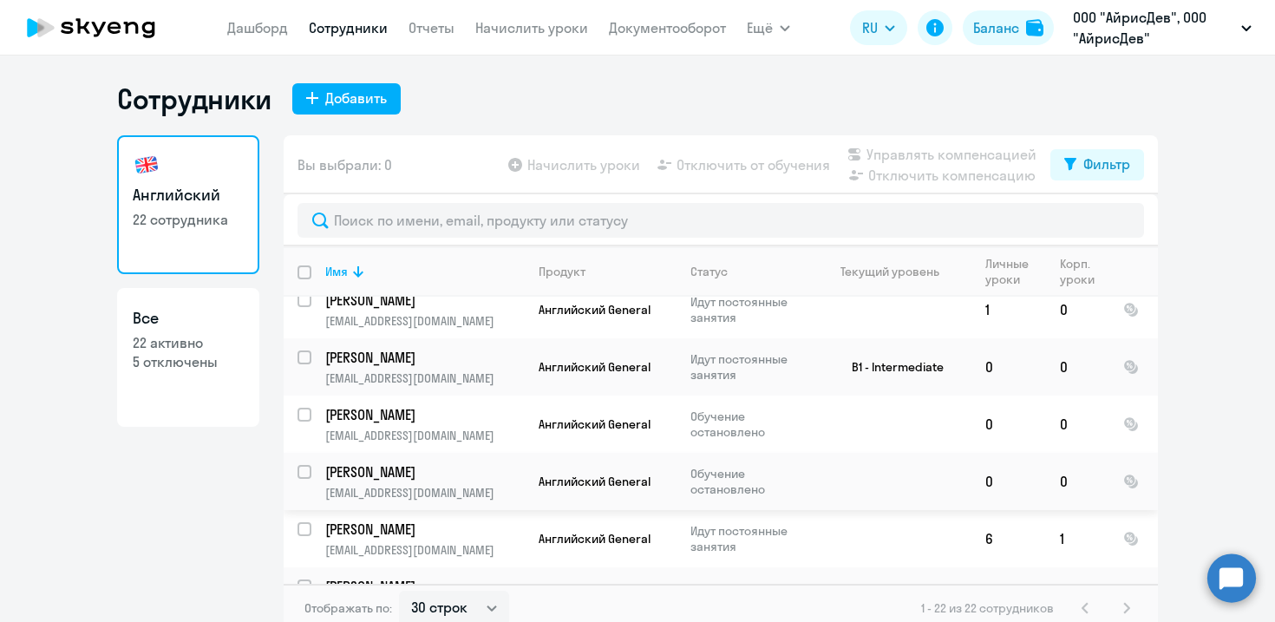
scroll to position [10, 0]
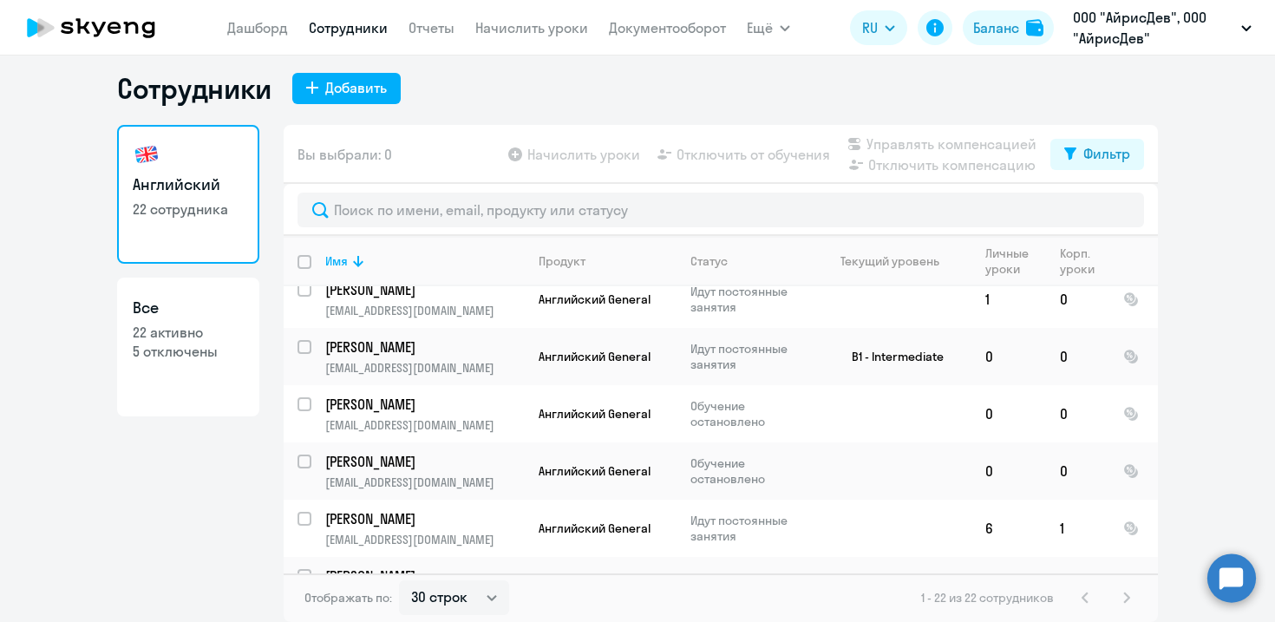
click at [1219, 577] on circle at bounding box center [1231, 577] width 49 height 49
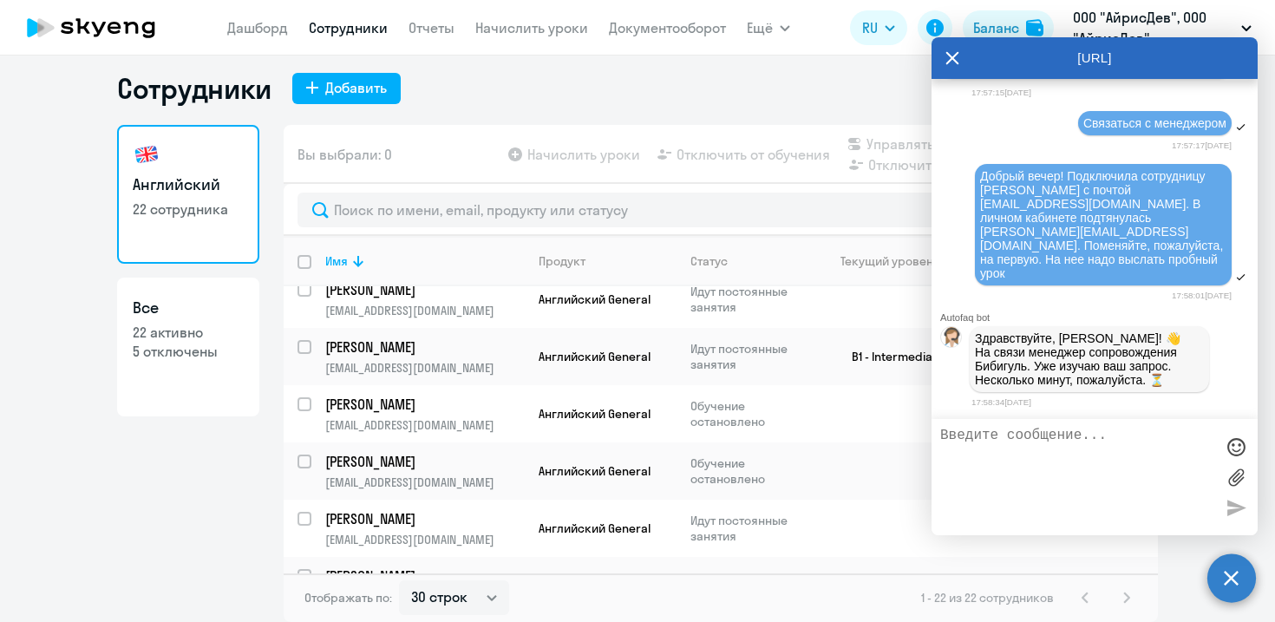
scroll to position [48195, 0]
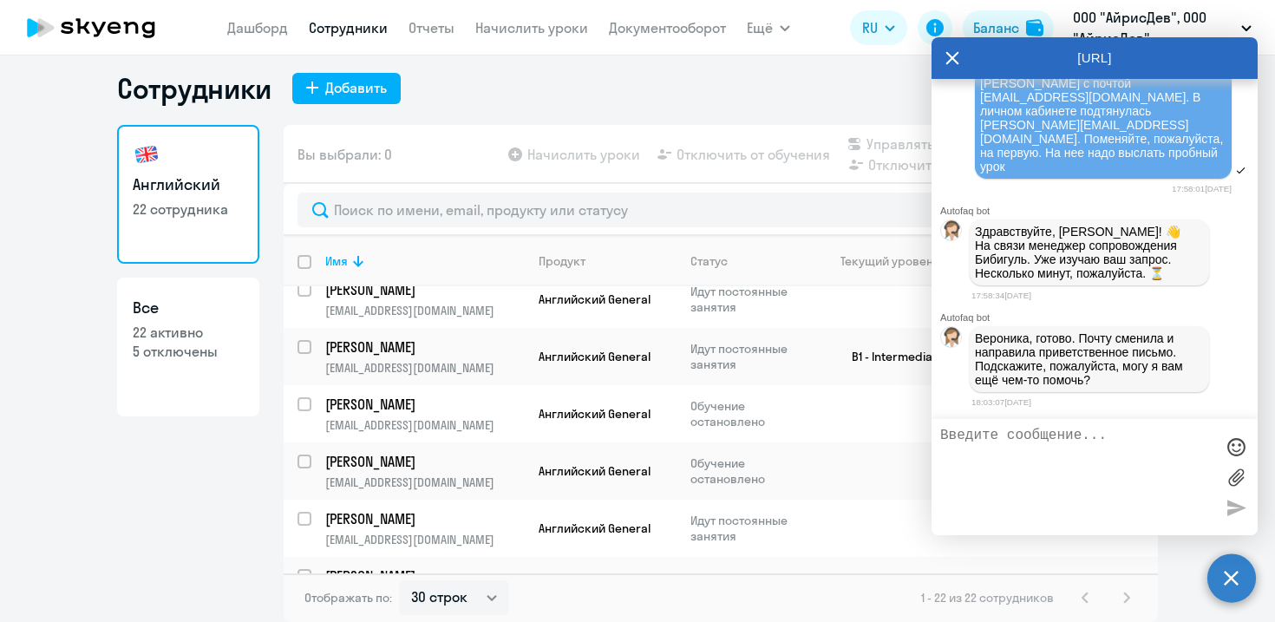
click at [1059, 447] on textarea at bounding box center [1077, 476] width 274 height 99
type textarea "это все, спасибо!"
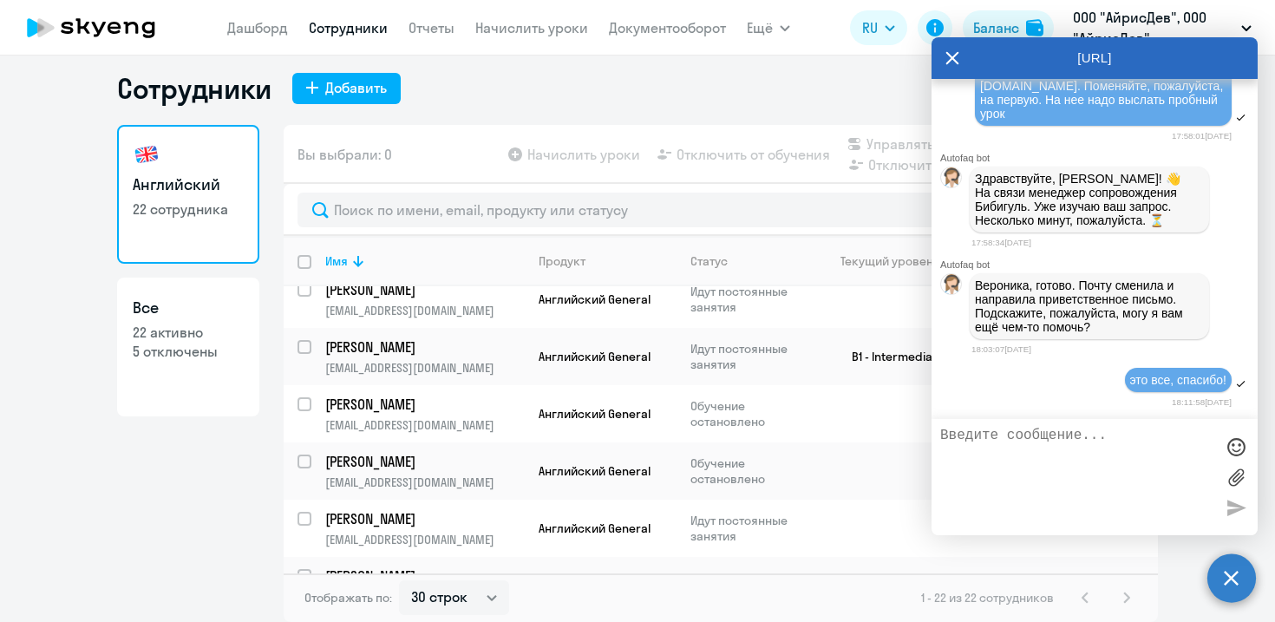
scroll to position [48250, 0]
